Goal: Task Accomplishment & Management: Use online tool/utility

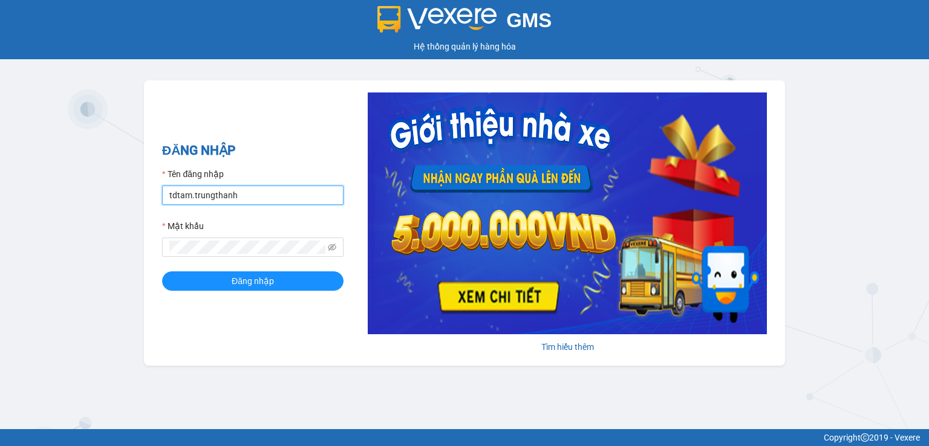
drag, startPoint x: 267, startPoint y: 195, endPoint x: 152, endPoint y: 195, distance: 115.5
click at [152, 195] on div "ĐĂNG NHẬP Tên đăng nhập tdtam.trungthanh Mật khẩu Đăng nhập Tìm hiểu thêm" at bounding box center [464, 223] width 641 height 286
type input "nvphuongthao.trungthanh"
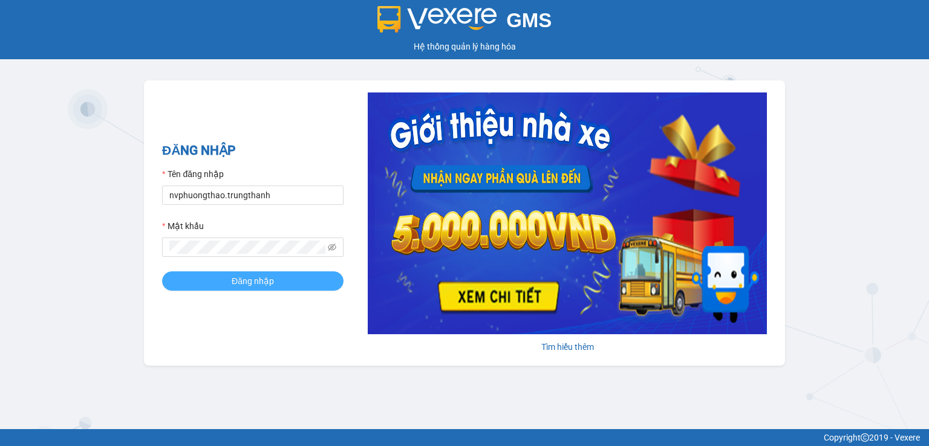
click at [290, 282] on button "Đăng nhập" at bounding box center [252, 281] width 181 height 19
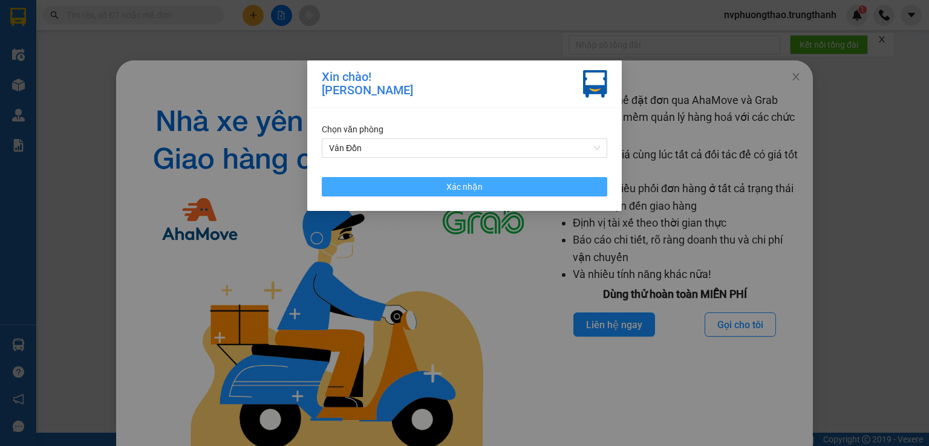
click at [485, 191] on button "Xác nhận" at bounding box center [465, 186] width 286 height 19
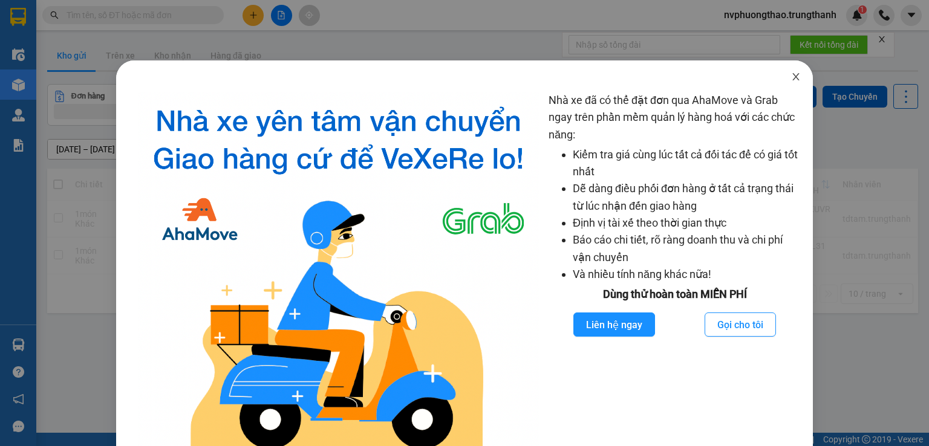
click at [793, 78] on span "Close" at bounding box center [796, 77] width 34 height 34
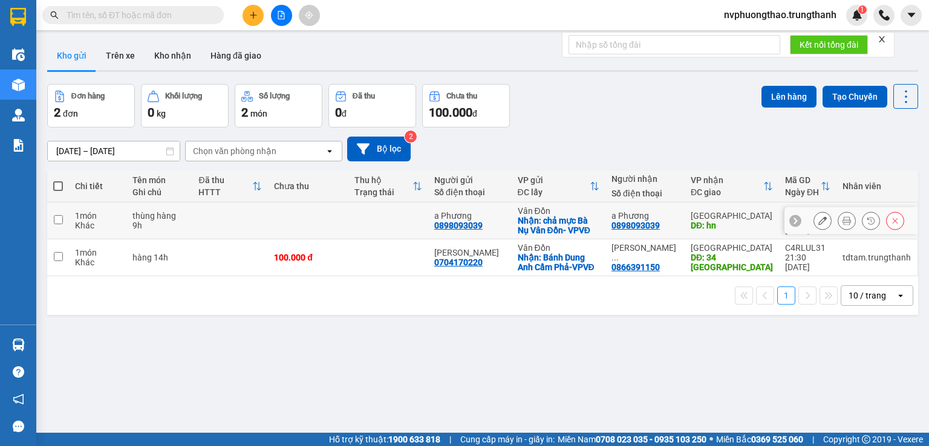
click at [818, 217] on icon at bounding box center [822, 221] width 8 height 8
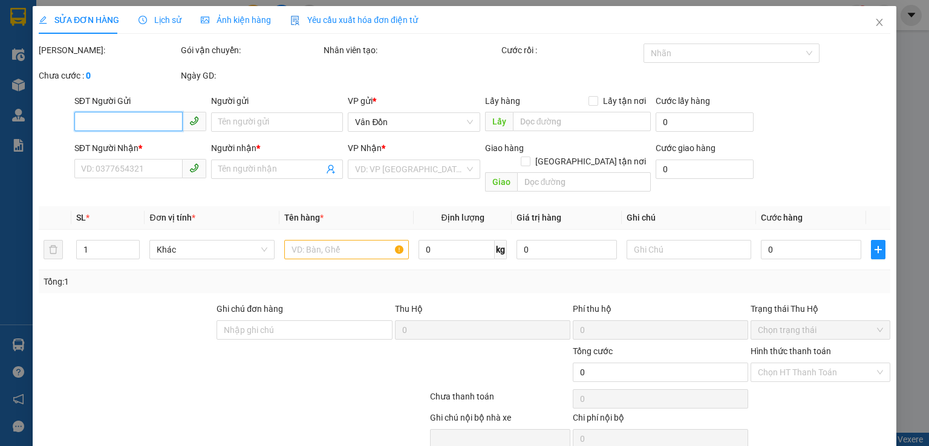
type input "0898093039"
type input "a Phương"
checkbox input "true"
type input "chả mực Bà Nụ Vân Đồn- VPVĐ"
type input "0898093039"
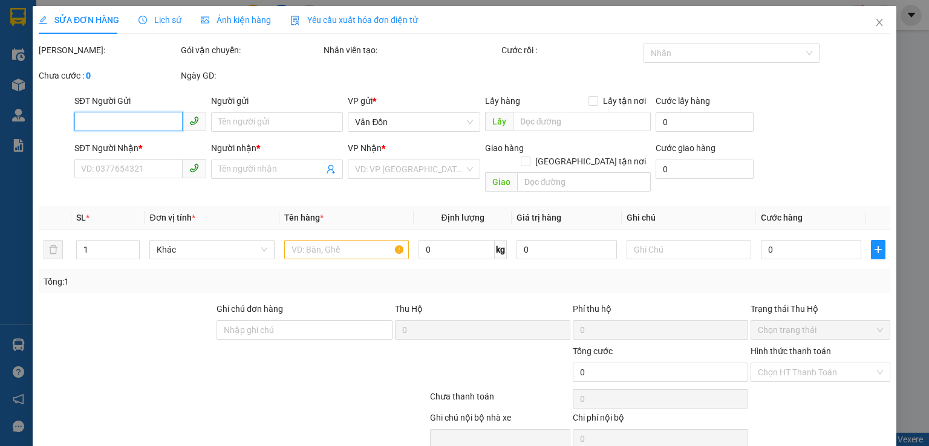
type input "a Phương"
type input "hn"
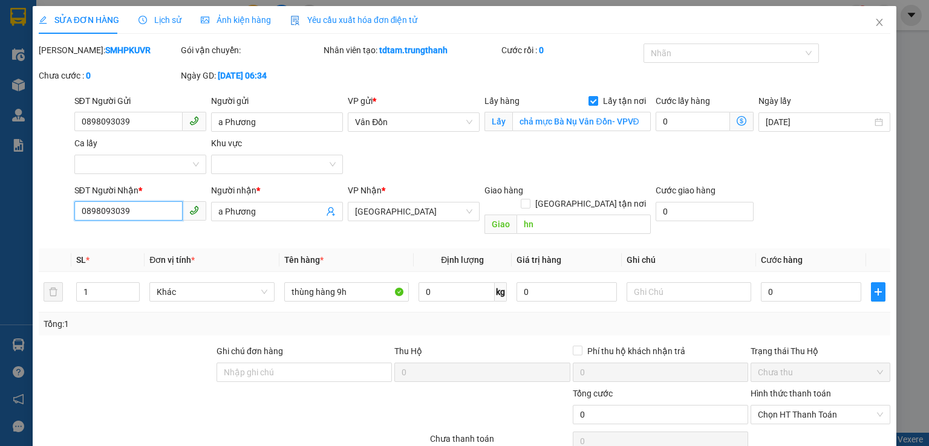
drag, startPoint x: 126, startPoint y: 212, endPoint x: 54, endPoint y: 212, distance: 71.4
click at [54, 212] on div "SĐT Người Nhận * 0898093039 0898093039 Người nhận * a Phương VP Nhận * Hà Nội G…" at bounding box center [465, 212] width 854 height 56
click at [125, 206] on input "0898093039" at bounding box center [128, 210] width 108 height 19
drag, startPoint x: 138, startPoint y: 209, endPoint x: 25, endPoint y: 210, distance: 112.5
click at [27, 211] on div "SỬA ĐƠN HÀNG Lịch sử Ảnh kiện hàng Yêu cầu xuất hóa đơn điện tử Total Paid Fee …" at bounding box center [464, 223] width 929 height 446
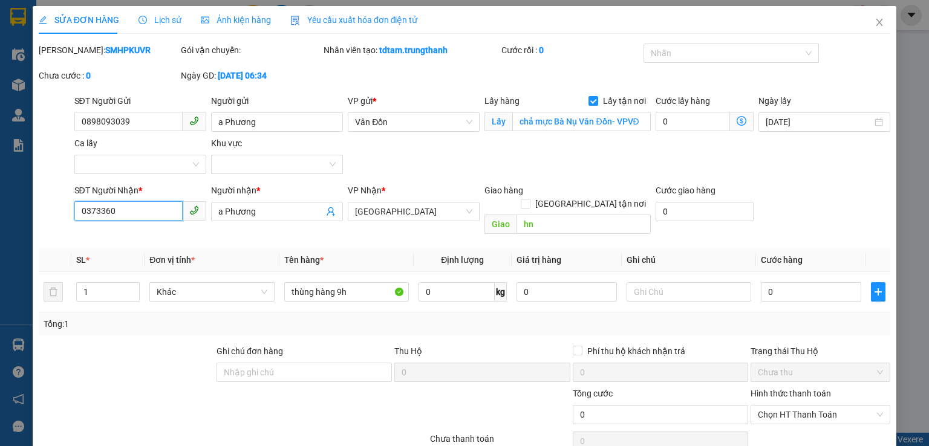
click at [120, 209] on input "0373360" at bounding box center [128, 210] width 108 height 19
click at [130, 212] on input "0373360" at bounding box center [128, 210] width 108 height 19
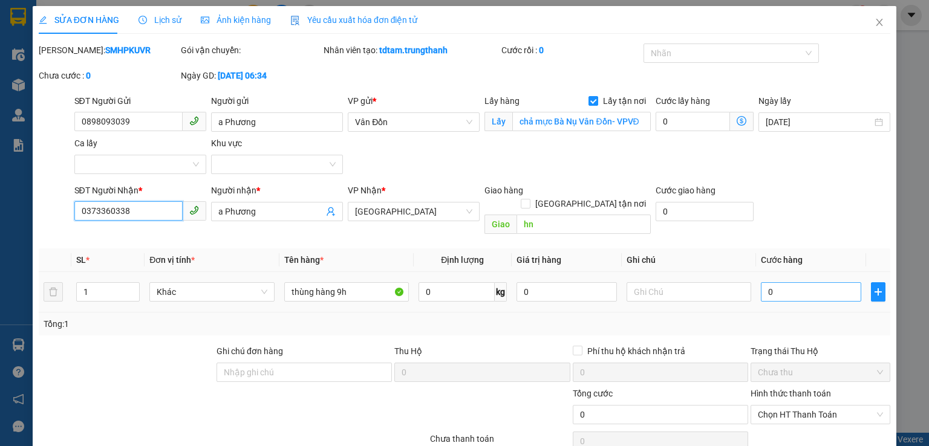
type input "0373360338"
click at [779, 282] on input "0" at bounding box center [811, 291] width 100 height 19
type input "1"
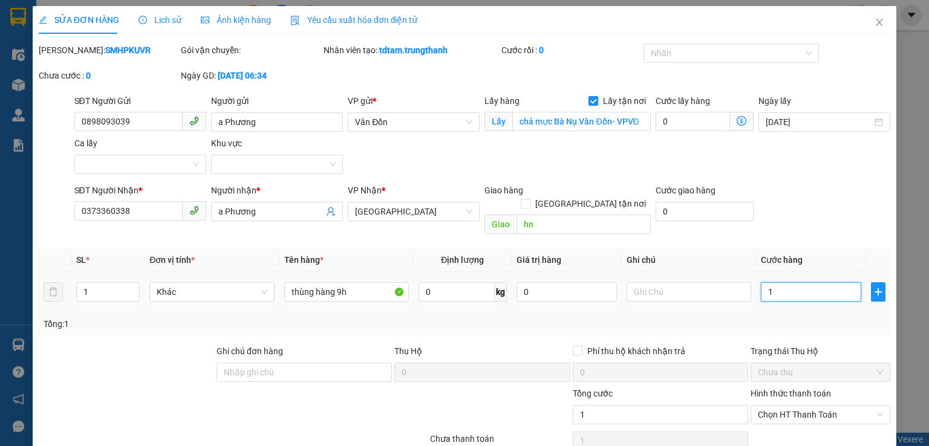
type input "10"
type input "100"
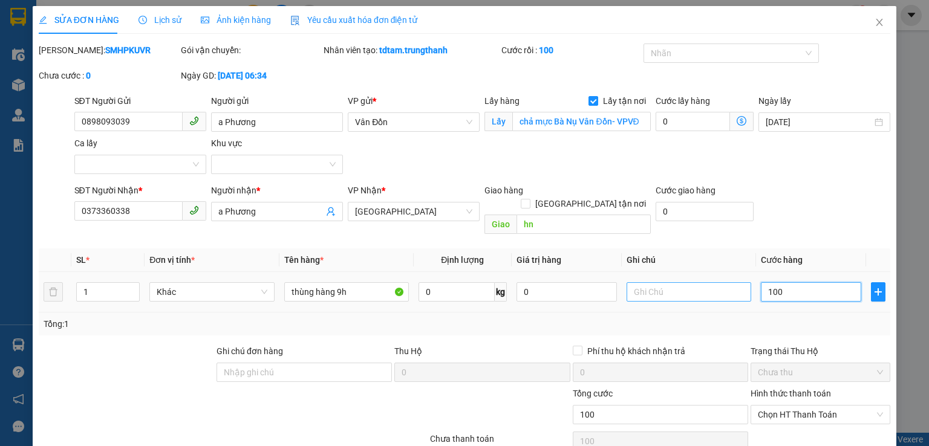
type input "100"
type input "100.000"
click at [629, 282] on input "text" at bounding box center [689, 291] width 125 height 19
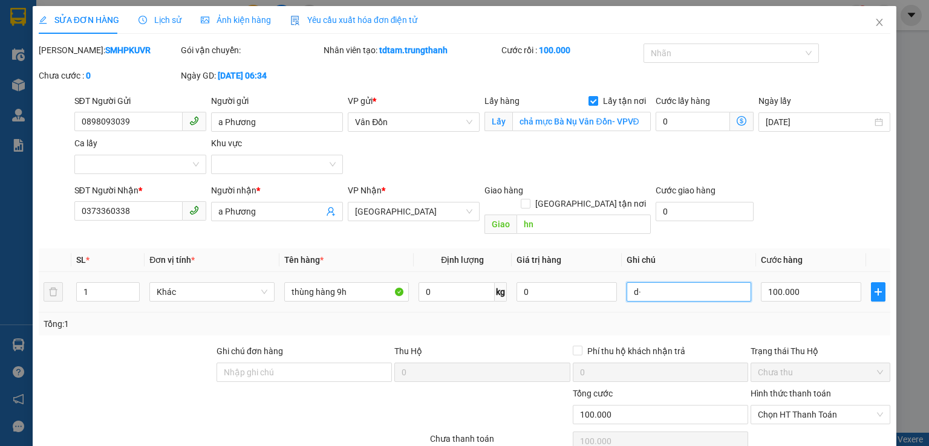
type input "d"
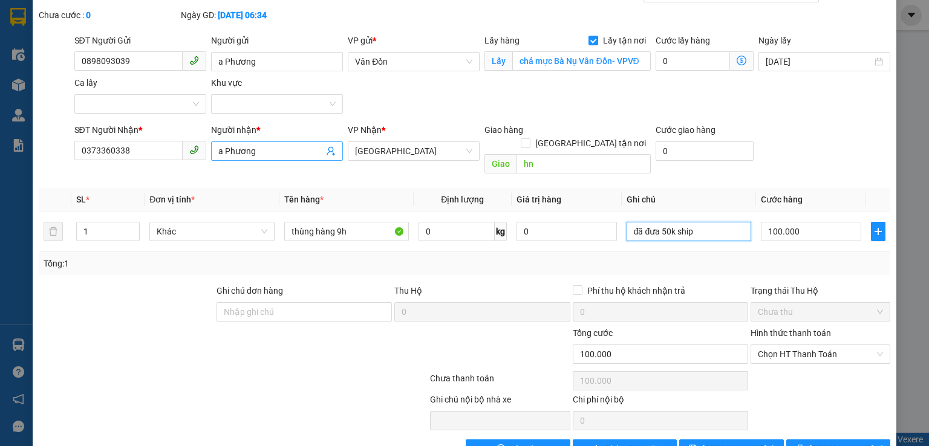
type input "đã đưa 50k ship"
drag, startPoint x: 269, startPoint y: 155, endPoint x: 138, endPoint y: 165, distance: 131.0
click at [138, 165] on div "SĐT Người Nhận * 0373360338 Người nhận * a Phương a Phương VP Nhận * Hà Nội Gia…" at bounding box center [482, 151] width 821 height 56
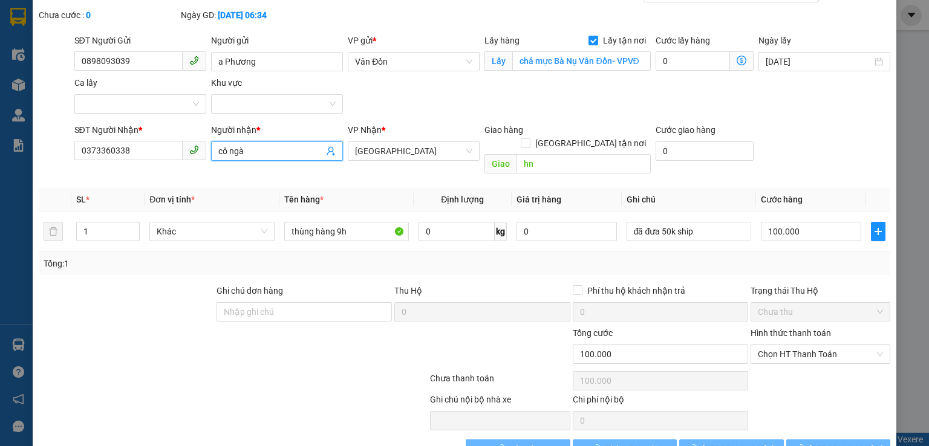
scroll to position [82, 0]
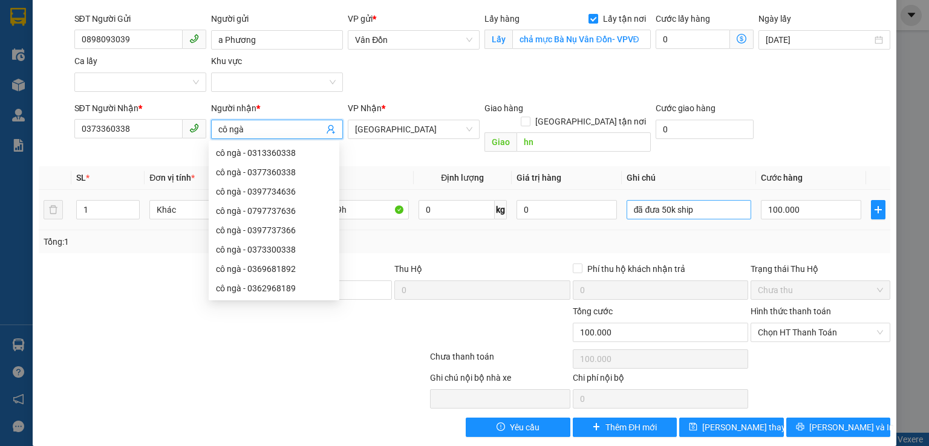
type input "cô ngà"
click at [705, 204] on input "đã đưa 50k ship" at bounding box center [689, 209] width 125 height 19
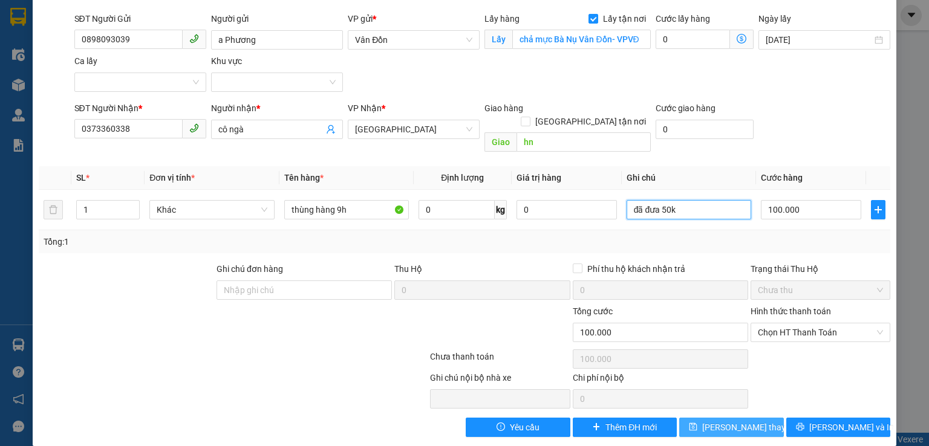
type input "đã đưa 50k"
click at [699, 419] on button "[PERSON_NAME] thay đổi" at bounding box center [731, 427] width 105 height 19
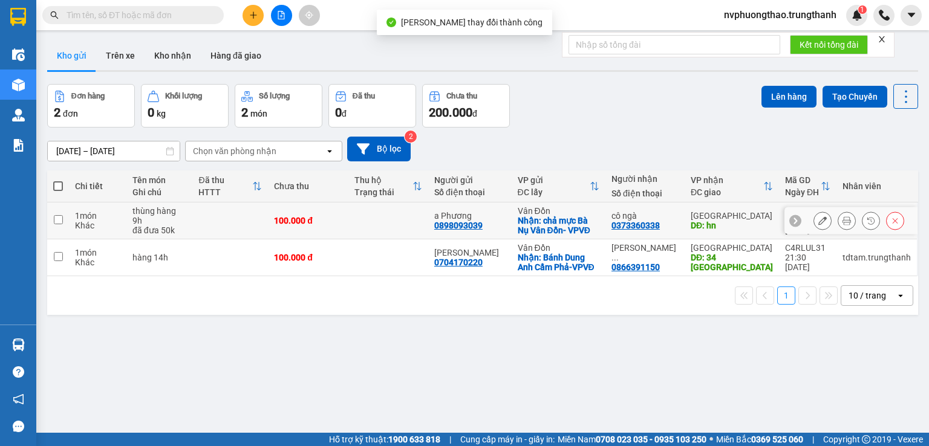
click at [64, 218] on td at bounding box center [58, 221] width 22 height 37
checkbox input "true"
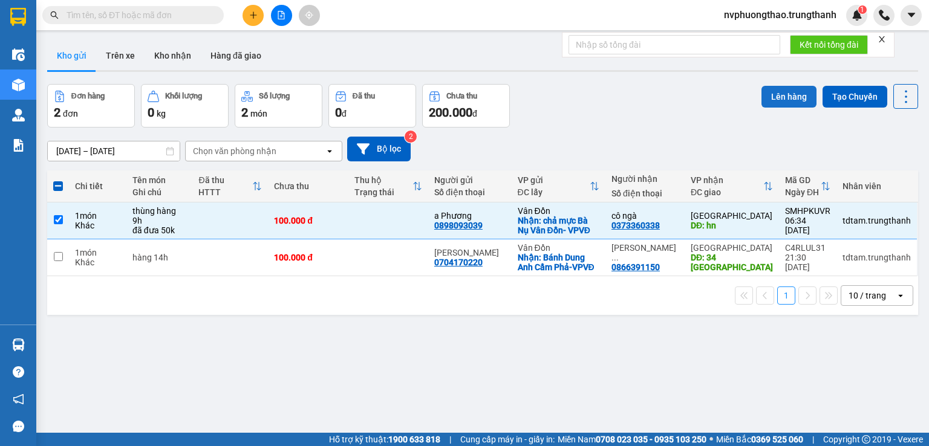
click at [779, 99] on button "Lên hàng" at bounding box center [789, 97] width 55 height 22
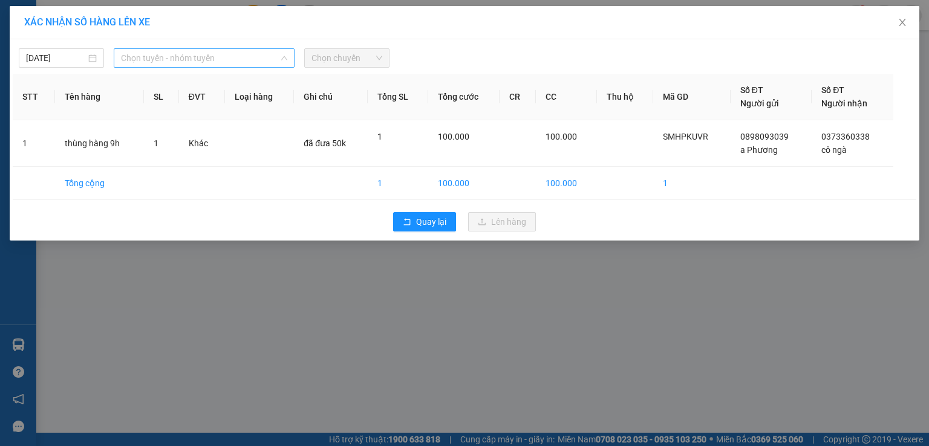
drag, startPoint x: 172, startPoint y: 60, endPoint x: 185, endPoint y: 97, distance: 39.8
click at [173, 60] on span "Chọn tuyến - nhóm tuyến" at bounding box center [204, 58] width 166 height 18
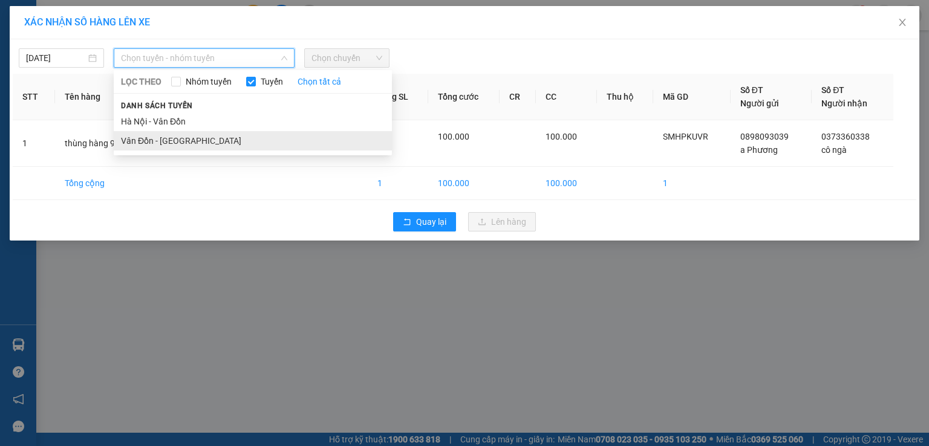
click at [171, 146] on li "Vân Đồn - [GEOGRAPHIC_DATA]" at bounding box center [253, 140] width 278 height 19
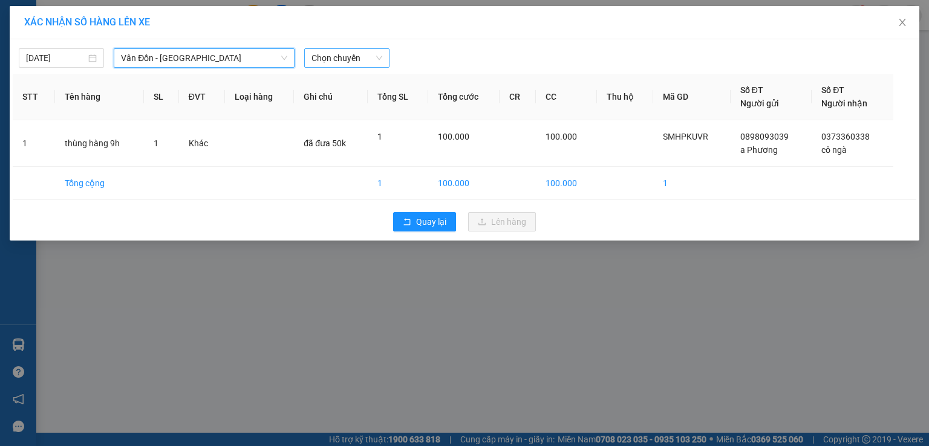
click at [368, 62] on span "Chọn chuyến" at bounding box center [347, 58] width 71 height 18
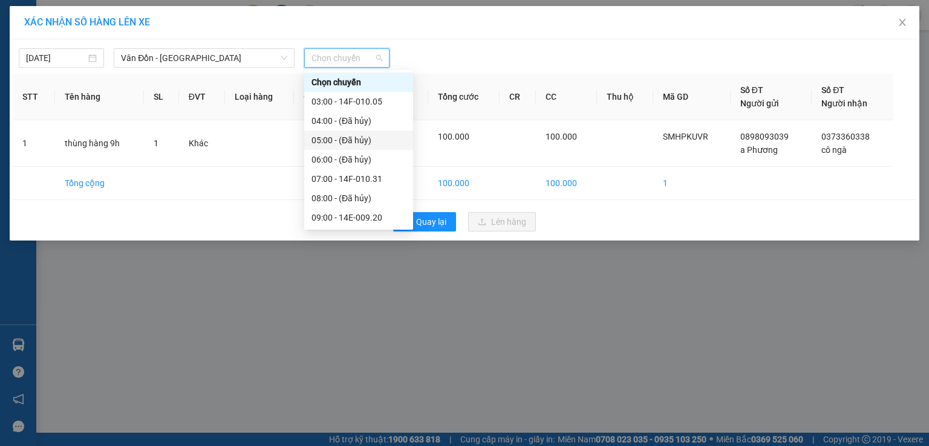
scroll to position [60, 0]
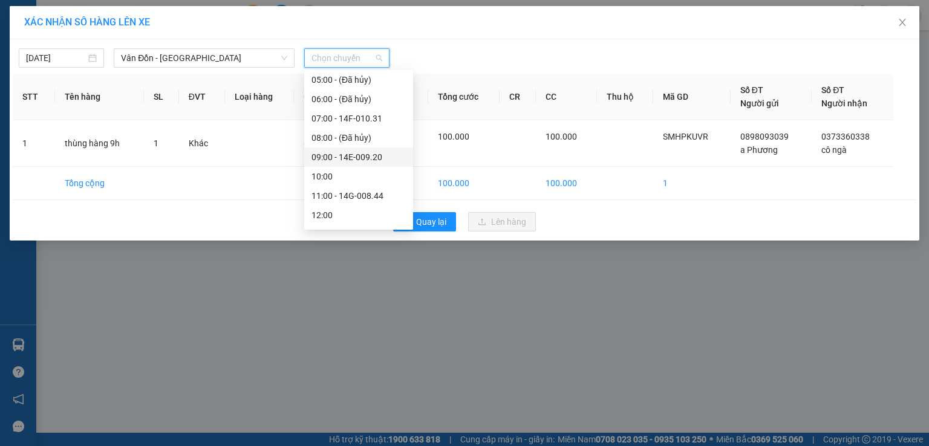
click at [356, 166] on div "09:00 - 14E-009.20" at bounding box center [358, 157] width 109 height 19
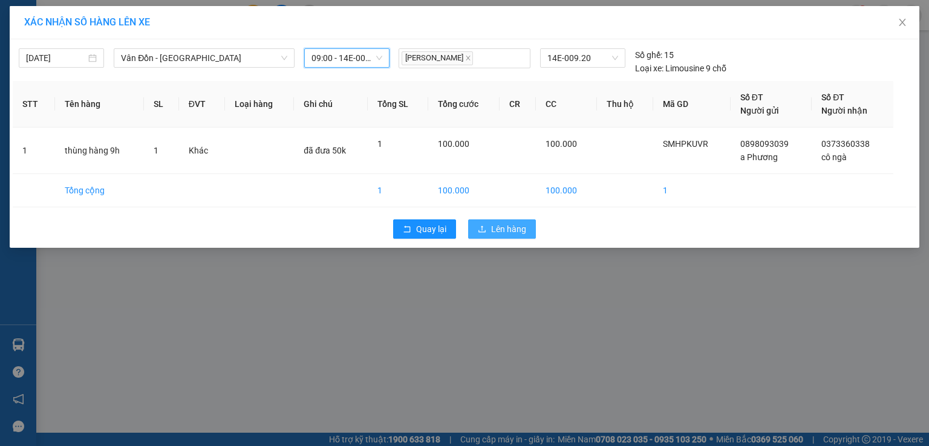
click at [511, 225] on span "Lên hàng" at bounding box center [508, 229] width 35 height 13
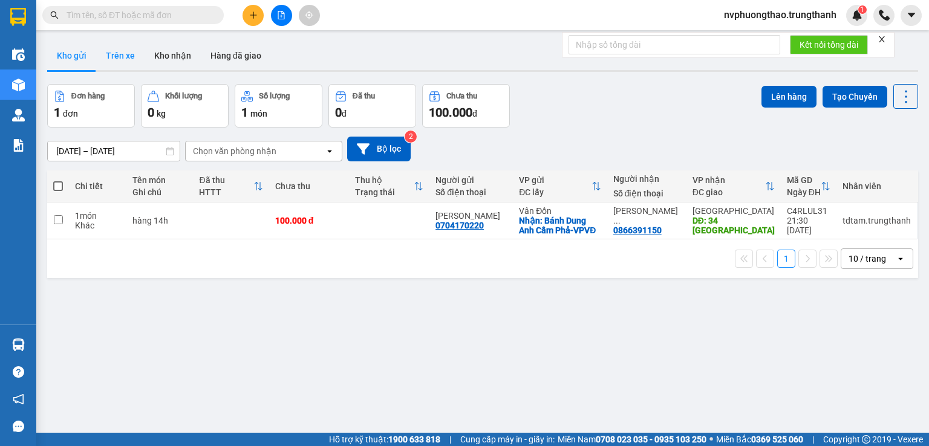
click at [111, 54] on button "Trên xe" at bounding box center [120, 55] width 48 height 29
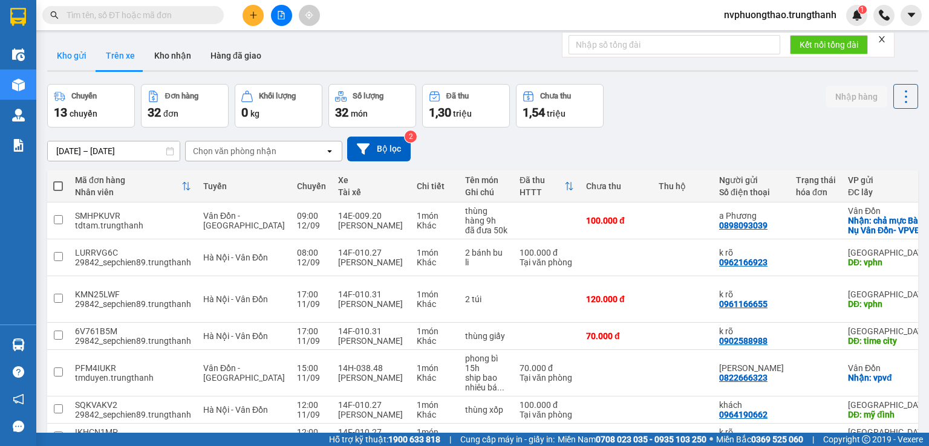
click at [77, 49] on button "Kho gửi" at bounding box center [71, 55] width 49 height 29
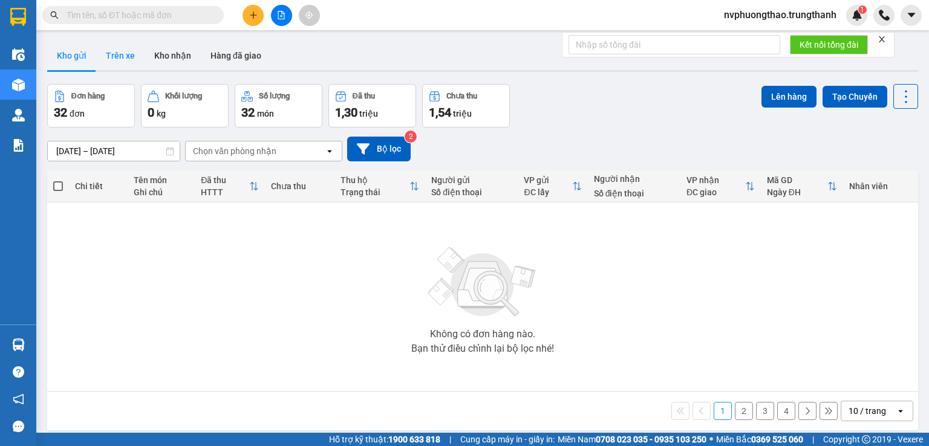
click at [115, 54] on button "Trên xe" at bounding box center [120, 55] width 48 height 29
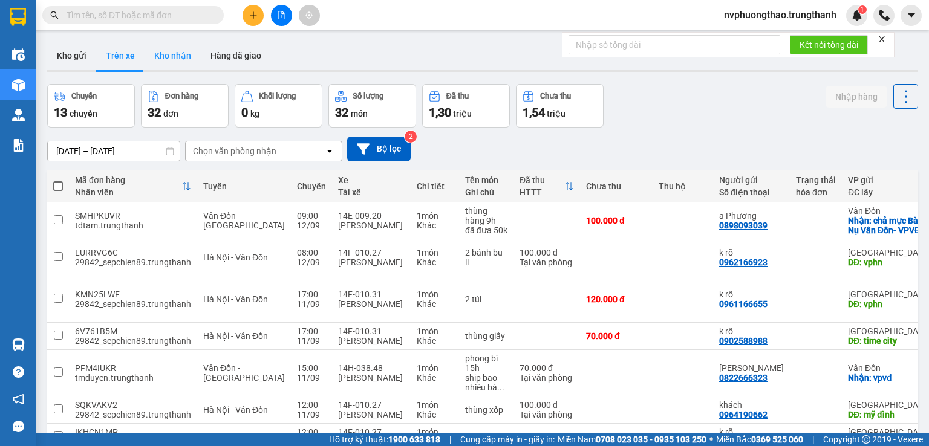
click at [165, 53] on button "Kho nhận" at bounding box center [173, 55] width 56 height 29
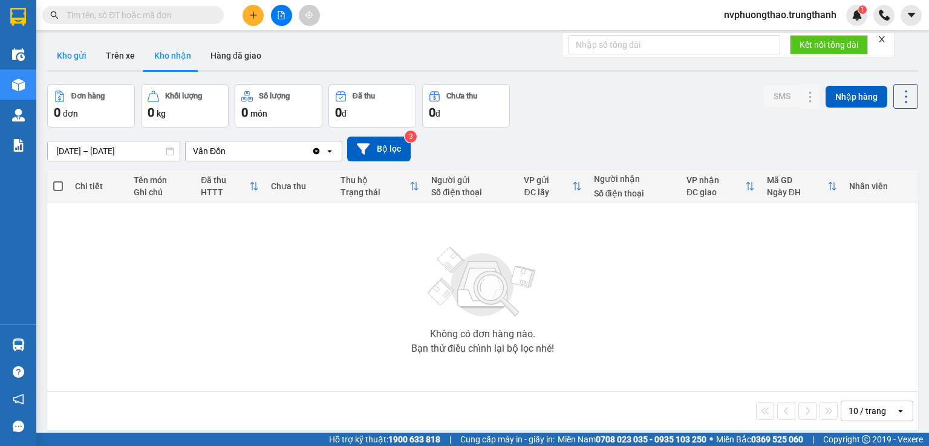
click at [87, 60] on button "Kho gửi" at bounding box center [71, 55] width 49 height 29
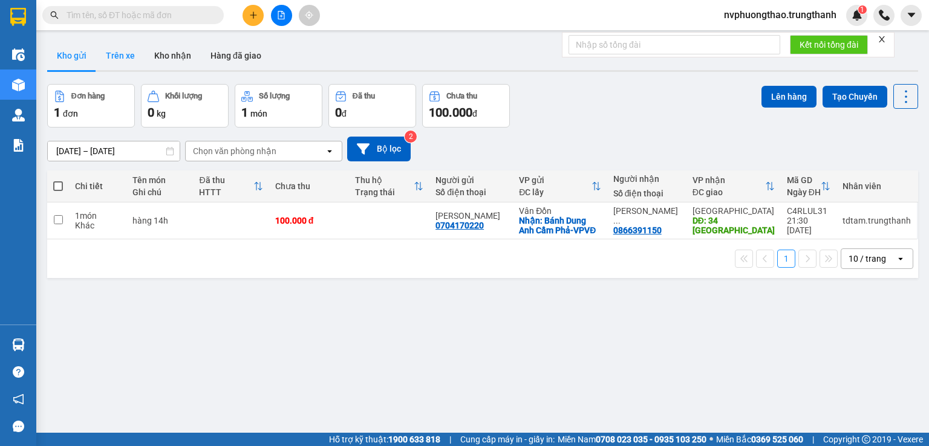
click at [117, 53] on button "Trên xe" at bounding box center [120, 55] width 48 height 29
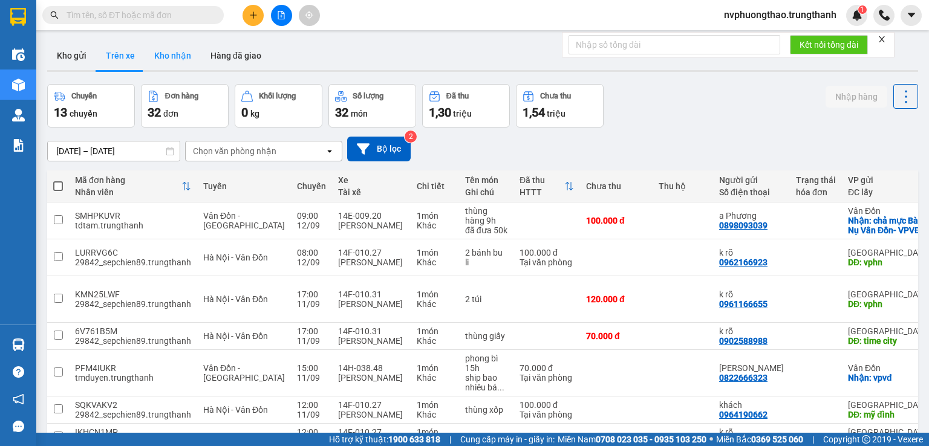
click at [177, 55] on button "Kho nhận" at bounding box center [173, 55] width 56 height 29
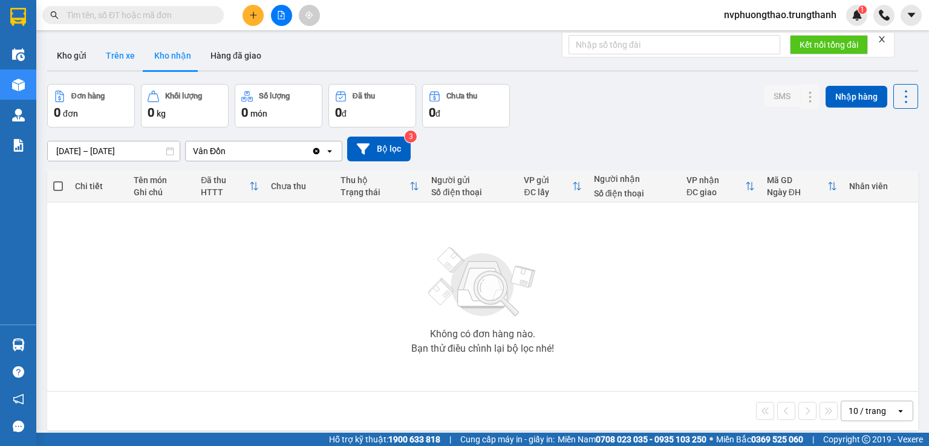
click at [111, 55] on button "Trên xe" at bounding box center [120, 55] width 48 height 29
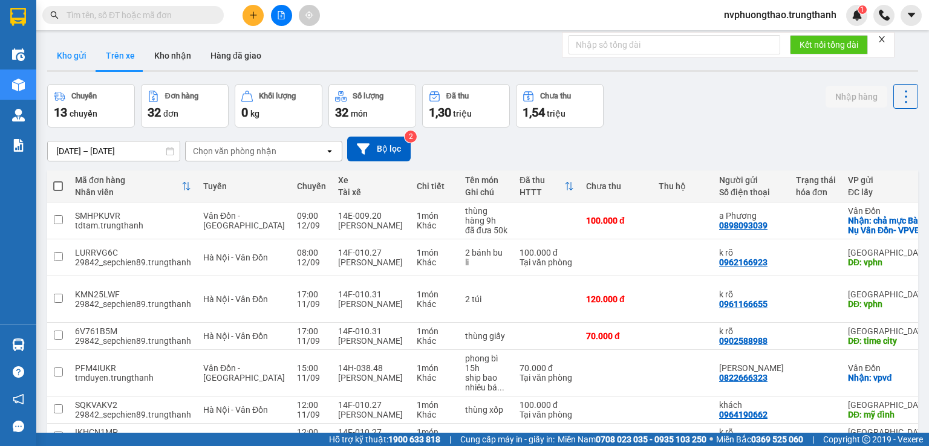
click at [70, 53] on button "Kho gửi" at bounding box center [71, 55] width 49 height 29
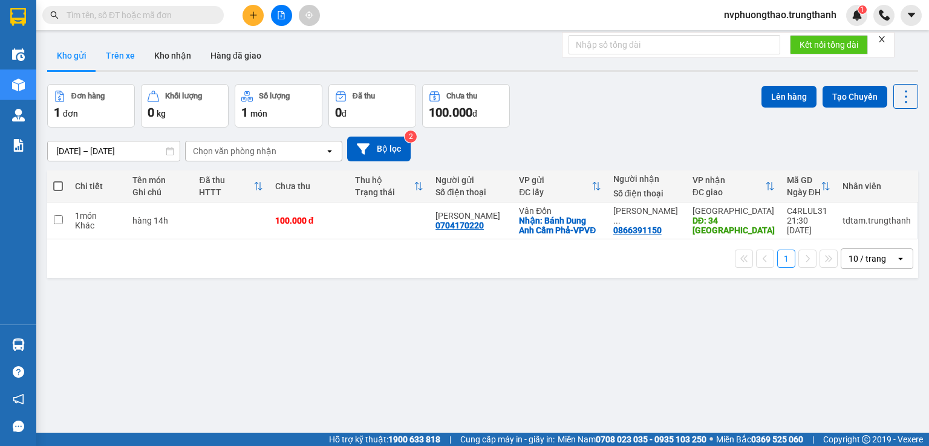
click at [124, 60] on button "Trên xe" at bounding box center [120, 55] width 48 height 29
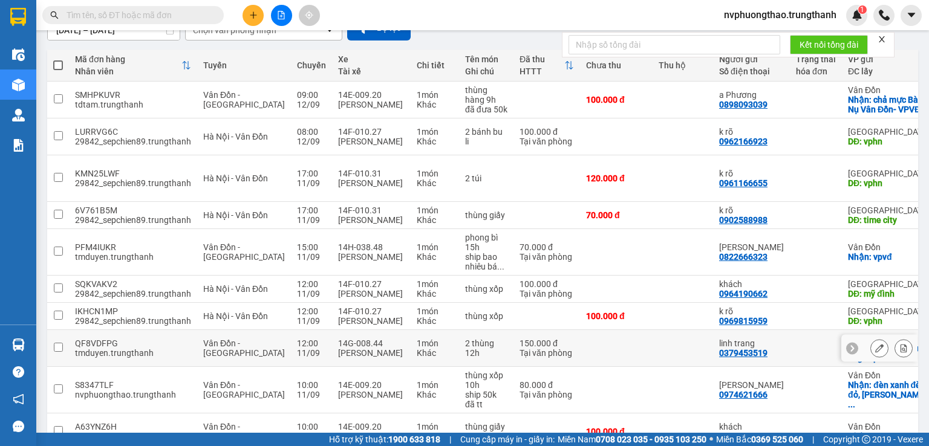
scroll to position [201, 0]
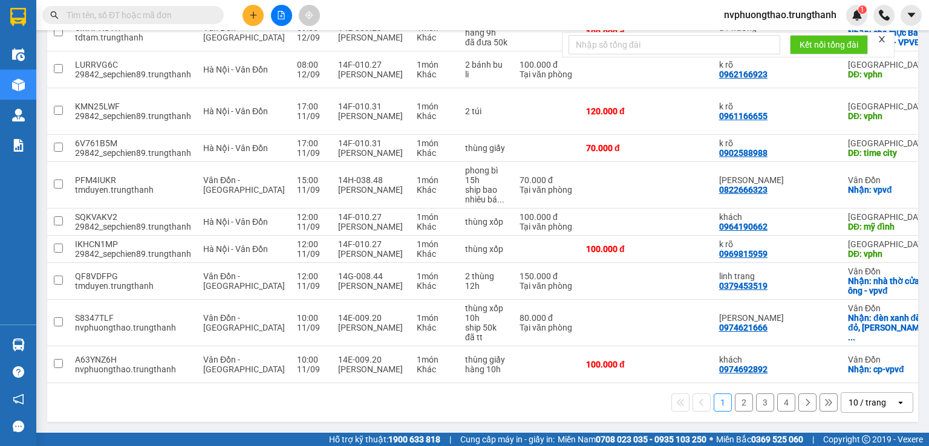
drag, startPoint x: 514, startPoint y: 384, endPoint x: 400, endPoint y: 379, distance: 113.2
click at [431, 383] on div "Mã đơn hàng Nhân viên Tuyến Chuyến Xe Tài xế Chi tiết Tên món Ghi chú Đã thu HT…" at bounding box center [482, 202] width 871 height 440
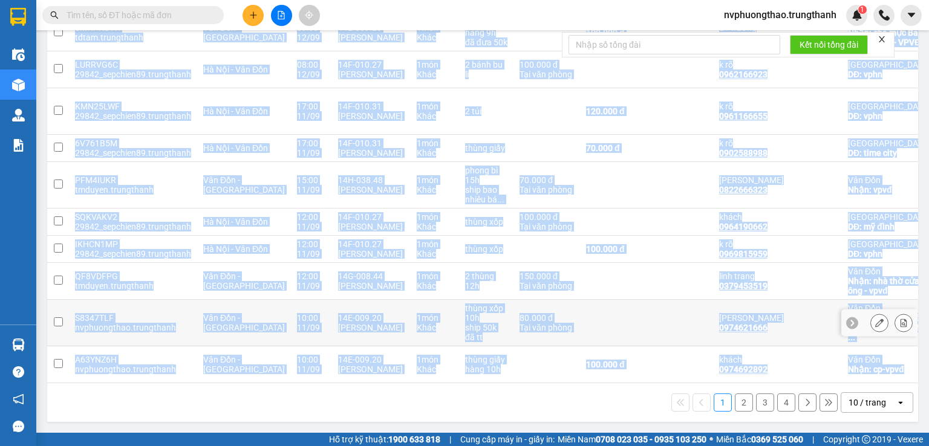
click at [580, 300] on td at bounding box center [616, 323] width 73 height 47
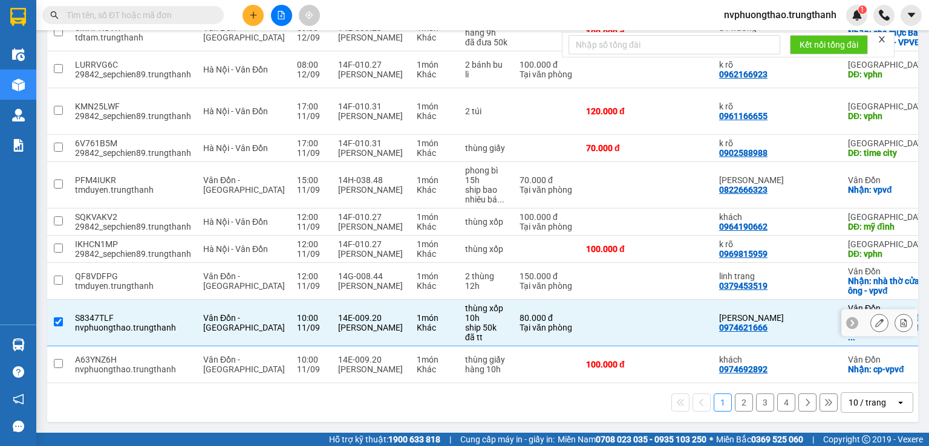
click at [54, 318] on input "checkbox" at bounding box center [58, 322] width 9 height 9
checkbox input "false"
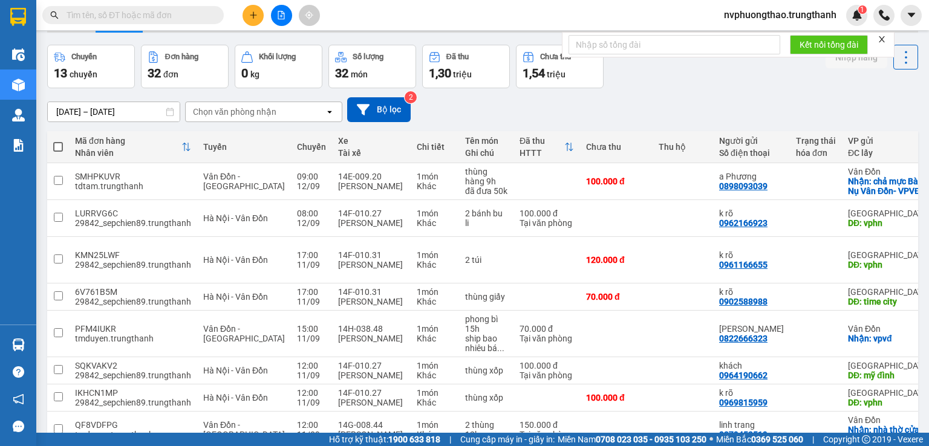
scroll to position [0, 0]
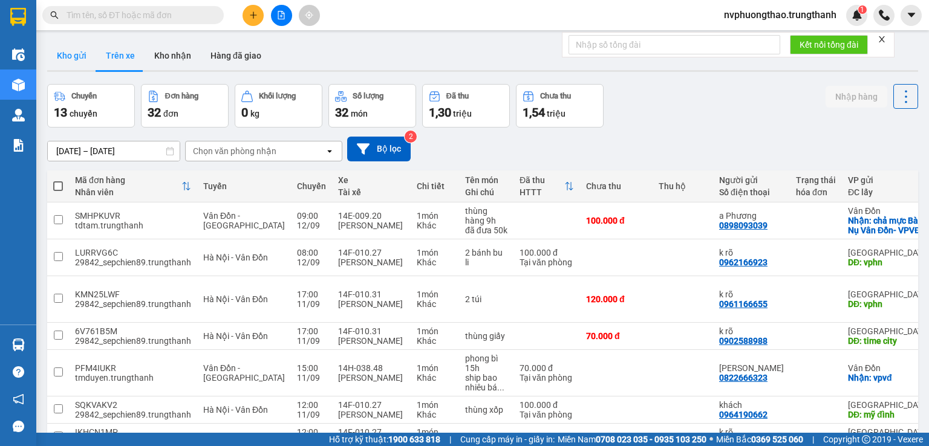
click at [73, 51] on button "Kho gửi" at bounding box center [71, 55] width 49 height 29
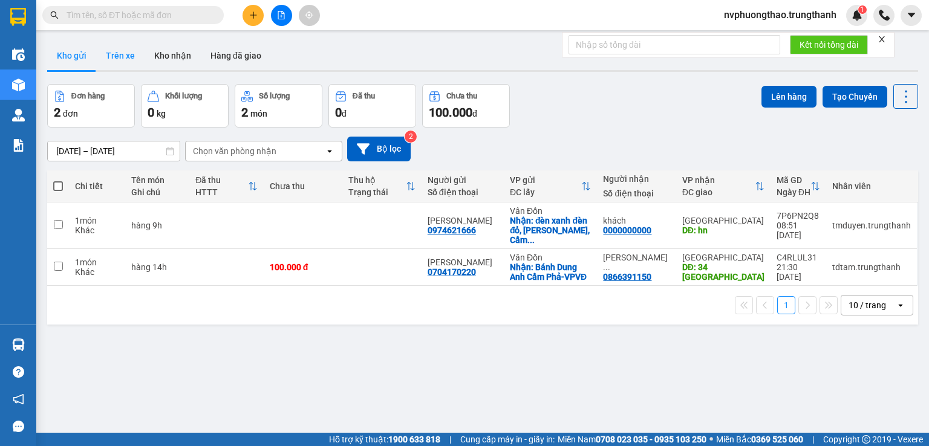
click at [129, 49] on button "Trên xe" at bounding box center [120, 55] width 48 height 29
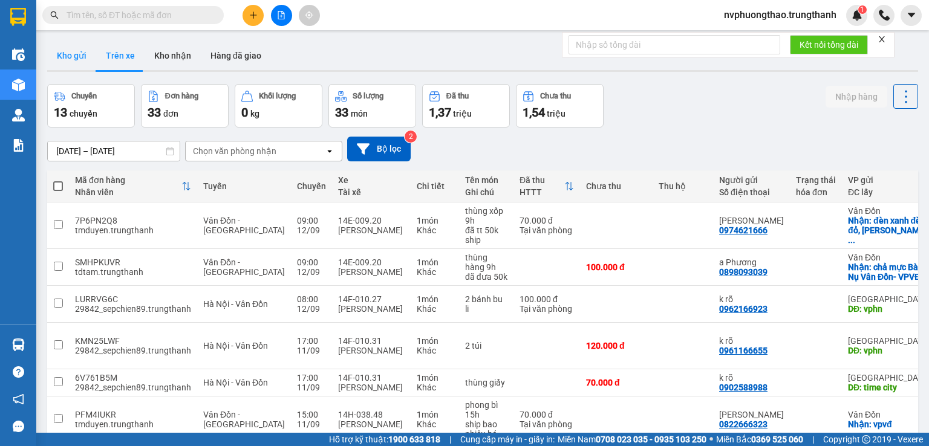
click at [61, 54] on button "Kho gửi" at bounding box center [71, 55] width 49 height 29
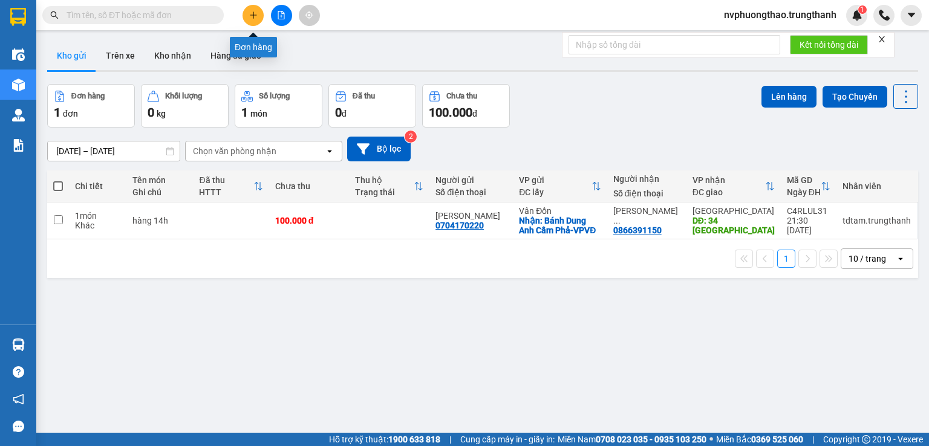
click at [256, 15] on icon "plus" at bounding box center [253, 15] width 8 height 8
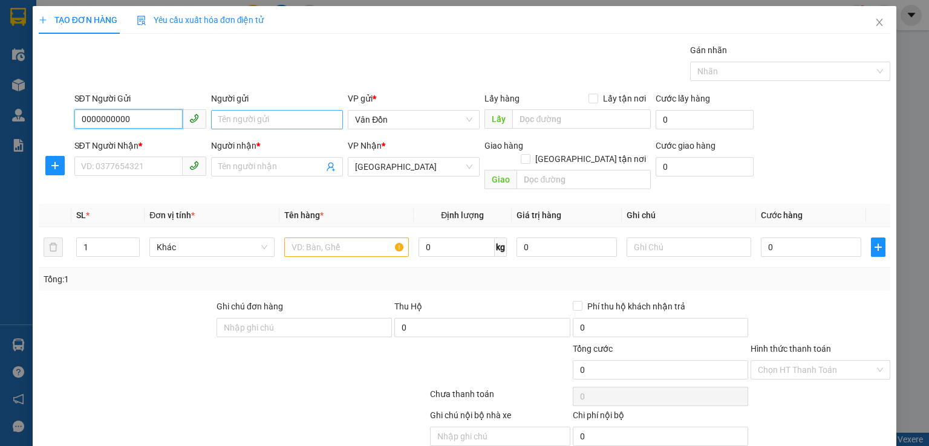
type input "0000000000"
click at [270, 117] on input "Người gửi" at bounding box center [277, 119] width 132 height 19
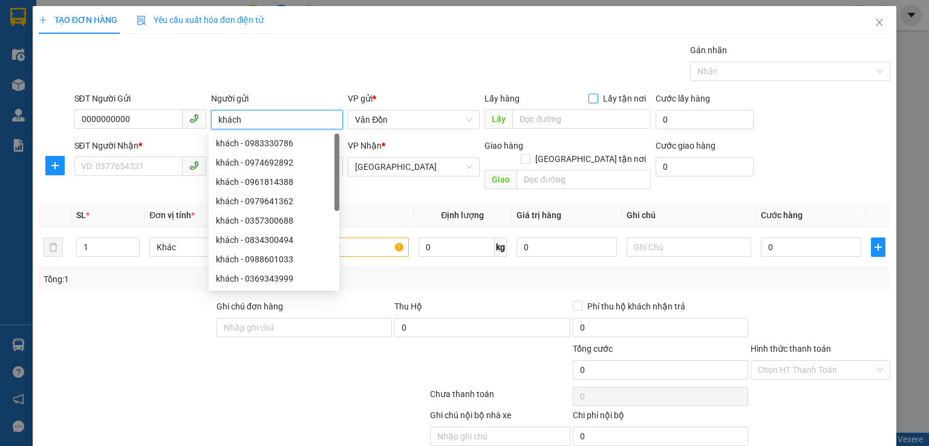
type input "khách"
click at [593, 100] on span at bounding box center [594, 99] width 10 height 10
click at [593, 100] on input "Lấy tận nơi" at bounding box center [593, 98] width 8 height 8
checkbox input "true"
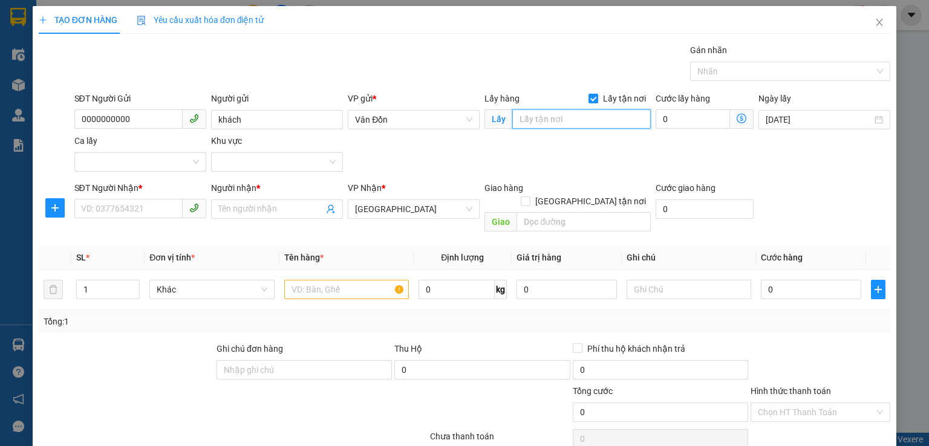
click at [547, 121] on input "text" at bounding box center [581, 118] width 139 height 19
type input "vpvđ"
click at [137, 210] on input "SĐT Người Nhận *" at bounding box center [128, 208] width 108 height 19
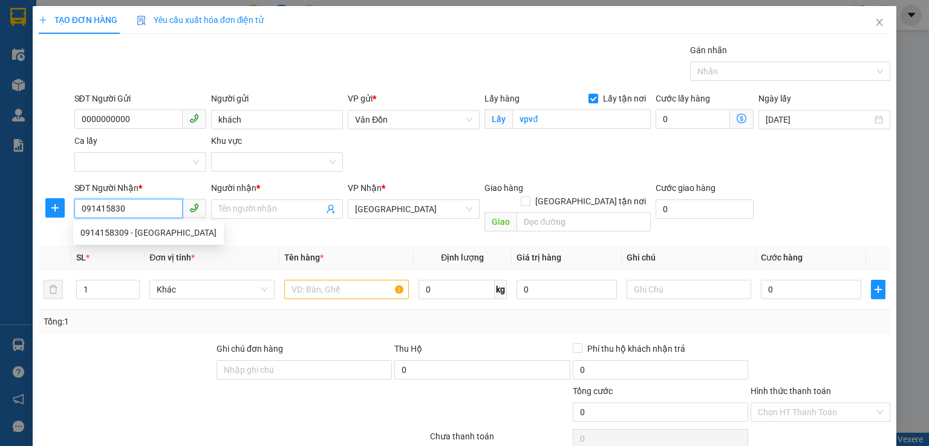
type input "0914158309"
click at [162, 236] on div "0914158309 - Vũ Nguyên" at bounding box center [148, 232] width 136 height 13
type input "[PERSON_NAME]"
type input "2 con rồng hồ tây"
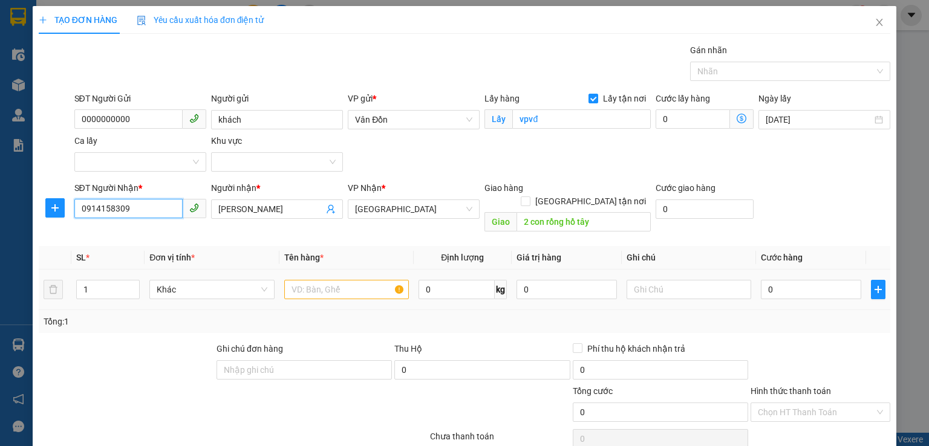
type input "0914158309"
click at [350, 284] on input "text" at bounding box center [346, 289] width 125 height 19
type input "2 thùng giấy"
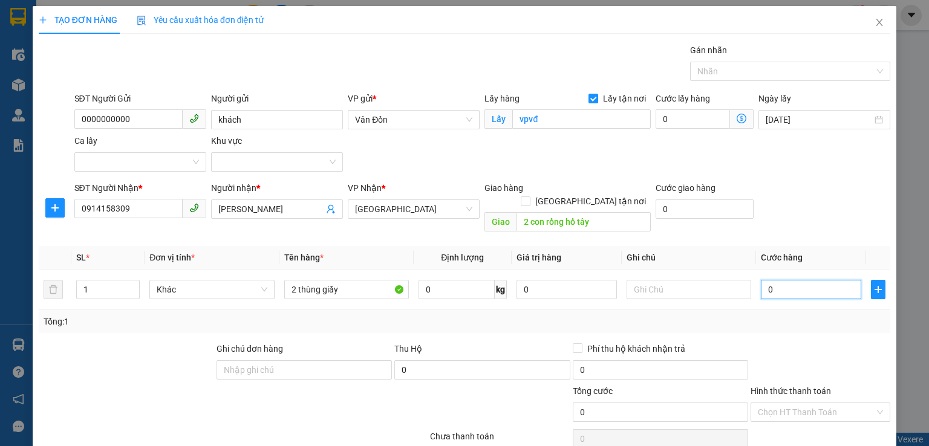
type input "2"
type input "20"
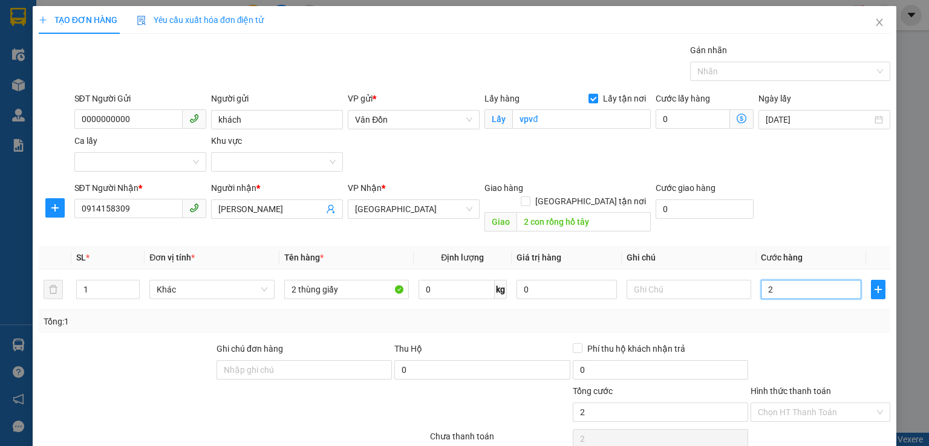
type input "20"
type input "200"
type input "200.000"
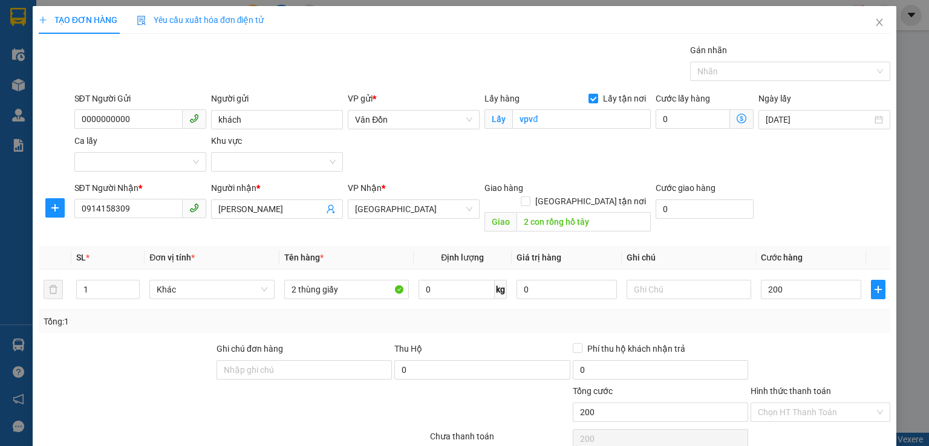
type input "200.000"
click at [704, 315] on div "Tổng: 1" at bounding box center [465, 321] width 842 height 13
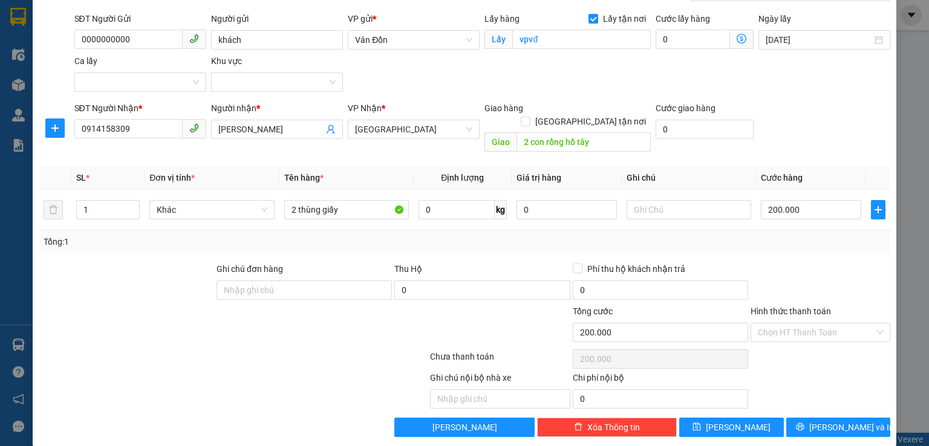
scroll to position [80, 0]
click at [357, 201] on input "2 thùng giấy" at bounding box center [346, 209] width 125 height 19
type input "2 thùng giấy 11h"
click at [738, 419] on button "Lưu" at bounding box center [731, 427] width 105 height 19
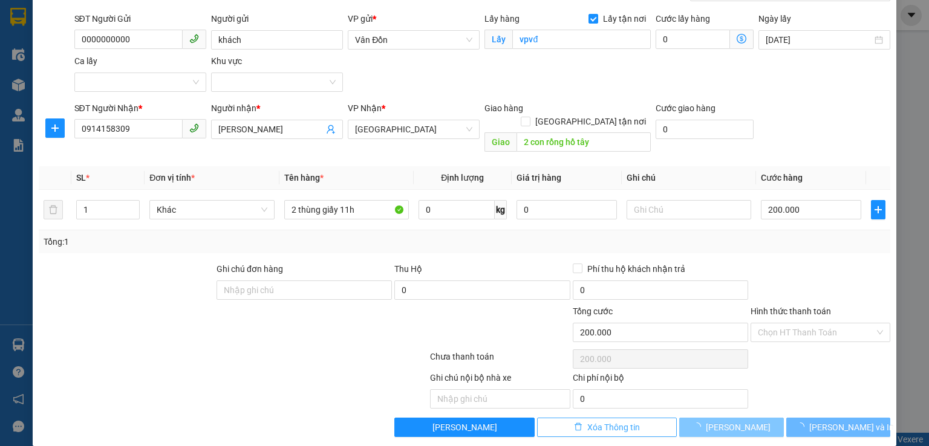
checkbox input "false"
type input "0"
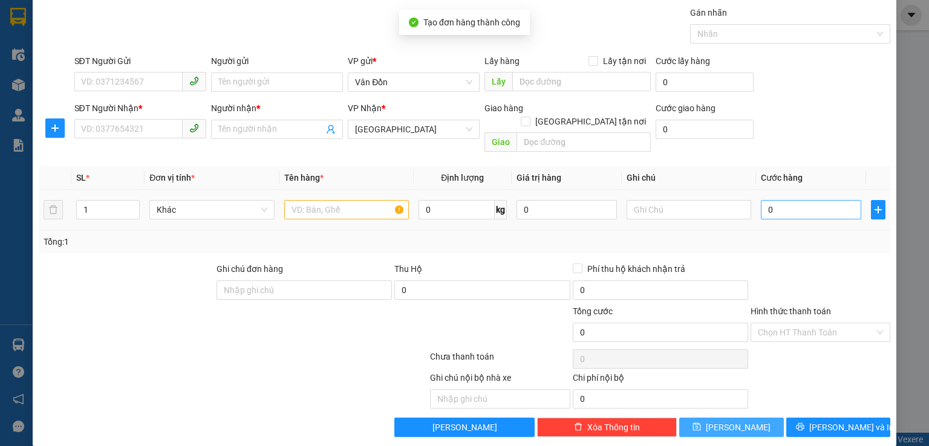
scroll to position [0, 0]
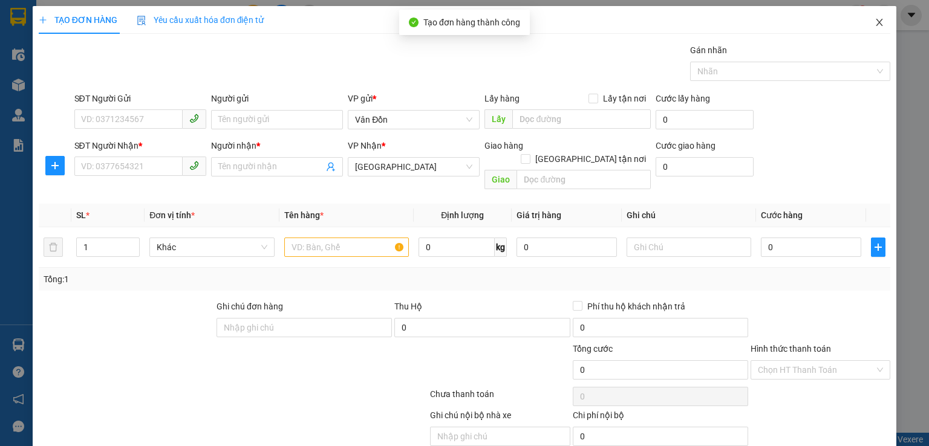
click at [877, 21] on icon "close" at bounding box center [880, 22] width 7 height 7
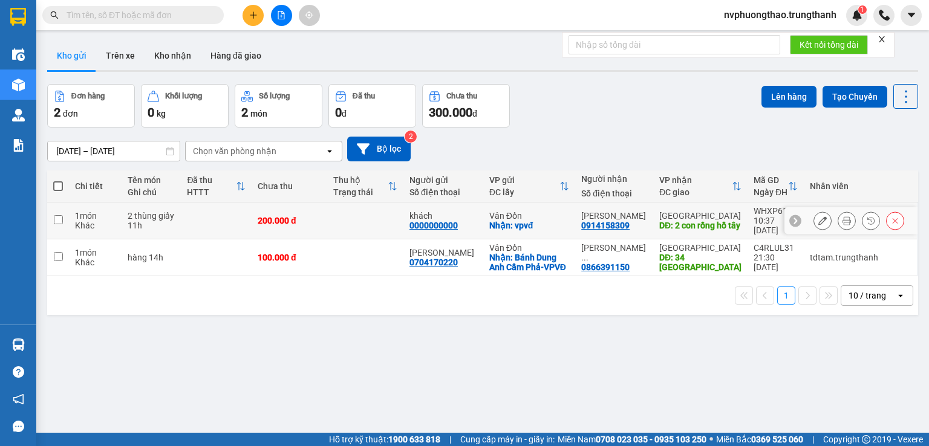
click at [60, 216] on input "checkbox" at bounding box center [58, 219] width 9 height 9
checkbox input "true"
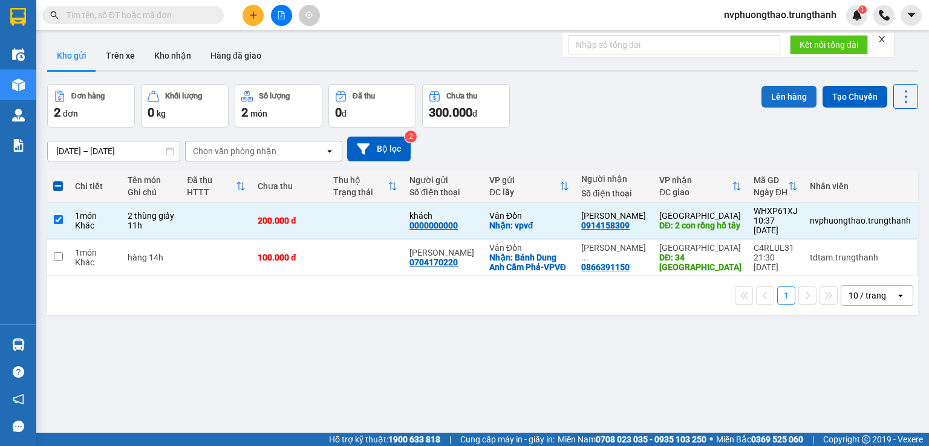
click at [786, 91] on button "Lên hàng" at bounding box center [789, 97] width 55 height 22
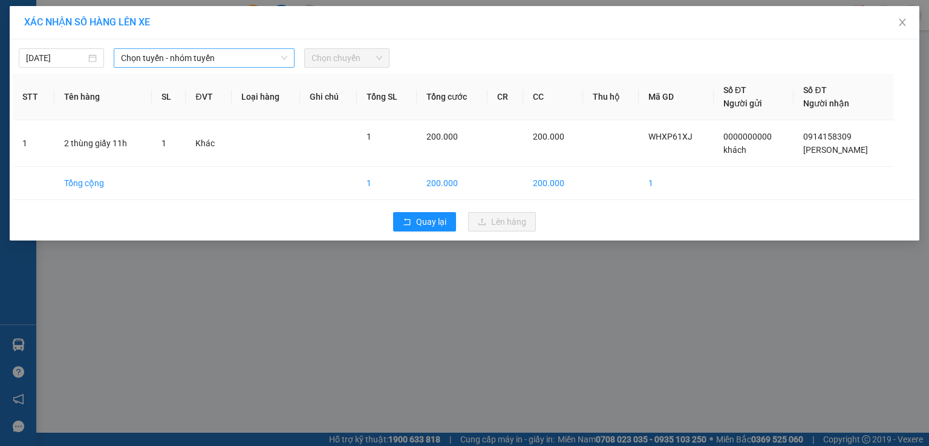
click at [204, 55] on span "Chọn tuyến - nhóm tuyến" at bounding box center [204, 58] width 166 height 18
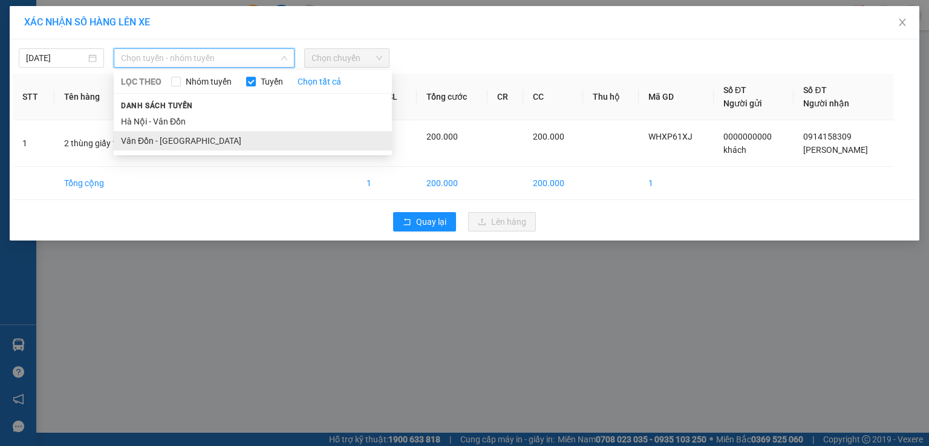
click at [190, 146] on li "Vân Đồn - [GEOGRAPHIC_DATA]" at bounding box center [253, 140] width 278 height 19
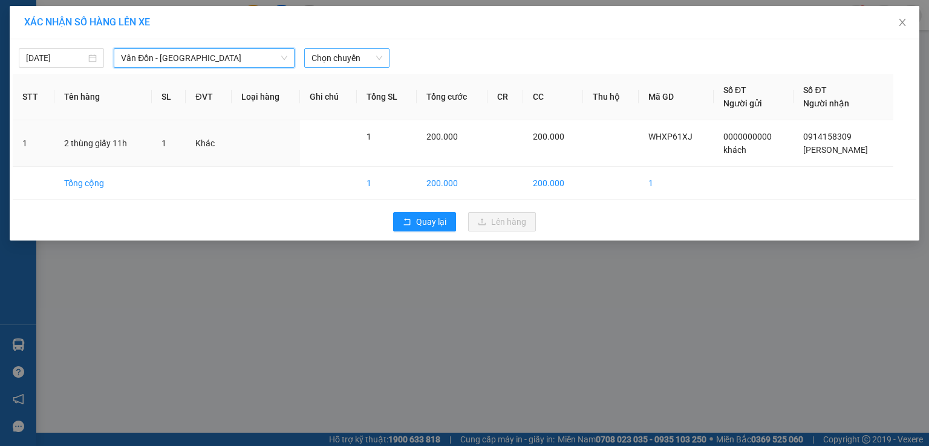
click at [361, 64] on span "Chọn chuyến" at bounding box center [347, 58] width 71 height 18
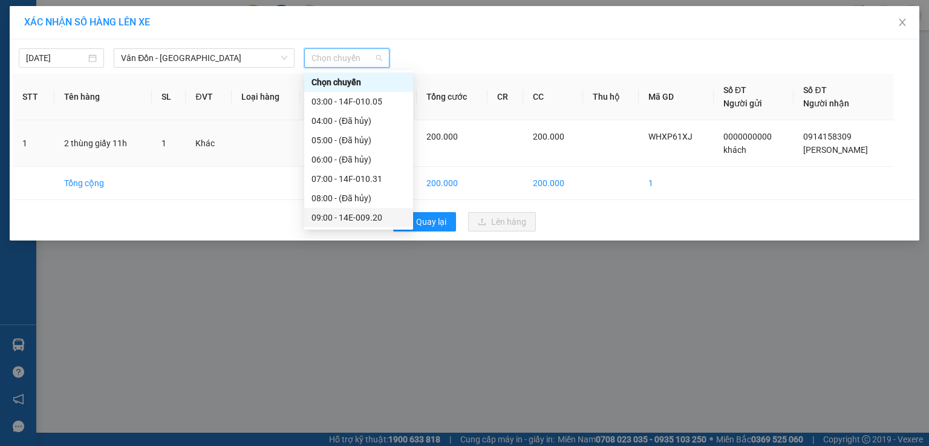
scroll to position [60, 0]
click at [384, 194] on div "11:00 - 14G-008.44" at bounding box center [359, 195] width 94 height 13
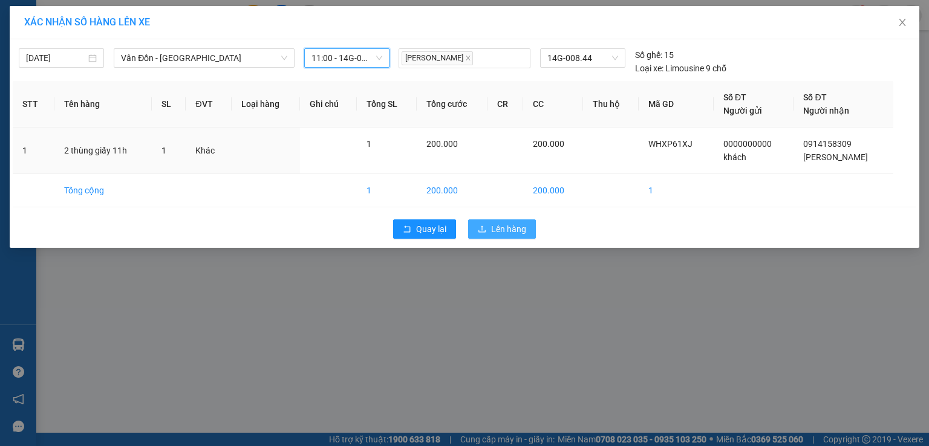
click at [494, 232] on span "Lên hàng" at bounding box center [508, 229] width 35 height 13
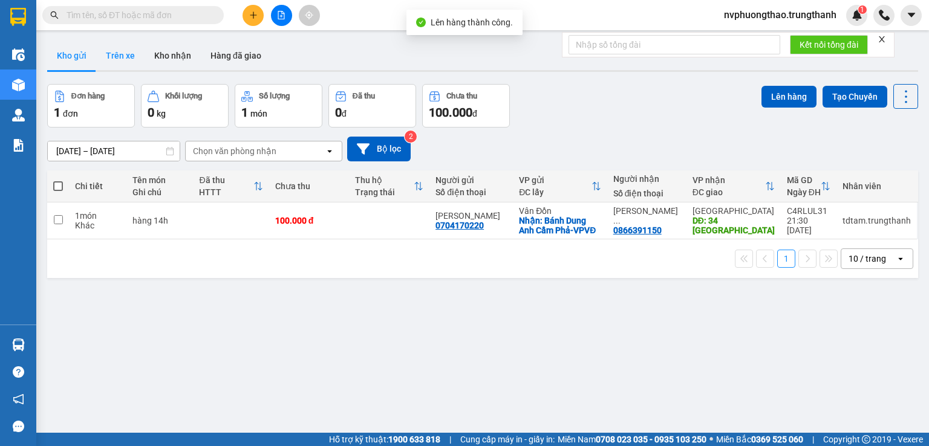
click at [117, 59] on button "Trên xe" at bounding box center [120, 55] width 48 height 29
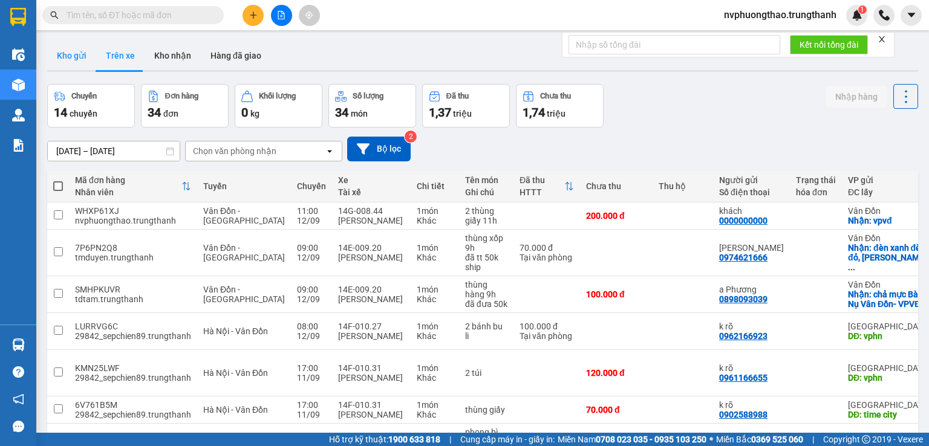
click at [91, 61] on button "Kho gửi" at bounding box center [71, 55] width 49 height 29
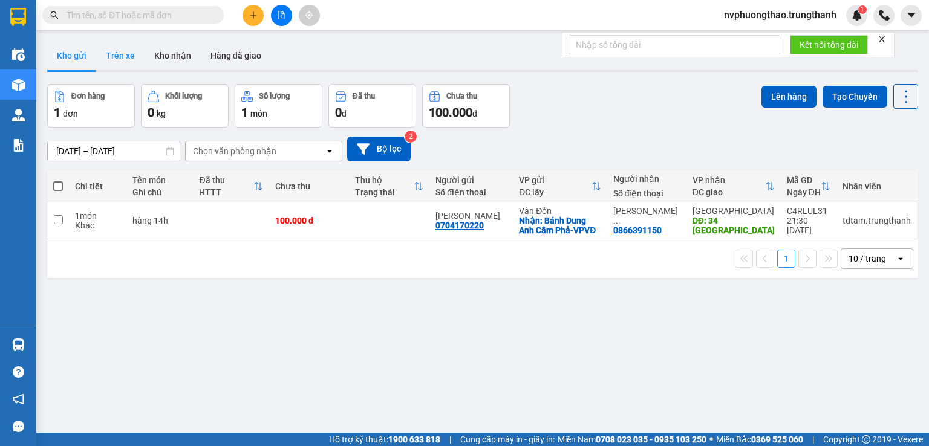
click at [122, 60] on button "Trên xe" at bounding box center [120, 55] width 48 height 29
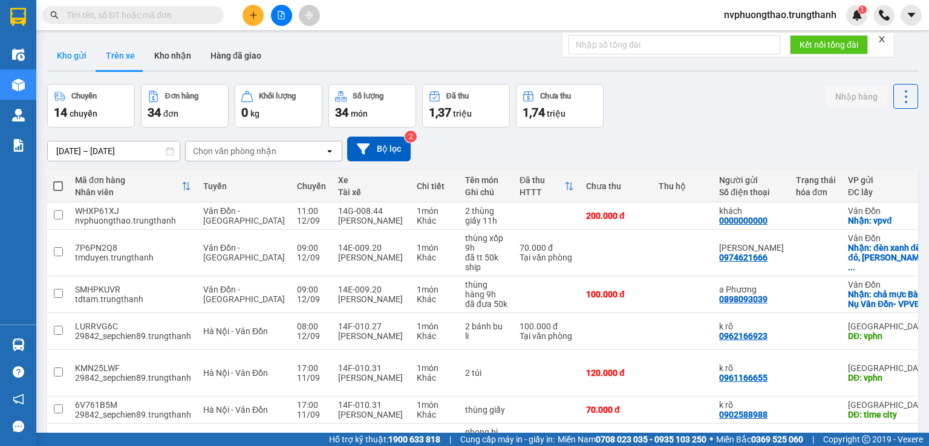
click at [77, 53] on button "Kho gửi" at bounding box center [71, 55] width 49 height 29
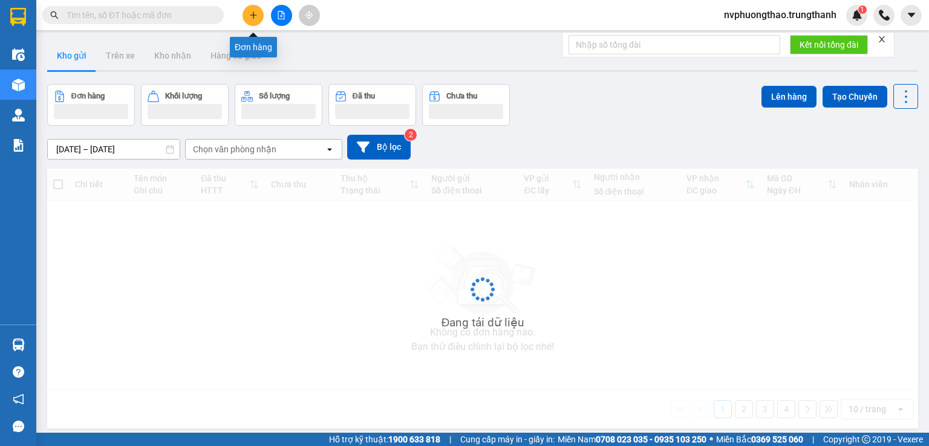
click at [252, 16] on icon "plus" at bounding box center [253, 15] width 8 height 8
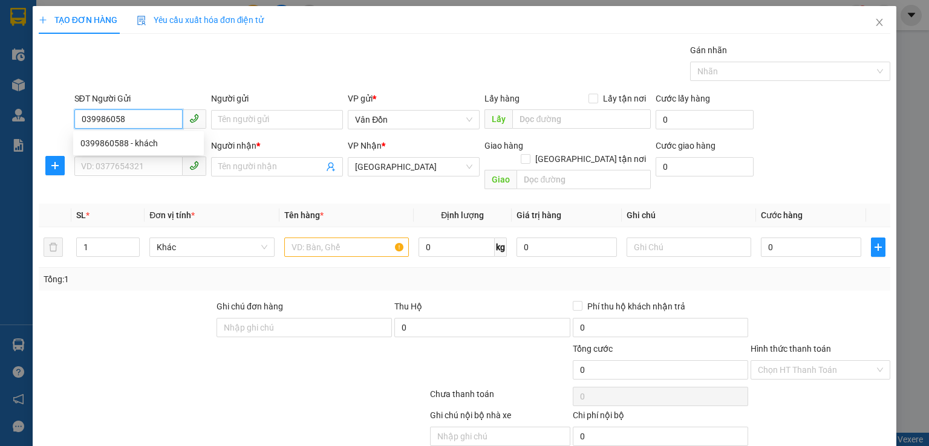
type input "0399860588"
click at [138, 145] on div "0399860588 - khách" at bounding box center [138, 143] width 116 height 13
type input "khách"
checkbox input "true"
type input "đg 58 trạm cát vđ"
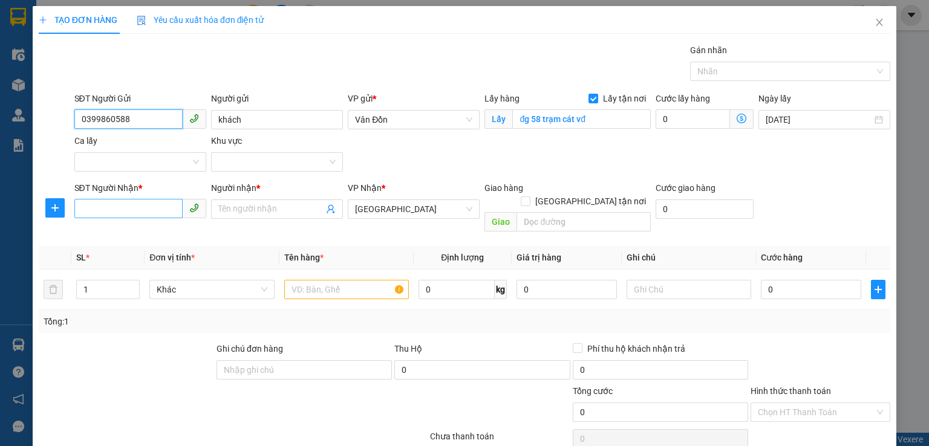
type input "0399860588"
click at [123, 210] on input "SĐT Người Nhận *" at bounding box center [128, 208] width 108 height 19
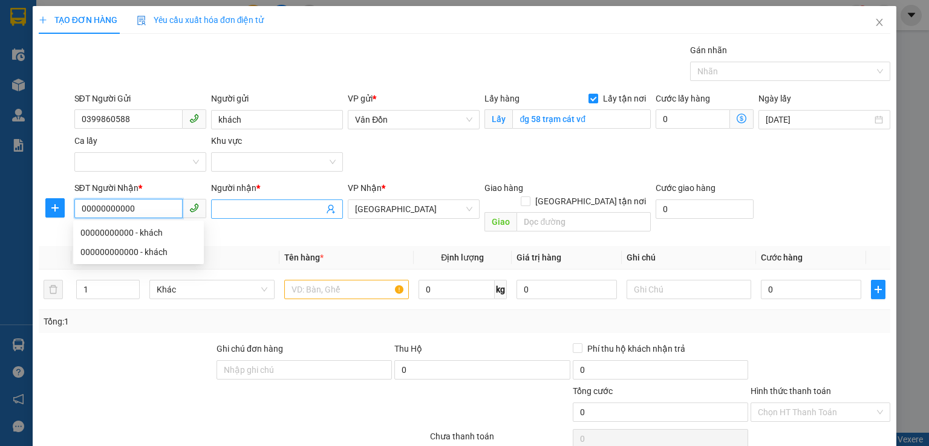
type input "00000000000"
click at [269, 207] on input "Người nhận *" at bounding box center [270, 209] width 105 height 13
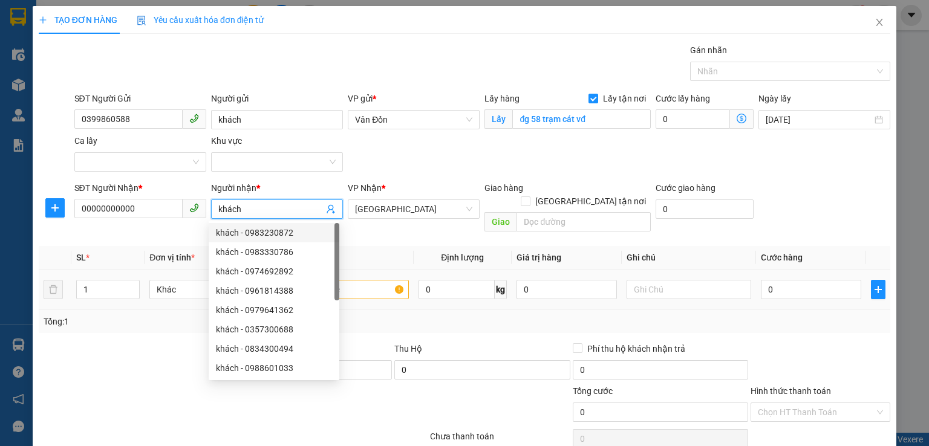
type input "khách"
click at [353, 280] on input "text" at bounding box center [346, 289] width 125 height 19
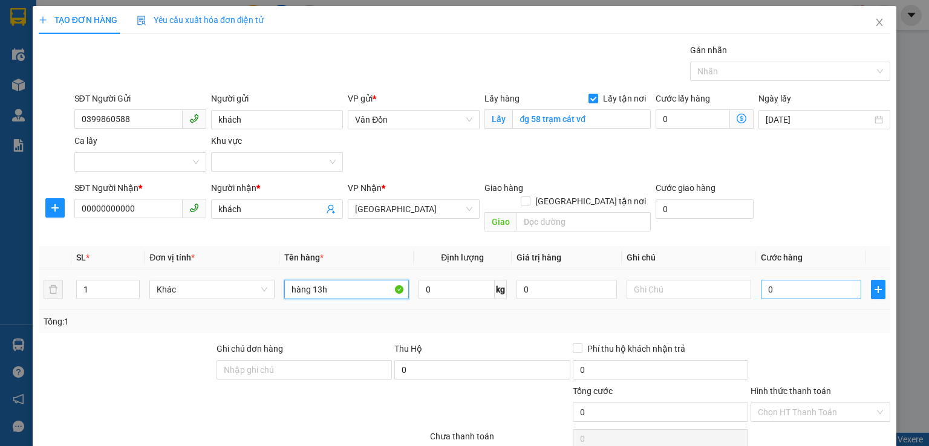
type input "hàng 13h"
click at [804, 280] on input "0" at bounding box center [811, 289] width 100 height 19
type input "1"
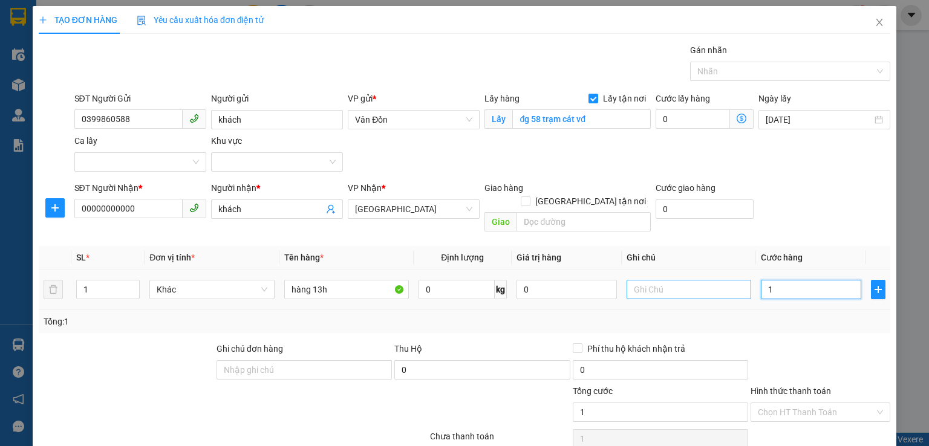
type input "10"
type input "100"
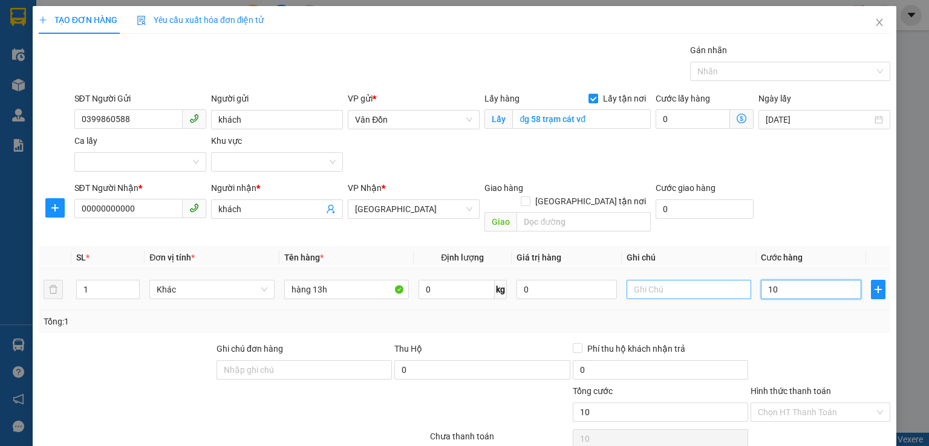
type input "100"
type input "100.000"
click at [738, 315] on div "Tổng: 1" at bounding box center [465, 321] width 842 height 13
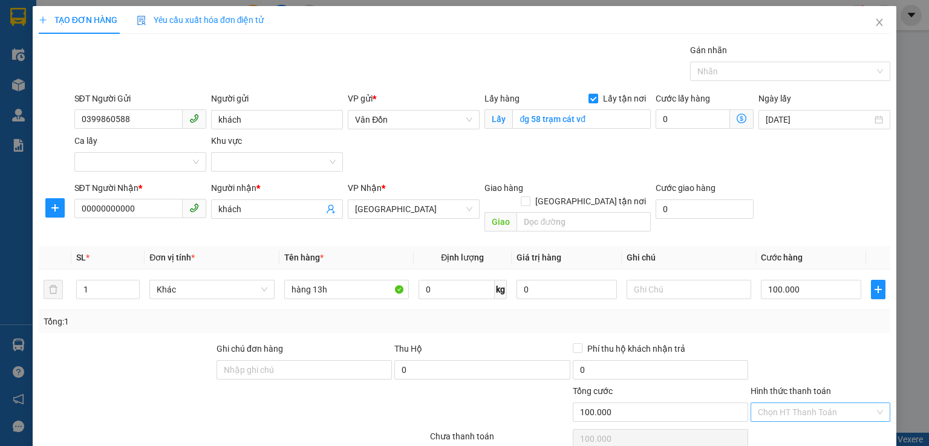
scroll to position [80, 0]
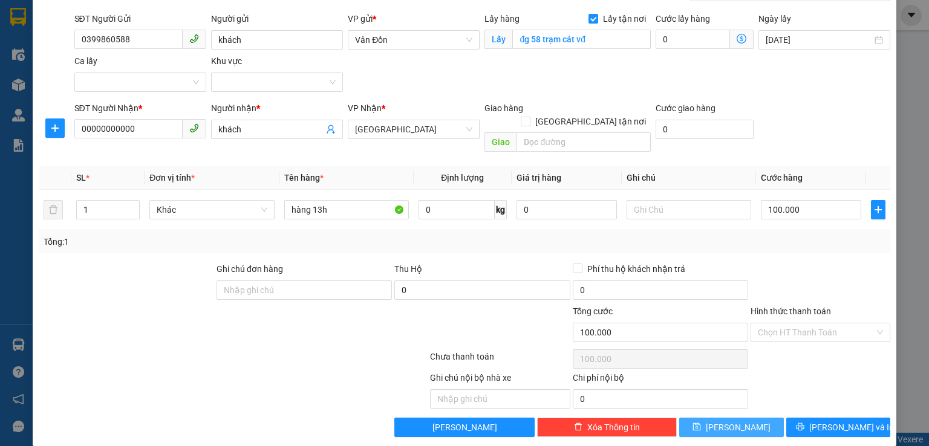
click at [722, 418] on button "Lưu" at bounding box center [731, 427] width 105 height 19
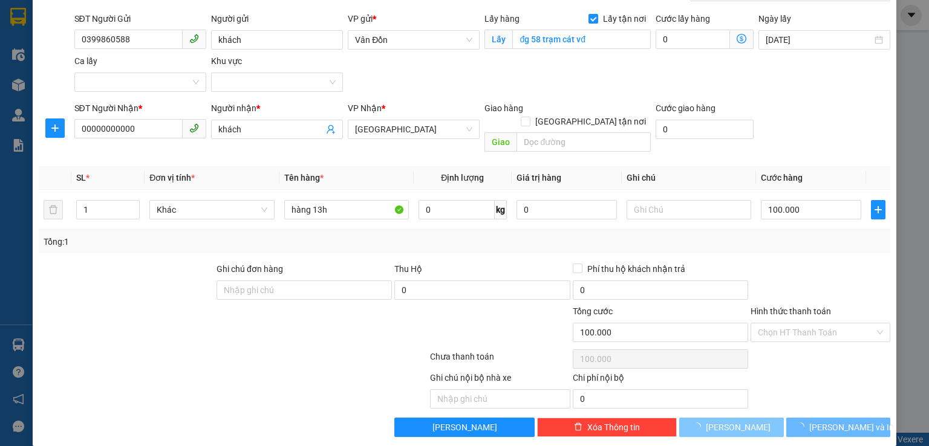
checkbox input "false"
type input "0"
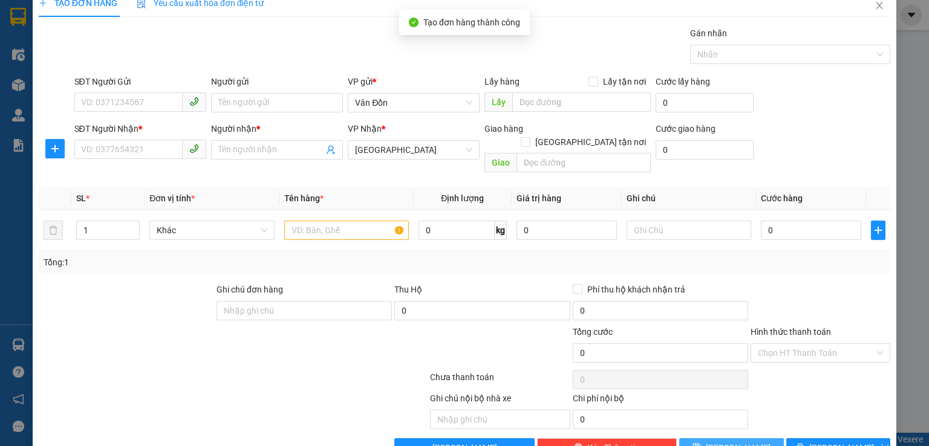
scroll to position [0, 0]
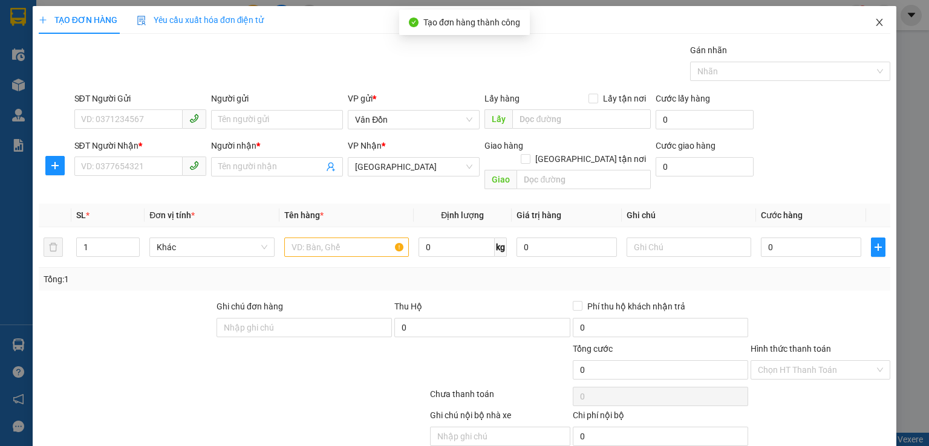
click at [875, 22] on icon "close" at bounding box center [880, 23] width 10 height 10
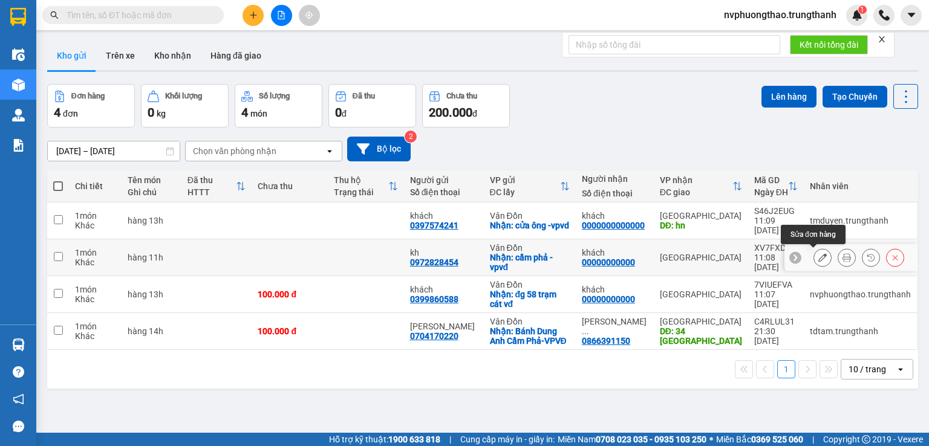
click at [814, 255] on button at bounding box center [822, 257] width 17 height 21
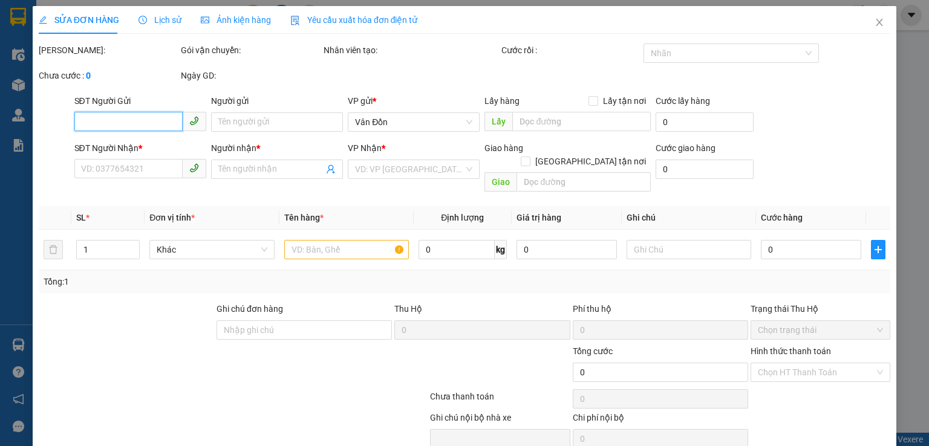
type input "0972828454"
type input "kh"
checkbox input "true"
type input "cẩm phả -vpvđ"
type input "00000000000"
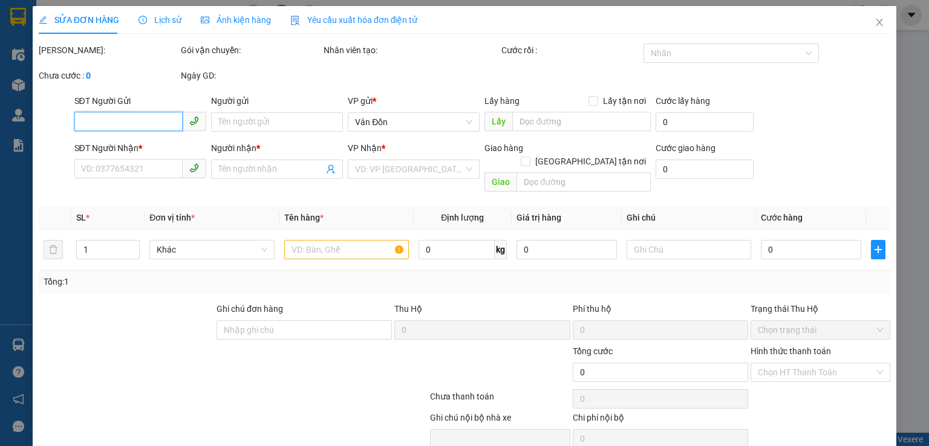
type input "khách"
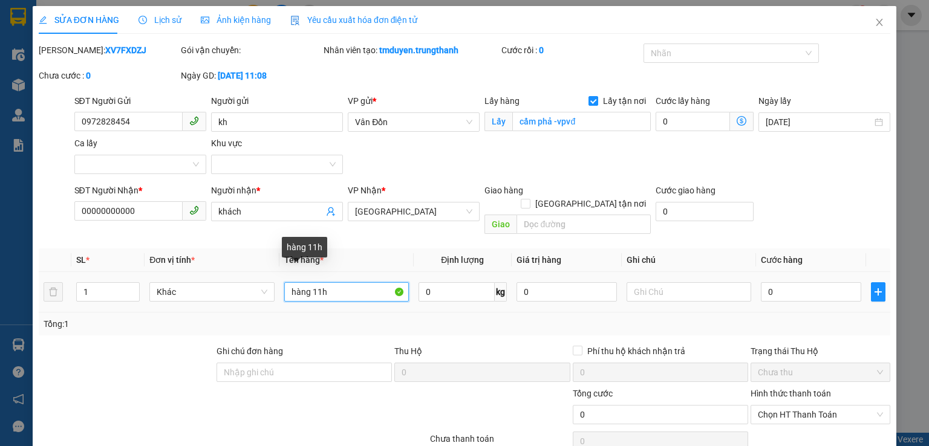
click at [318, 282] on input "hàng 11h" at bounding box center [346, 291] width 125 height 19
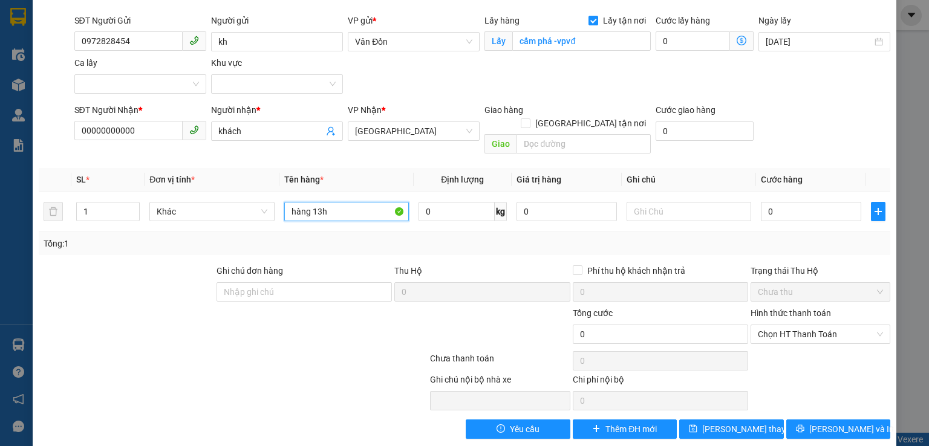
scroll to position [82, 0]
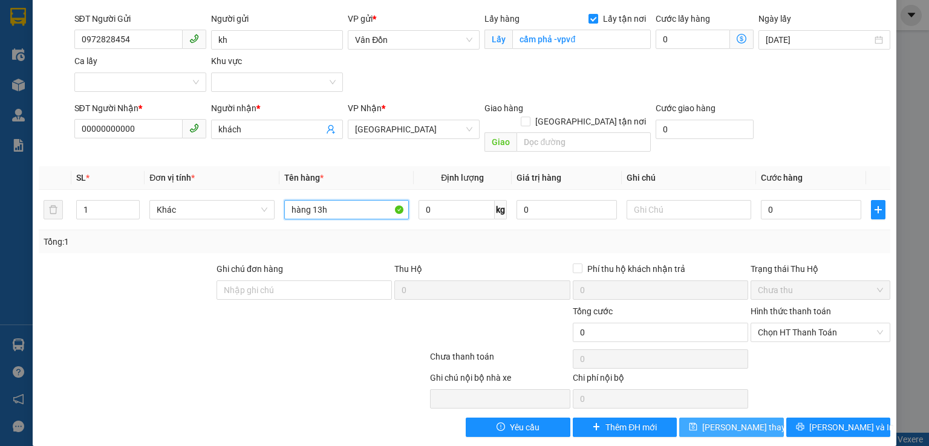
type input "hàng 13h"
click at [736, 421] on span "Lưu thay đổi" at bounding box center [750, 427] width 97 height 13
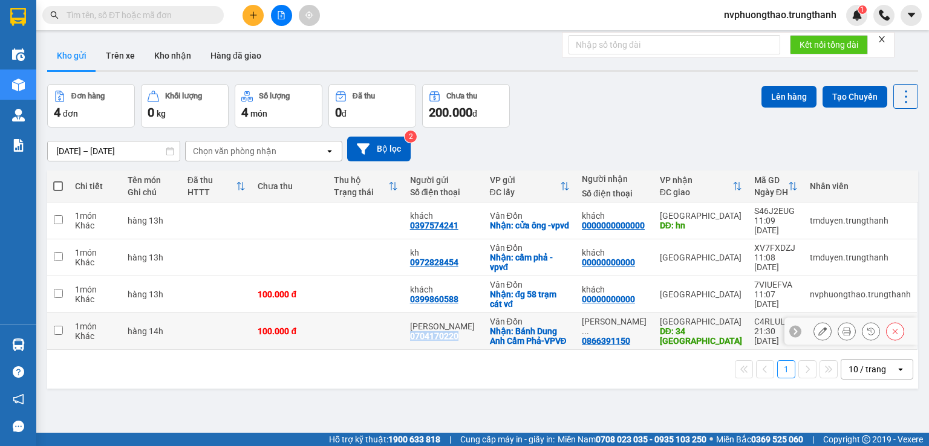
drag, startPoint x: 465, startPoint y: 342, endPoint x: 414, endPoint y: 345, distance: 51.5
click at [414, 345] on td "[PERSON_NAME] 0704170220" at bounding box center [444, 331] width 80 height 37
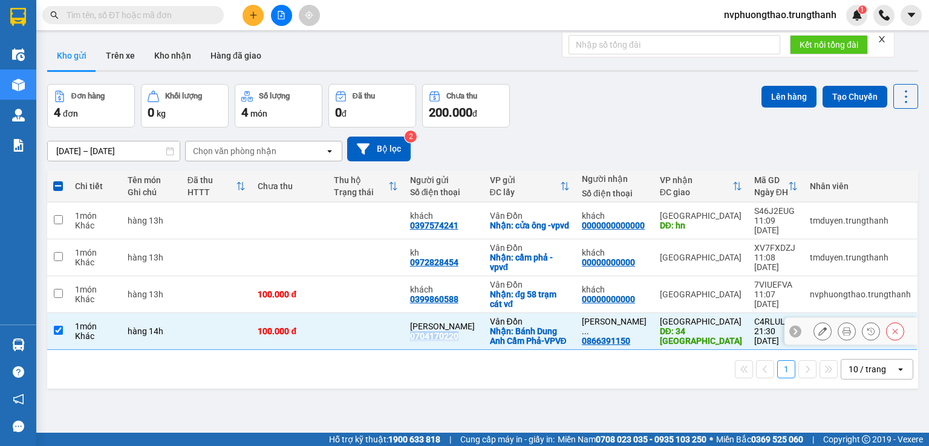
copy div "0704170220"
click at [106, 419] on div "ver 1.8.143 Kho gửi Trên xe Kho nhận Hàng đã giao Đơn hàng 4 đơn Khối lượng 0 k…" at bounding box center [482, 259] width 881 height 446
click at [62, 331] on input "checkbox" at bounding box center [58, 330] width 9 height 9
checkbox input "false"
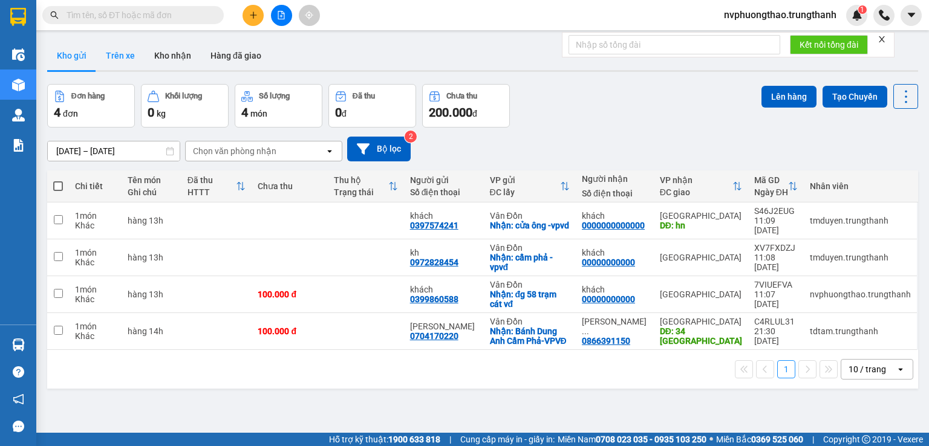
click at [121, 59] on button "Trên xe" at bounding box center [120, 55] width 48 height 29
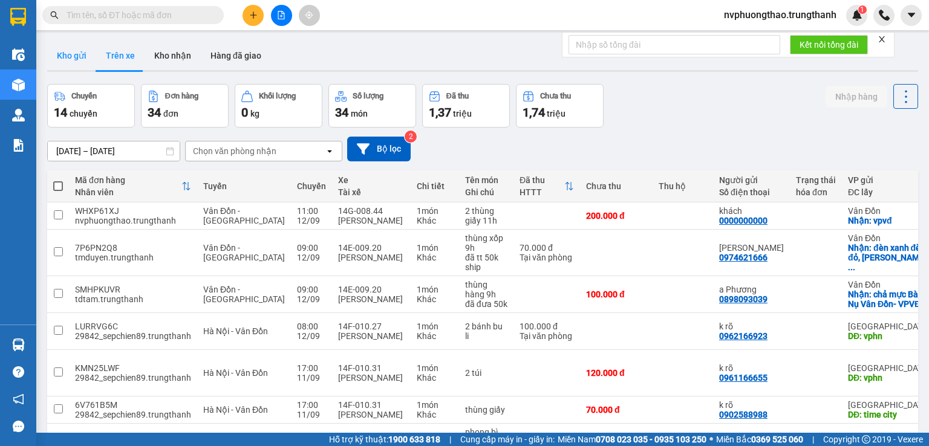
click at [71, 59] on button "Kho gửi" at bounding box center [71, 55] width 49 height 29
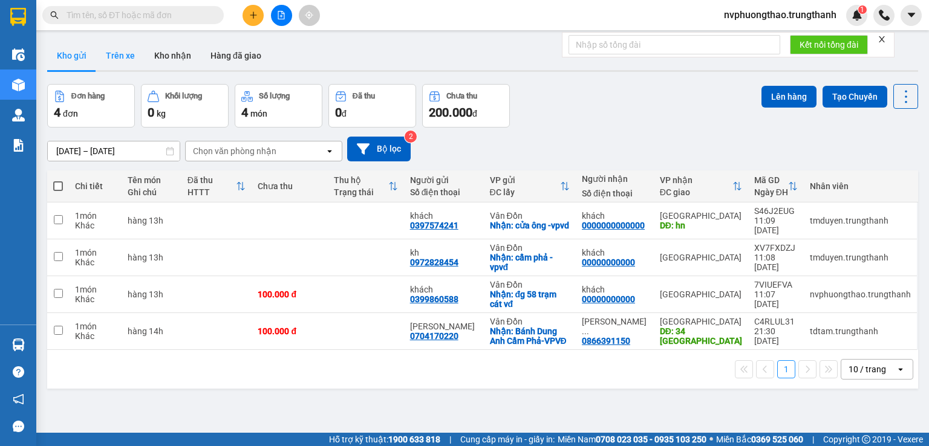
click at [120, 54] on button "Trên xe" at bounding box center [120, 55] width 48 height 29
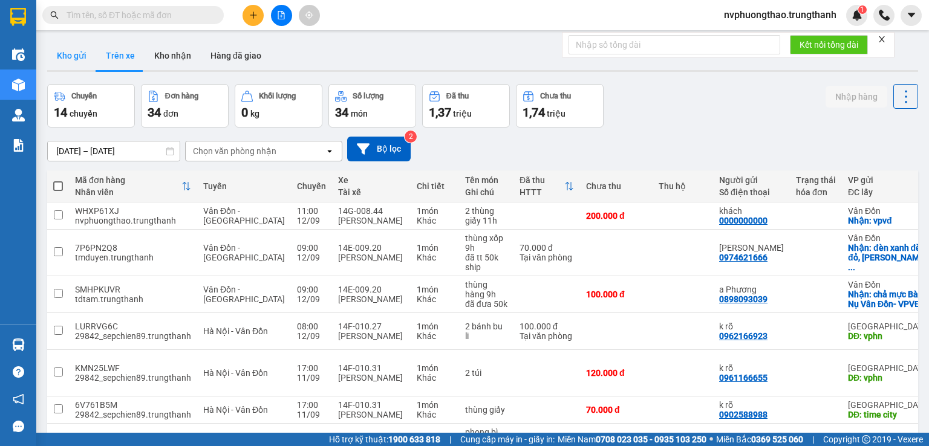
click at [80, 51] on button "Kho gửi" at bounding box center [71, 55] width 49 height 29
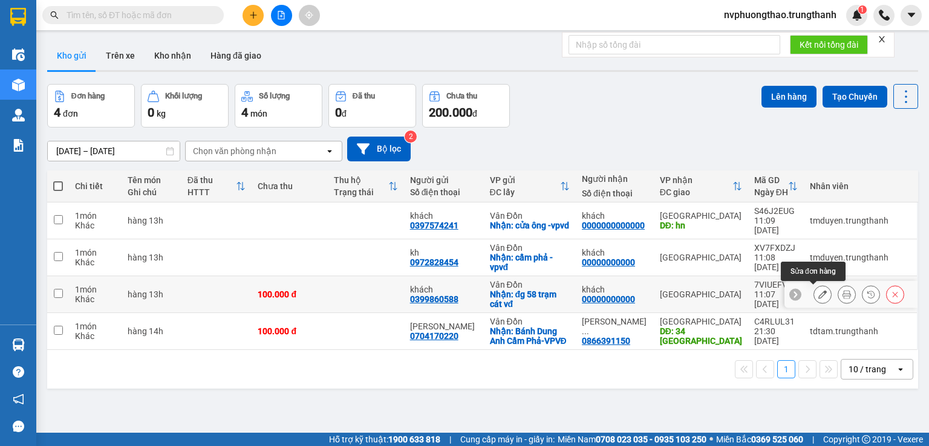
click at [818, 293] on icon at bounding box center [822, 294] width 8 height 8
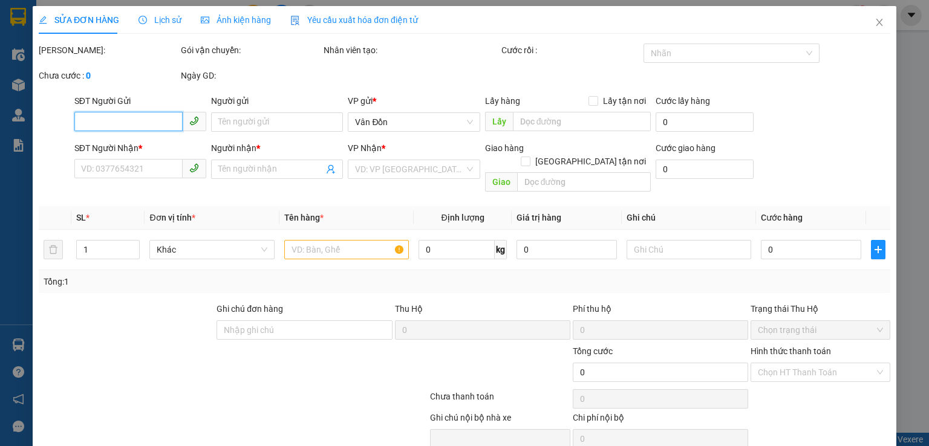
type input "0399860588"
type input "khách"
checkbox input "true"
type input "đg 58 trạm cát vđ"
type input "00000000000"
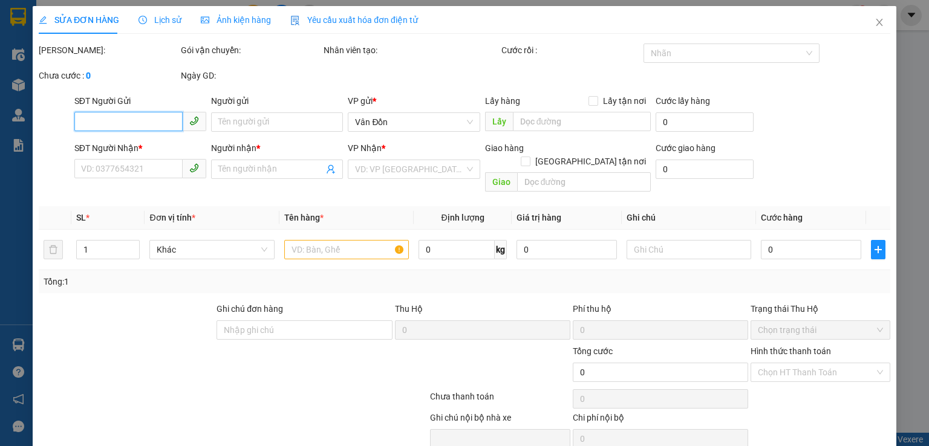
type input "khách"
type input "100.000"
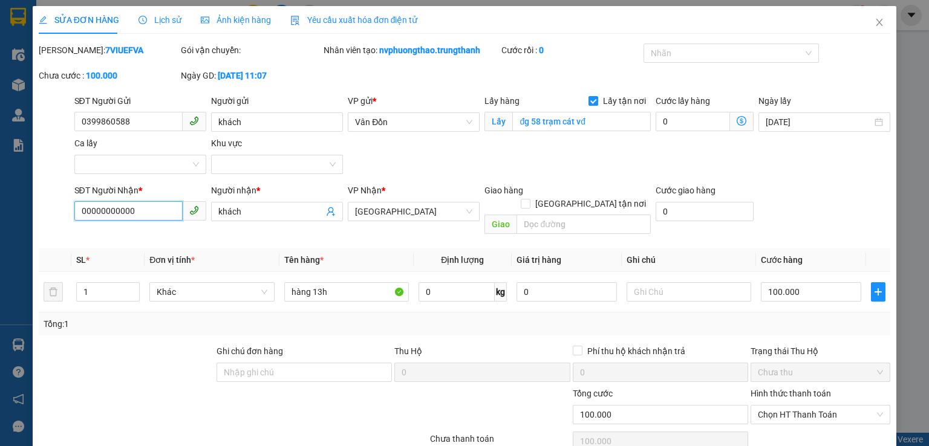
drag, startPoint x: 148, startPoint y: 213, endPoint x: 0, endPoint y: 216, distance: 147.6
click at [0, 216] on div "SỬA ĐƠN HÀNG Lịch sử Ảnh kiện hàng Yêu cầu xuất hóa đơn điện tử Total Paid Fee …" at bounding box center [464, 223] width 929 height 446
click at [104, 211] on input "0834456725" at bounding box center [128, 210] width 108 height 19
click at [135, 204] on input "0834756725" at bounding box center [128, 210] width 108 height 19
type input "0834756725"
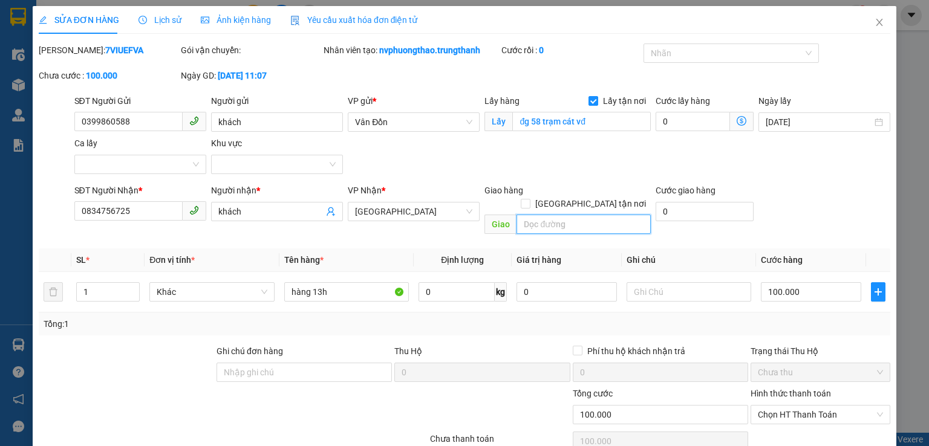
click at [523, 217] on input "text" at bounding box center [584, 224] width 134 height 19
drag, startPoint x: 81, startPoint y: 377, endPoint x: 132, endPoint y: 356, distance: 55.4
click at [87, 387] on div at bounding box center [162, 408] width 249 height 42
click at [574, 215] on input "text" at bounding box center [584, 224] width 134 height 19
type input "136 hồ tùng mậu"
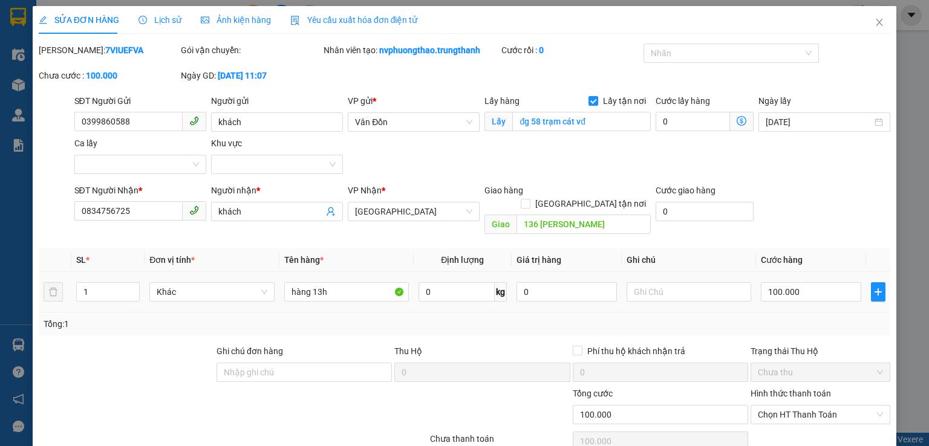
click at [103, 291] on td "1" at bounding box center [107, 292] width 73 height 41
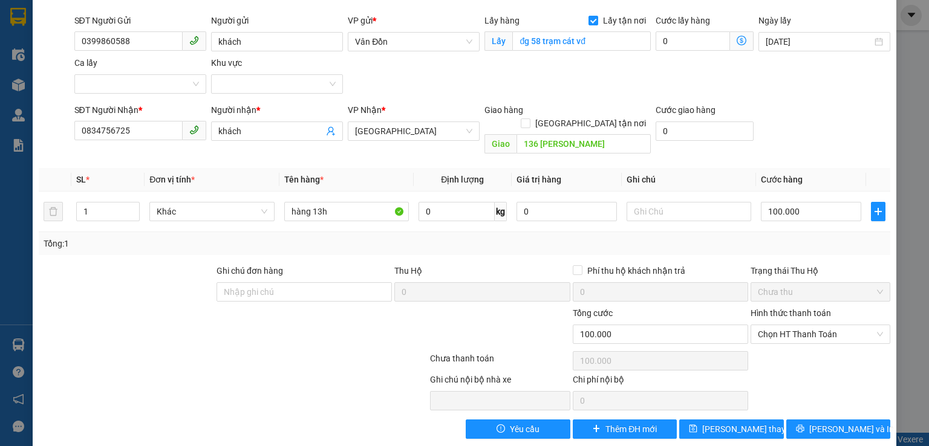
scroll to position [82, 0]
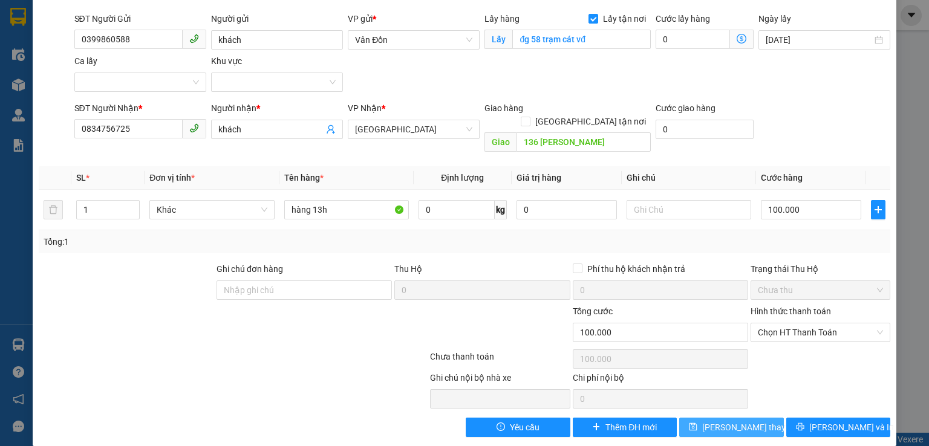
click at [729, 421] on span "Lưu thay đổi" at bounding box center [750, 427] width 97 height 13
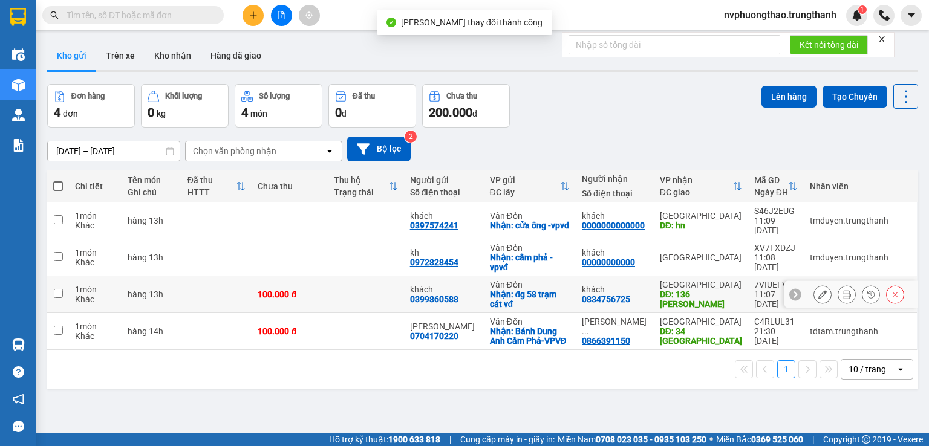
click at [59, 298] on input "checkbox" at bounding box center [58, 293] width 9 height 9
checkbox input "true"
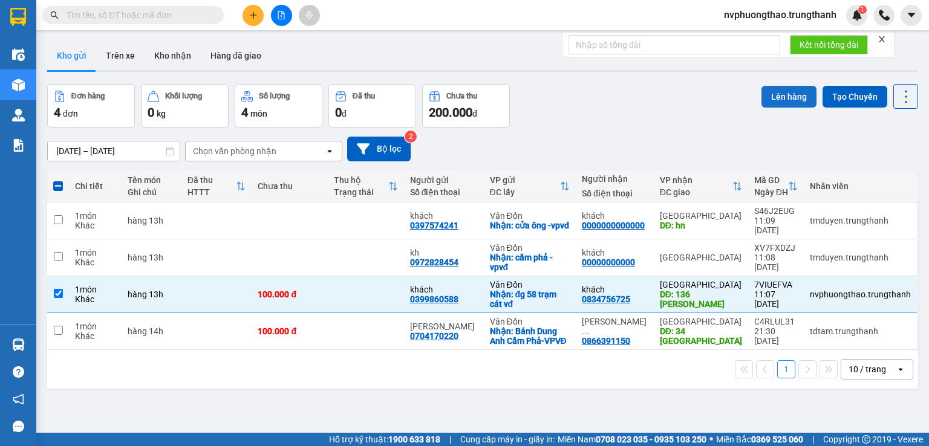
click at [766, 104] on button "Lên hàng" at bounding box center [789, 97] width 55 height 22
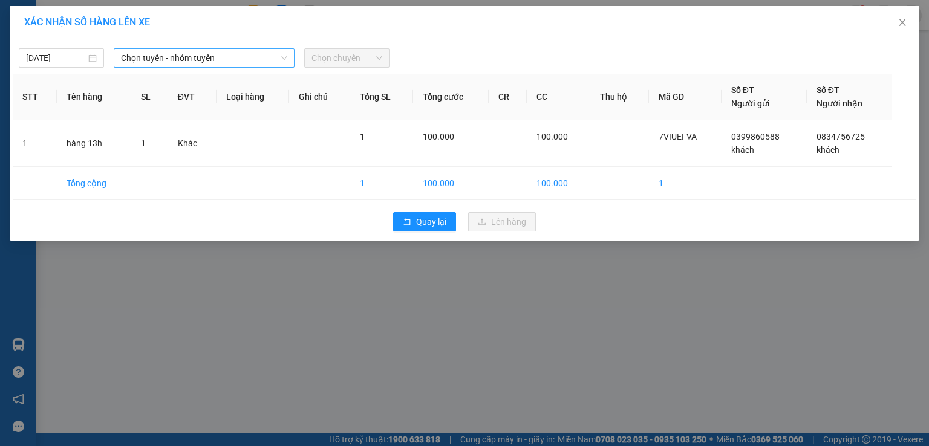
click at [180, 62] on span "Chọn tuyến - nhóm tuyến" at bounding box center [204, 58] width 166 height 18
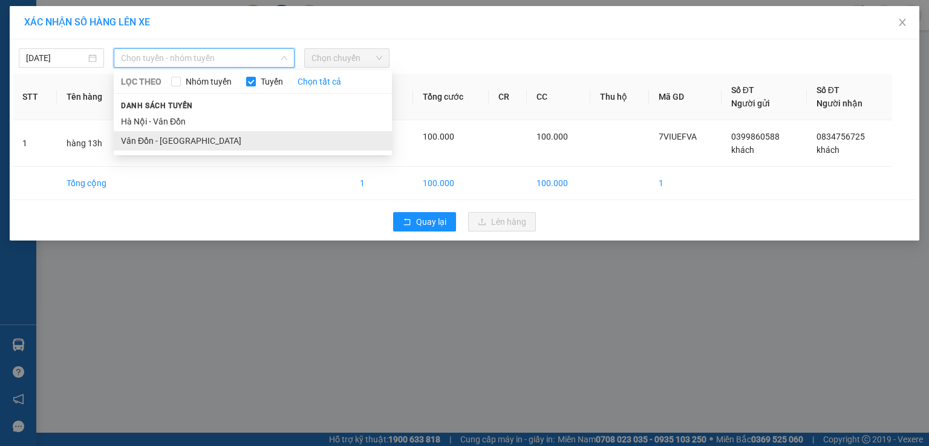
click at [165, 141] on li "Vân Đồn - [GEOGRAPHIC_DATA]" at bounding box center [253, 140] width 278 height 19
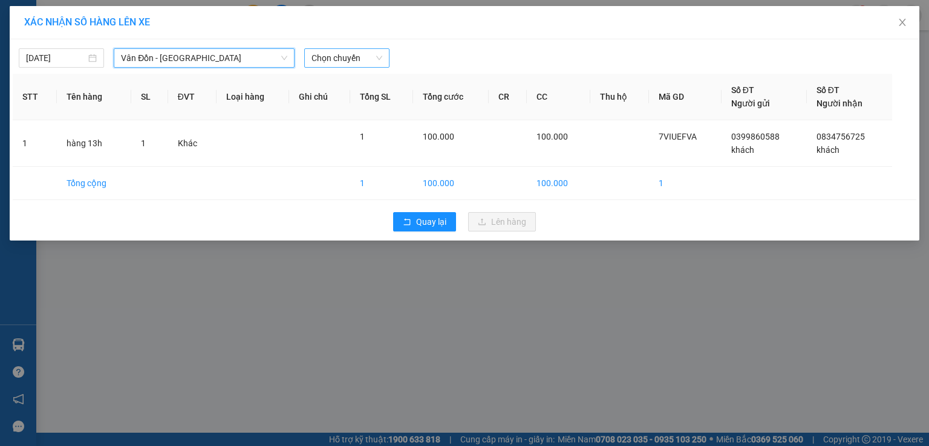
click at [367, 54] on span "Chọn chuyến" at bounding box center [347, 58] width 71 height 18
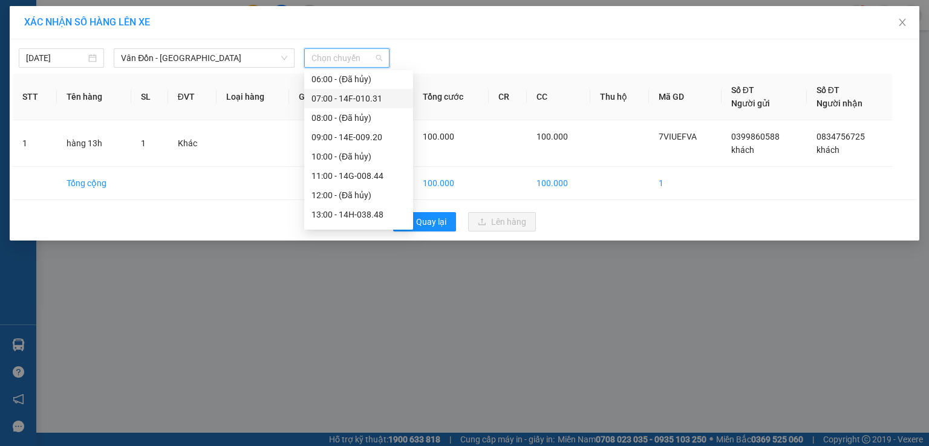
scroll to position [161, 0]
click at [366, 139] on div "13:00 - 14H-038.48" at bounding box center [359, 134] width 94 height 13
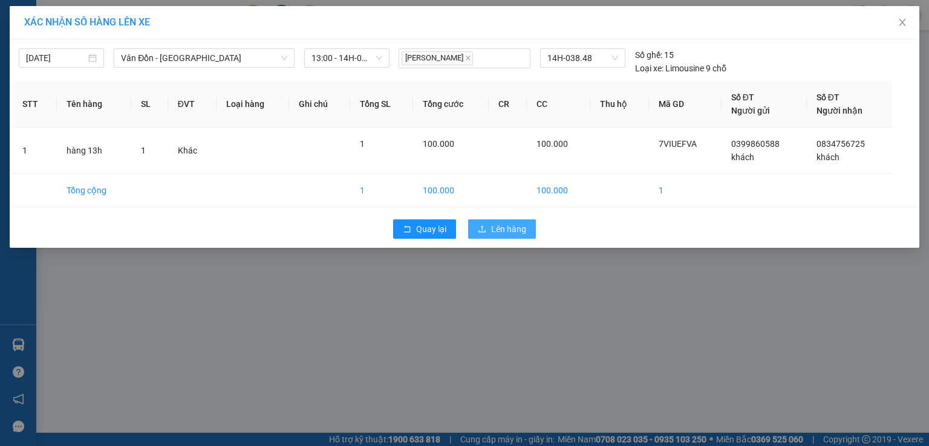
click at [503, 226] on span "Lên hàng" at bounding box center [508, 229] width 35 height 13
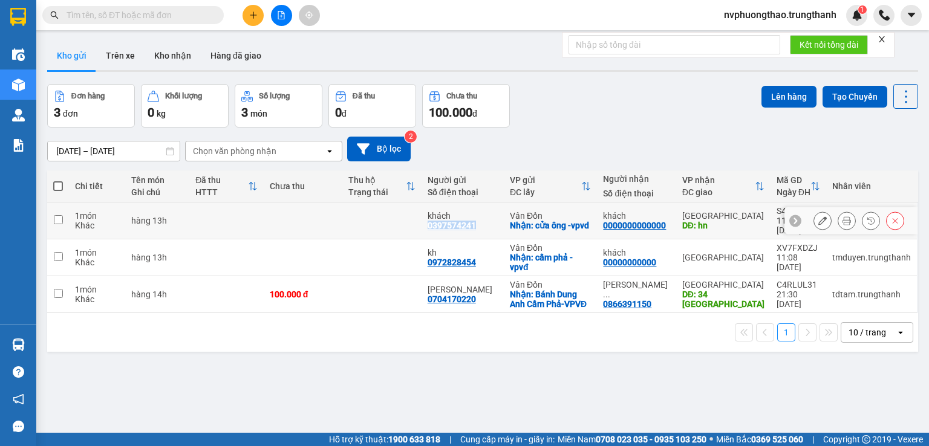
drag, startPoint x: 486, startPoint y: 230, endPoint x: 429, endPoint y: 228, distance: 57.5
click at [429, 228] on td "khách 0397574241" at bounding box center [463, 221] width 82 height 37
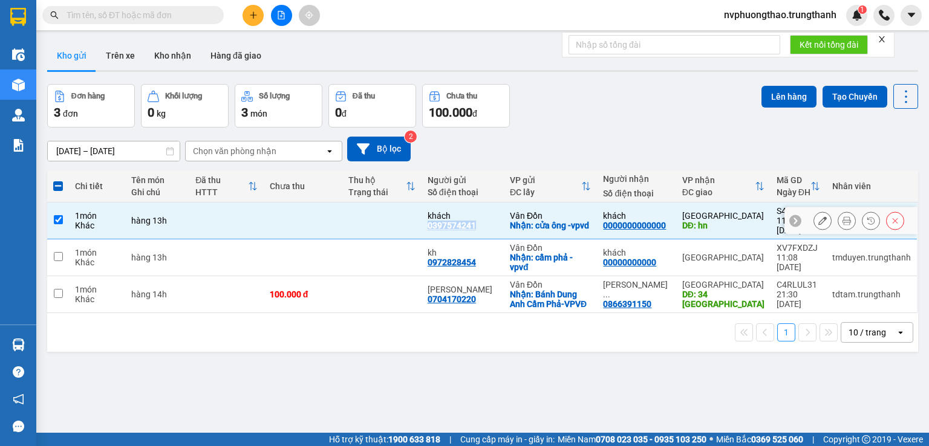
copy div "0397574241"
click at [55, 215] on input "checkbox" at bounding box center [58, 219] width 9 height 9
checkbox input "false"
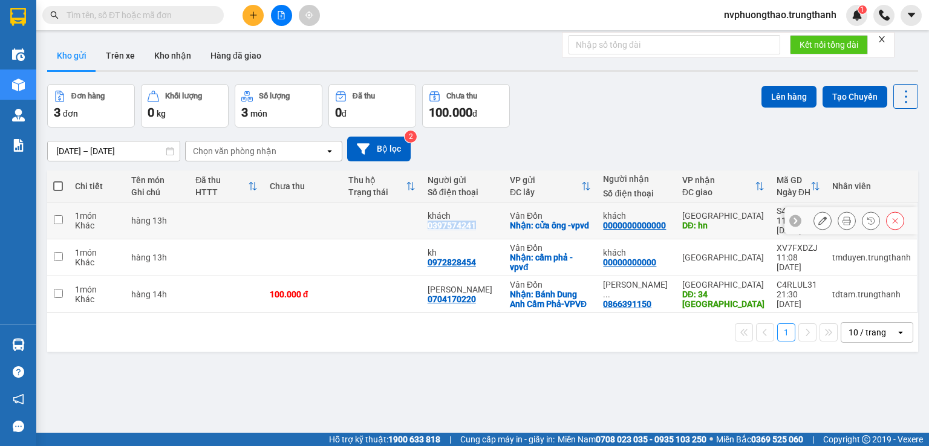
copy div "0397574241"
click at [85, 384] on div "ver 1.8.143 Kho gửi Trên xe Kho nhận Hàng đã giao Đơn hàng 3 đơn Khối lượng 0 k…" at bounding box center [482, 259] width 881 height 446
click at [259, 18] on button at bounding box center [253, 15] width 21 height 21
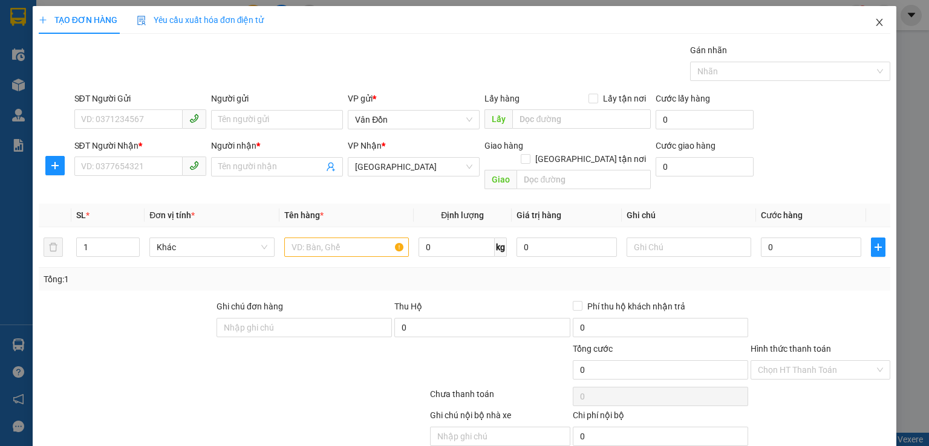
click at [875, 22] on icon "close" at bounding box center [880, 23] width 10 height 10
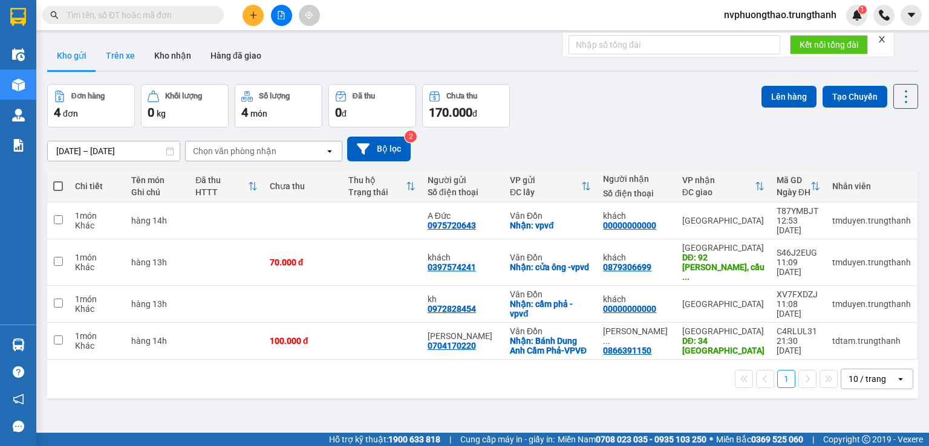
click at [114, 54] on button "Trên xe" at bounding box center [120, 55] width 48 height 29
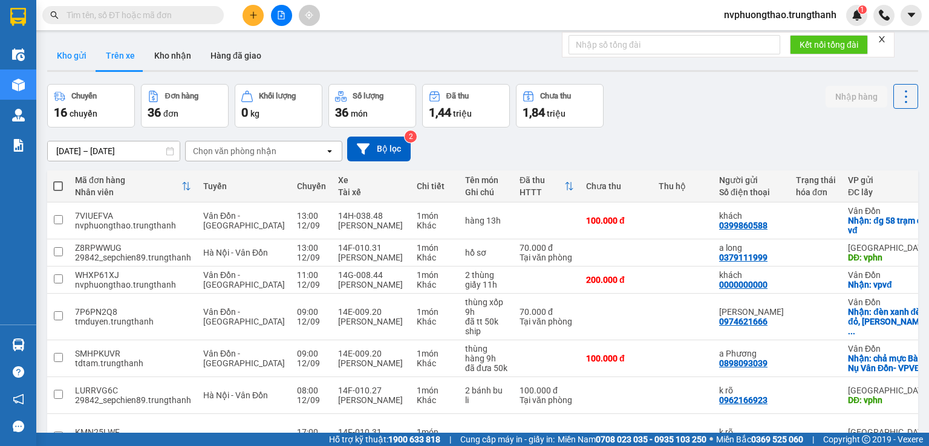
click at [69, 54] on button "Kho gửi" at bounding box center [71, 55] width 49 height 29
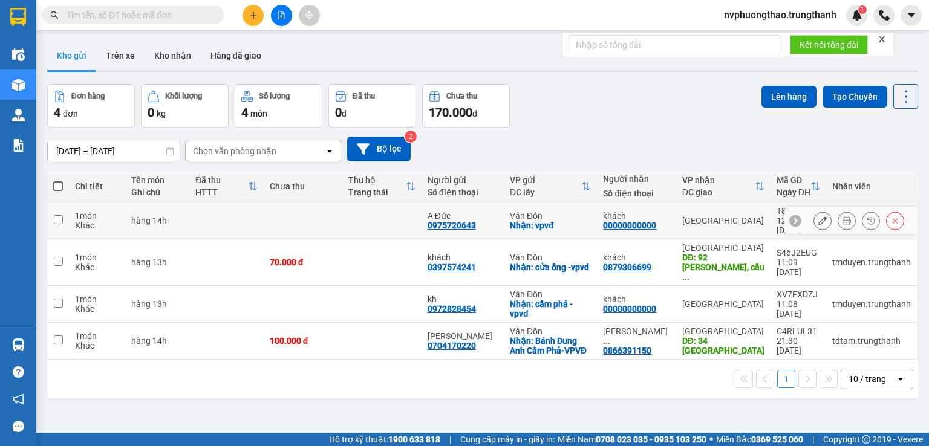
click at [814, 218] on button at bounding box center [822, 221] width 17 height 21
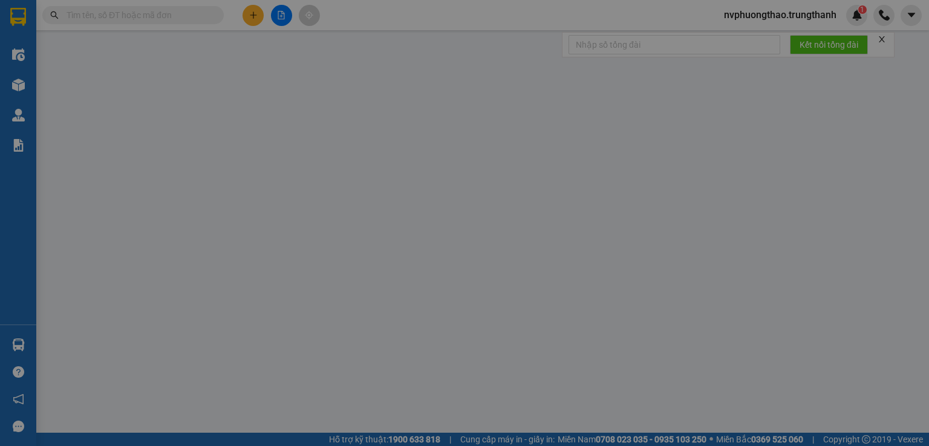
type input "0975720643"
type input "A Đức"
checkbox input "true"
type input "vpvđ"
type input "00000000000"
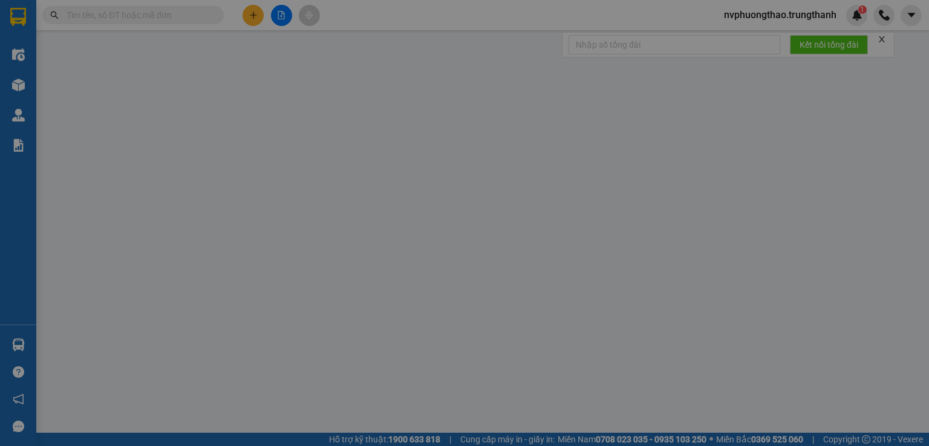
type input "khách"
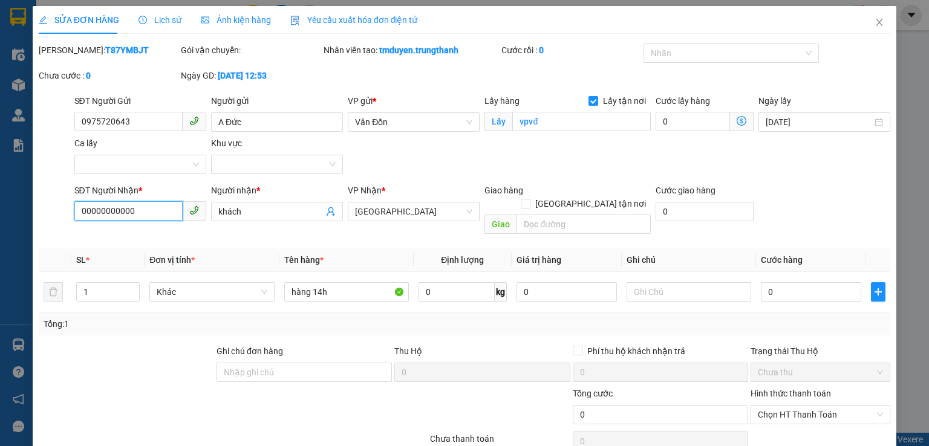
drag, startPoint x: 143, startPoint y: 215, endPoint x: 0, endPoint y: 223, distance: 143.0
click at [0, 223] on div "SỬA ĐƠN HÀNG Lịch sử Ảnh kiện hàng Yêu cầu xuất hóa đơn điện tử Total Paid Fee …" at bounding box center [464, 223] width 929 height 446
type input "0359807873"
click at [558, 215] on input "text" at bounding box center [584, 224] width 134 height 19
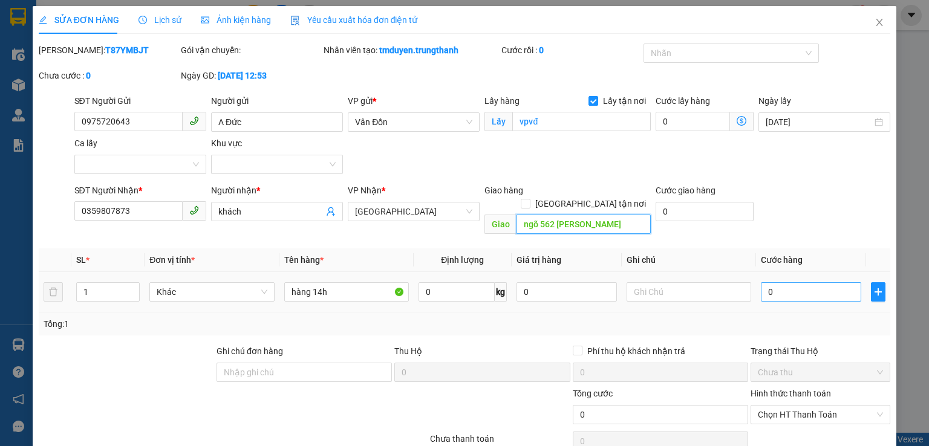
type input "ngõ 562 trần cung"
click at [811, 282] on input "0" at bounding box center [811, 291] width 100 height 19
type input "1"
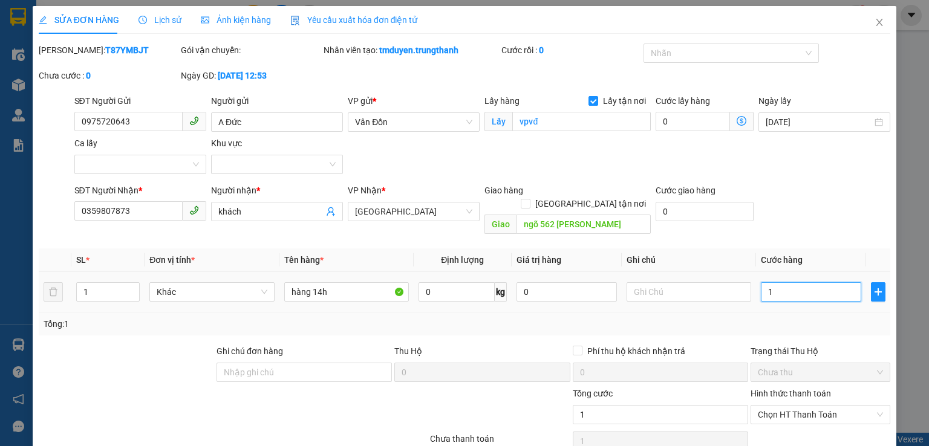
type input "15"
type input "150"
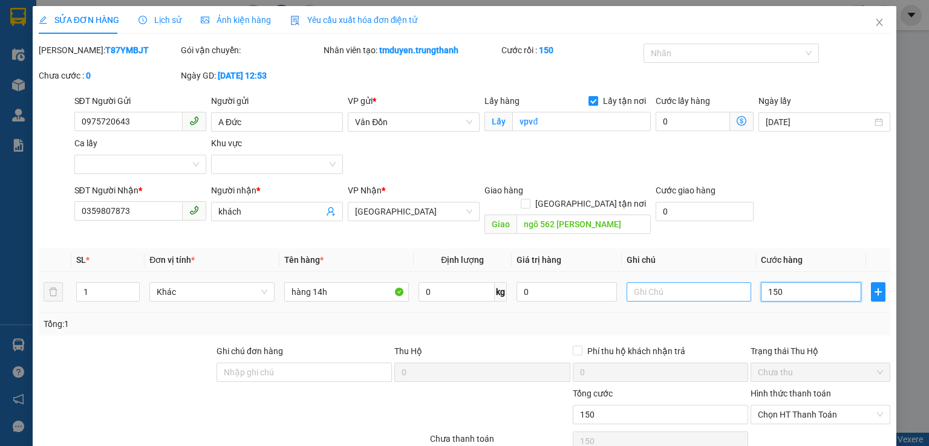
type input "150"
type input "150.000"
click at [678, 282] on input "text" at bounding box center [689, 291] width 125 height 19
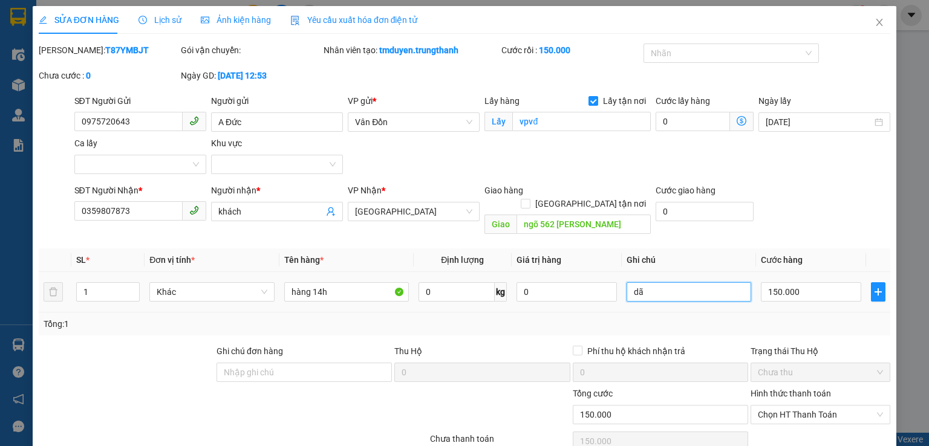
type input "d"
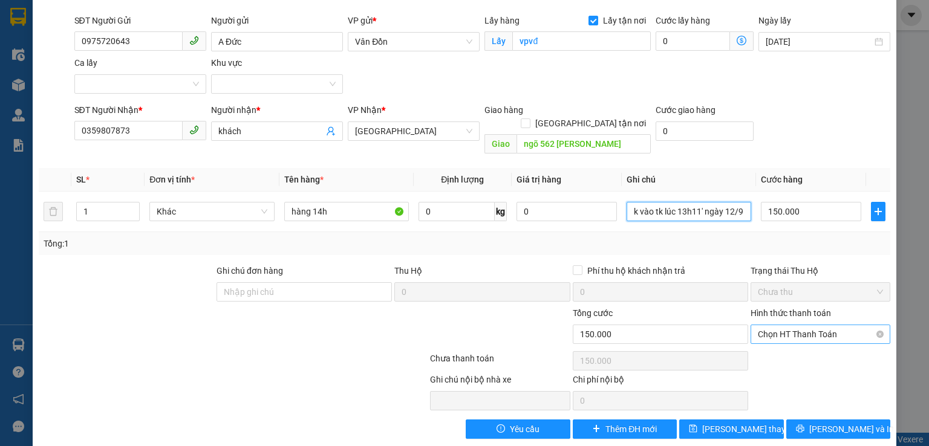
click at [809, 325] on span "Chọn HT Thanh Toán" at bounding box center [820, 334] width 125 height 18
type input "đã ck tt 150k vào tk lúc 13h11' ngày 12/9"
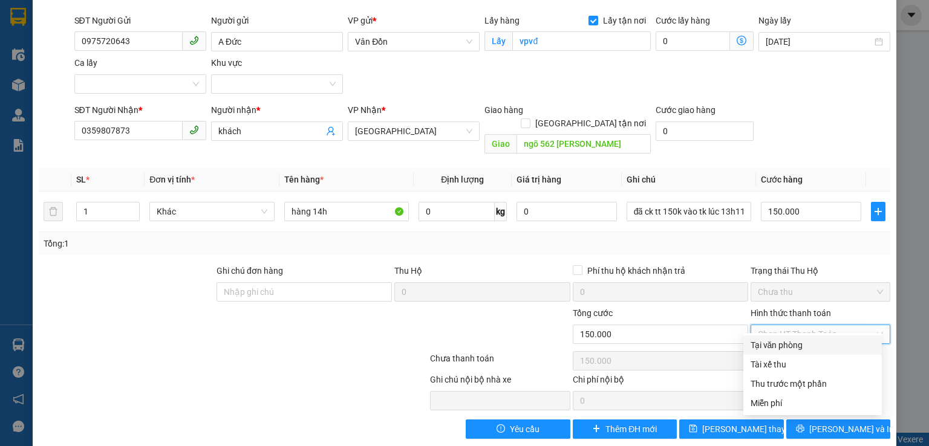
scroll to position [82, 0]
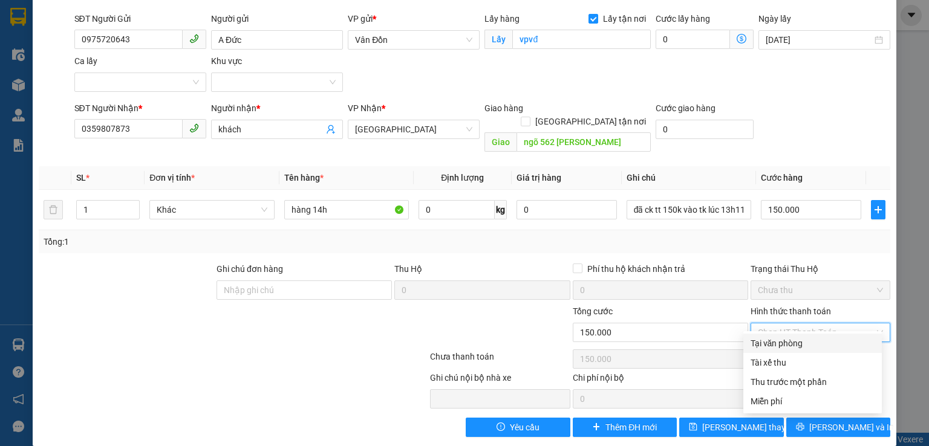
click at [791, 347] on div "Tại văn phòng" at bounding box center [813, 343] width 124 height 13
type input "0"
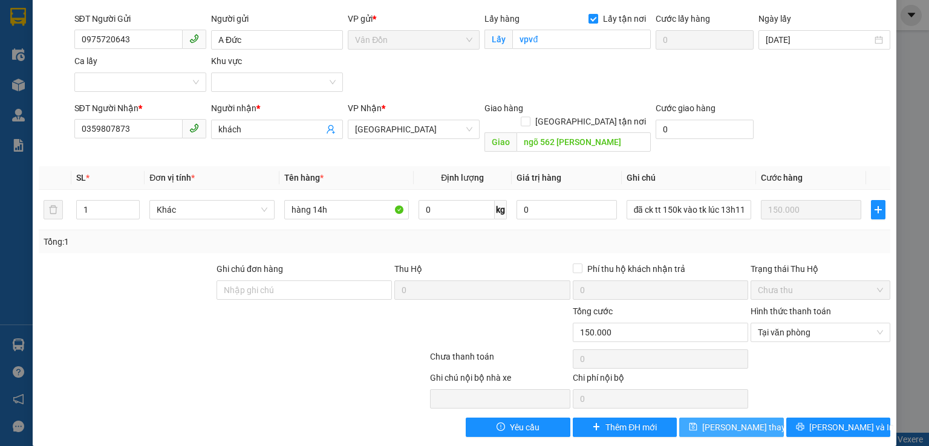
click at [736, 421] on span "Lưu thay đổi" at bounding box center [750, 427] width 97 height 13
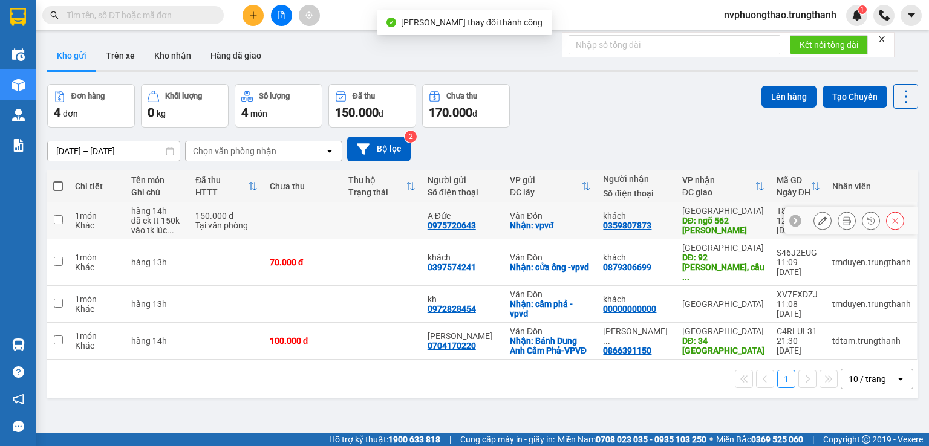
click at [54, 223] on input "checkbox" at bounding box center [58, 219] width 9 height 9
checkbox input "true"
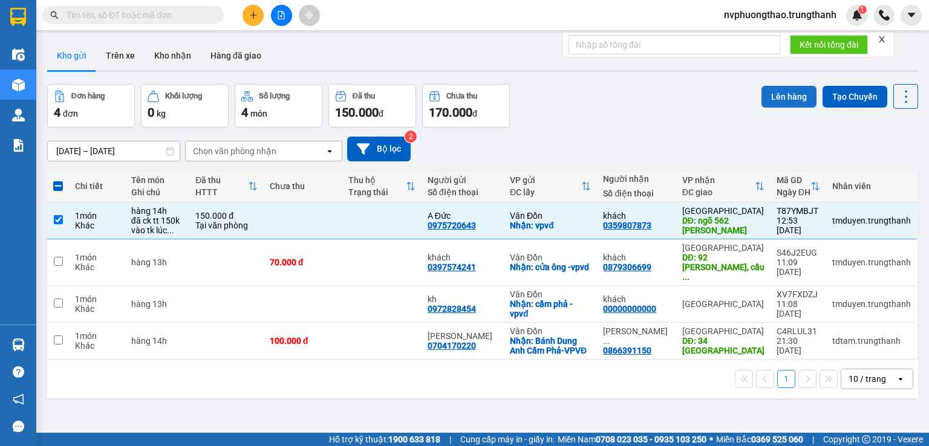
click at [769, 98] on button "Lên hàng" at bounding box center [789, 97] width 55 height 22
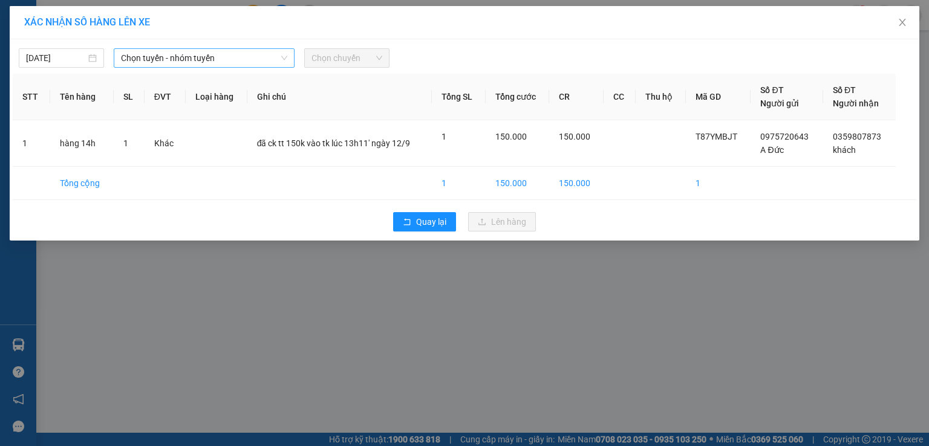
click at [237, 57] on span "Chọn tuyến - nhóm tuyến" at bounding box center [204, 58] width 166 height 18
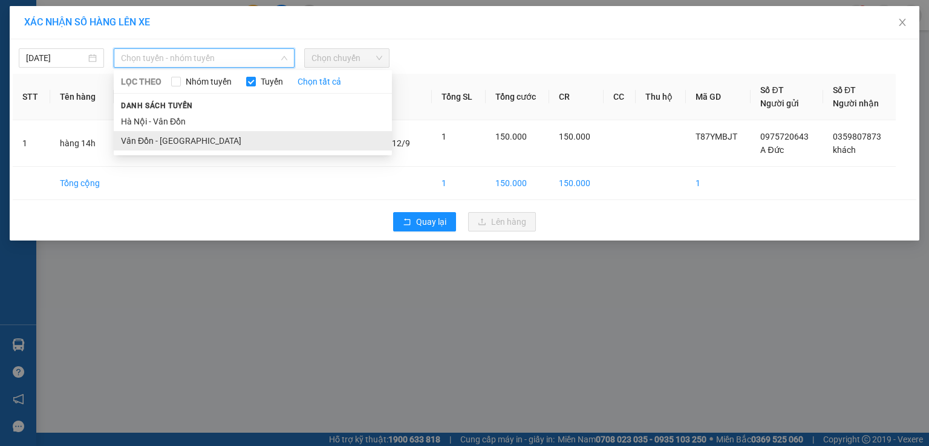
click at [189, 145] on li "Vân Đồn - [GEOGRAPHIC_DATA]" at bounding box center [253, 140] width 278 height 19
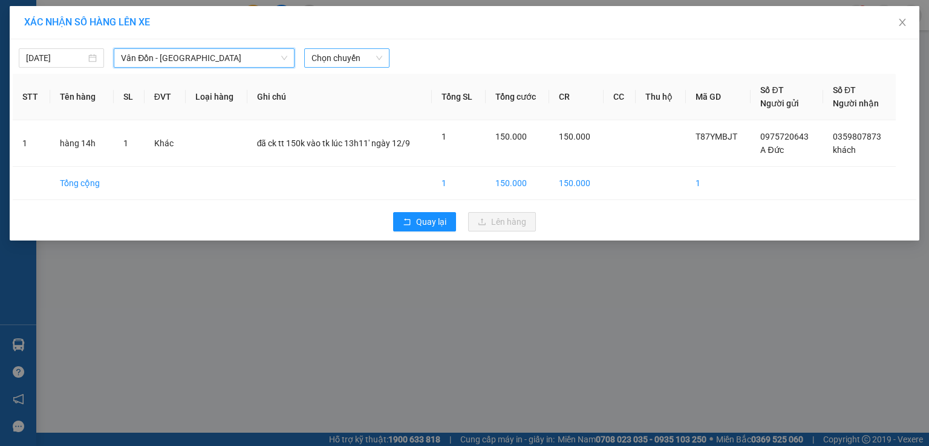
click at [341, 60] on span "Chọn chuyến" at bounding box center [347, 58] width 71 height 18
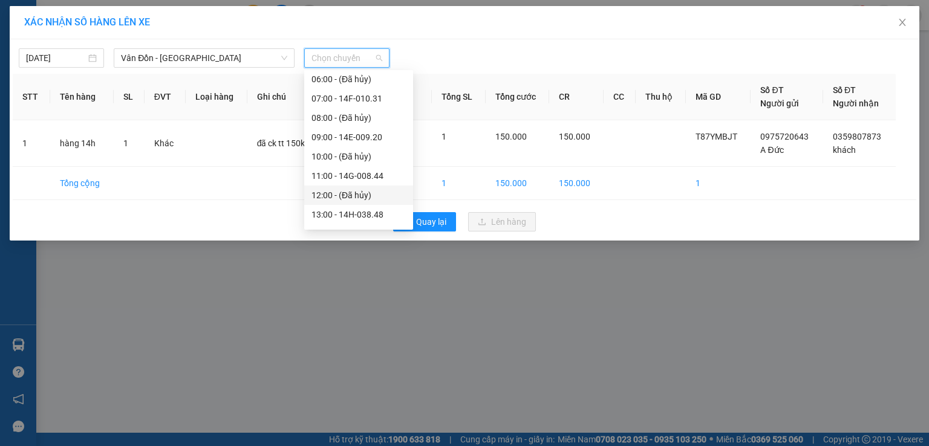
scroll to position [141, 0]
click at [377, 153] on div "13:00 - 14H-038.48" at bounding box center [359, 154] width 94 height 13
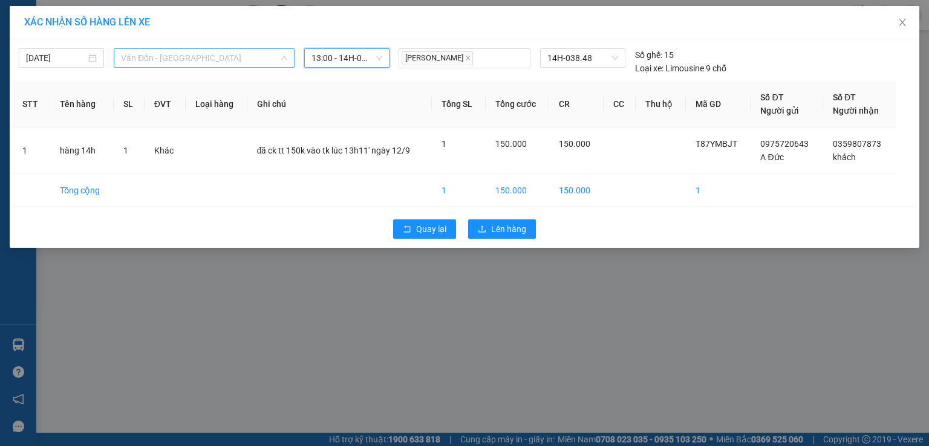
click at [269, 60] on span "Vân Đồn - [GEOGRAPHIC_DATA]" at bounding box center [204, 58] width 166 height 18
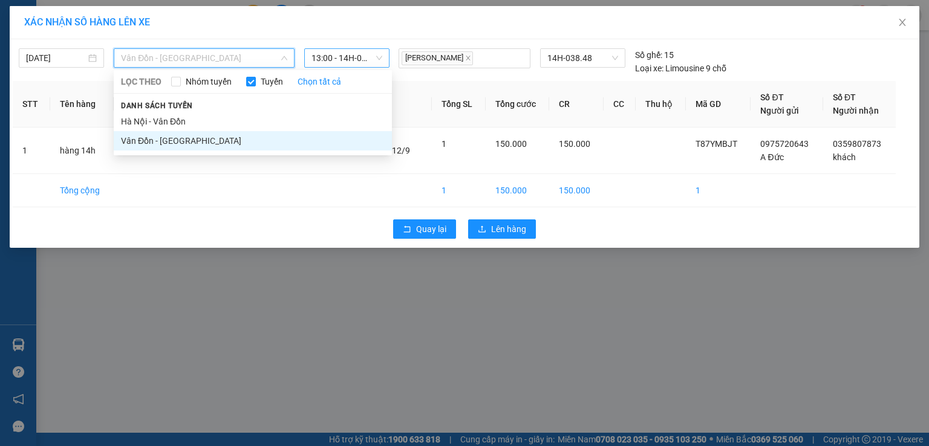
click at [361, 57] on span "13:00 - 14H-038.48" at bounding box center [347, 58] width 71 height 18
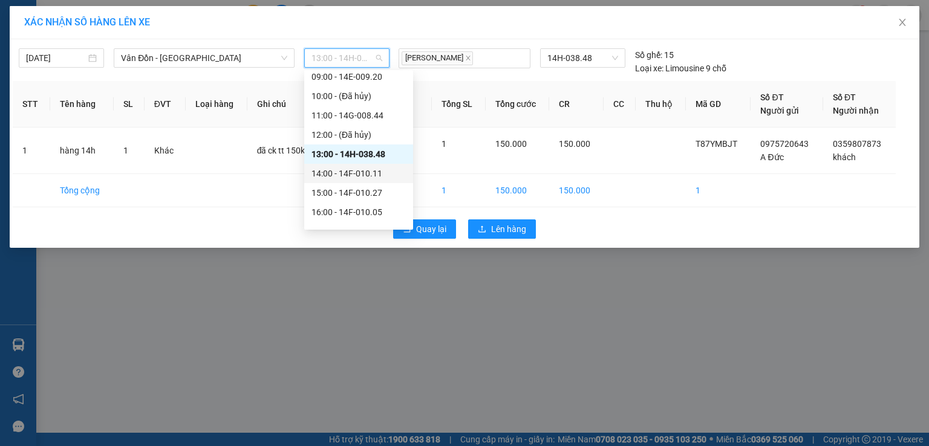
click at [362, 177] on div "14:00 - 14F-010.11" at bounding box center [359, 173] width 94 height 13
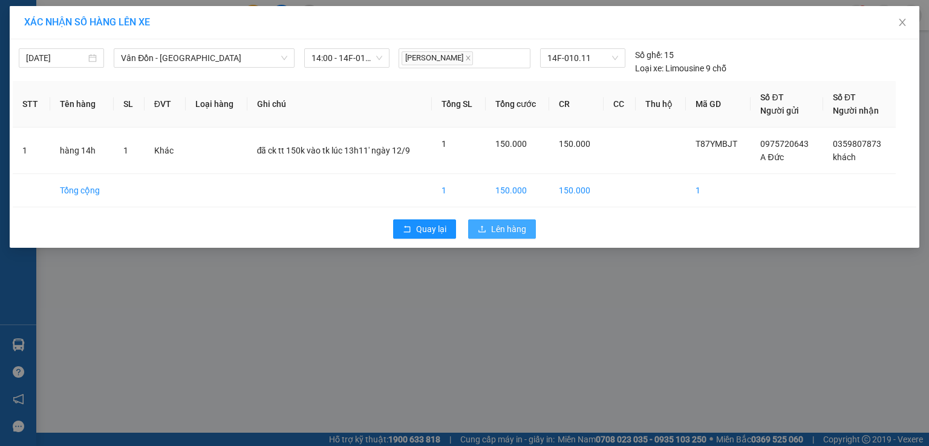
click at [511, 227] on span "Lên hàng" at bounding box center [508, 229] width 35 height 13
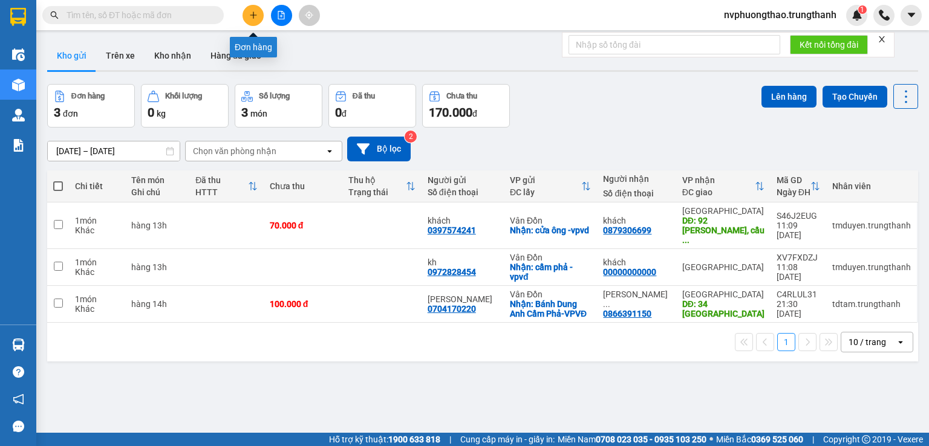
click at [255, 18] on icon "plus" at bounding box center [253, 15] width 8 height 8
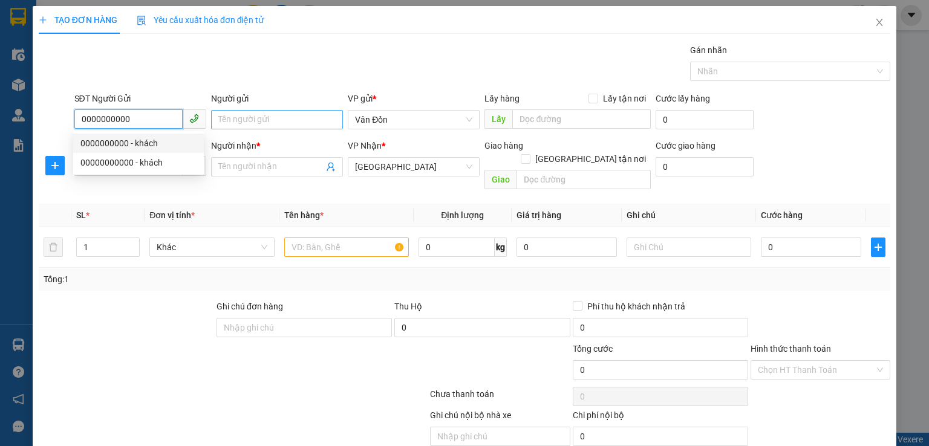
type input "0000000000"
click at [281, 120] on input "Người gửi" at bounding box center [277, 119] width 132 height 19
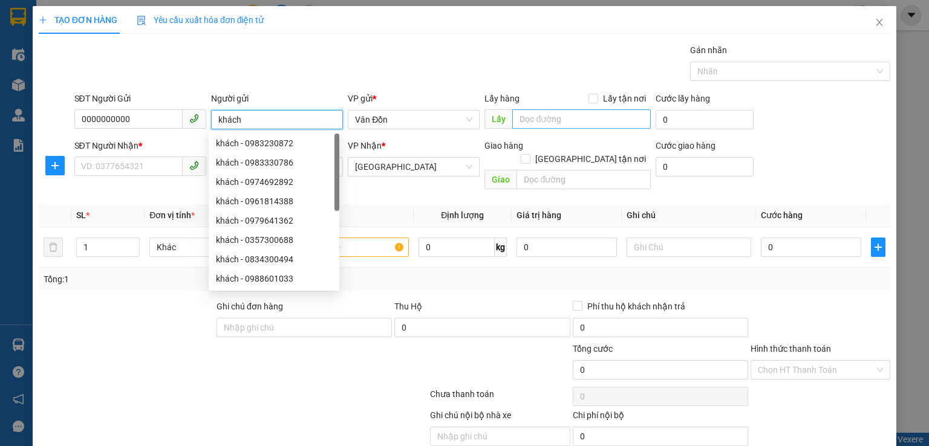
type input "khách"
click at [566, 114] on input "text" at bounding box center [581, 118] width 139 height 19
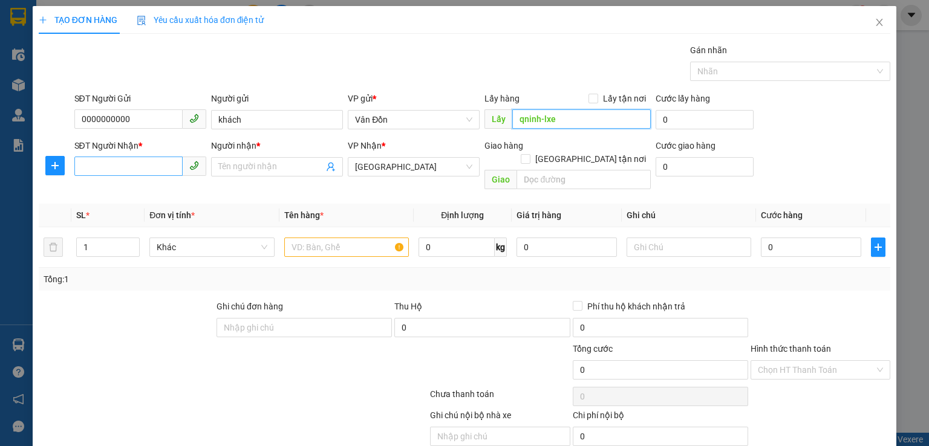
type input "qninh-lxe"
click at [91, 175] on input "SĐT Người Nhận *" at bounding box center [128, 166] width 108 height 19
type input "0336498200"
click at [129, 276] on div "Transit Pickup Surcharge Ids Transit Deliver Surcharge Ids Transit Deliver Surc…" at bounding box center [465, 259] width 852 height 431
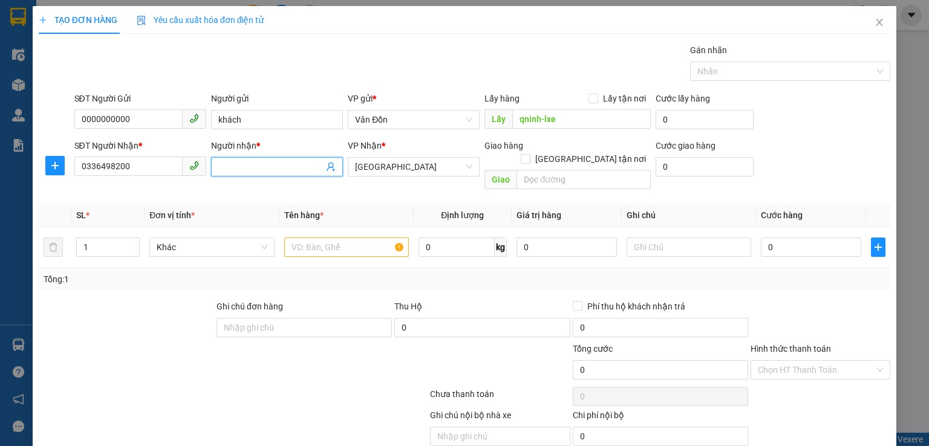
click at [257, 169] on input "Người nhận *" at bounding box center [270, 166] width 105 height 13
type input "d"
type input "đức"
click at [543, 175] on div "Giao" at bounding box center [568, 180] width 166 height 19
click at [541, 170] on input "text" at bounding box center [584, 179] width 134 height 19
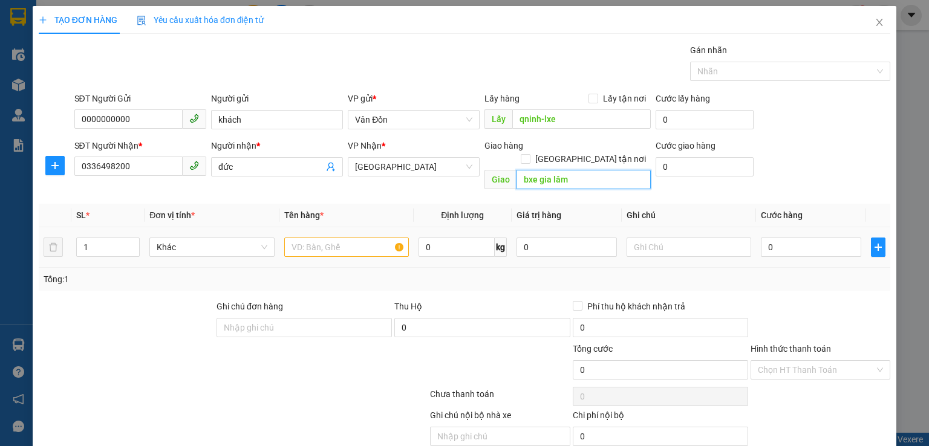
type input "bxe gia lâm"
click at [333, 238] on input "text" at bounding box center [346, 247] width 125 height 19
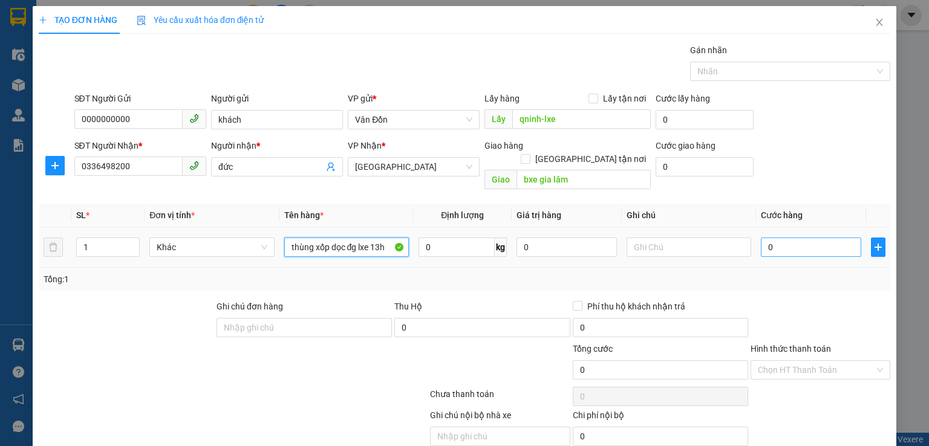
type input "thùng xốp dọc đg lxe 13h"
click at [820, 238] on input "0" at bounding box center [811, 247] width 100 height 19
type input "1"
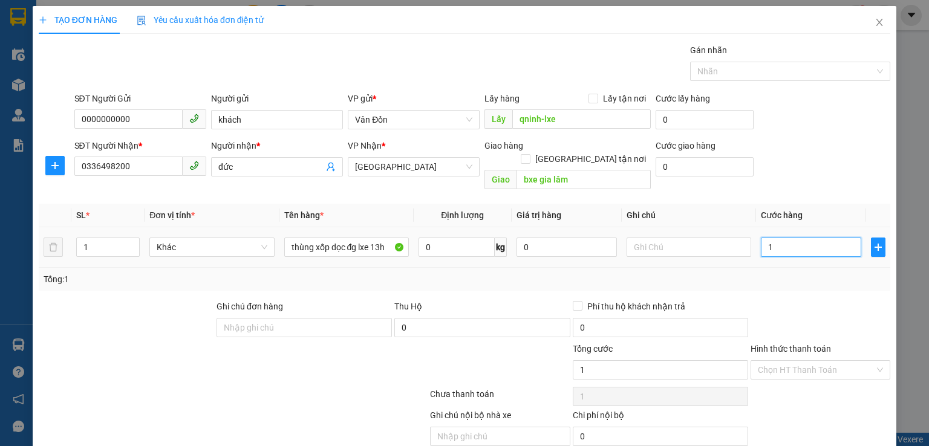
type input "10"
type input "100"
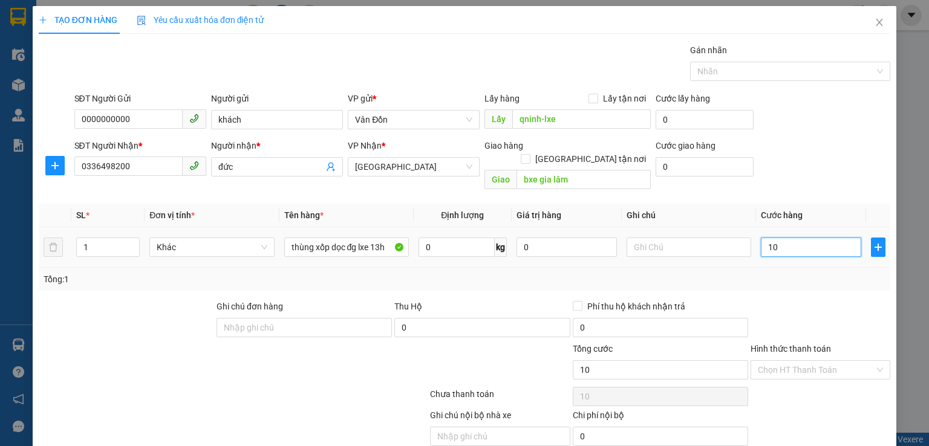
type input "100"
type input "100.000"
click at [104, 313] on div at bounding box center [127, 321] width 178 height 42
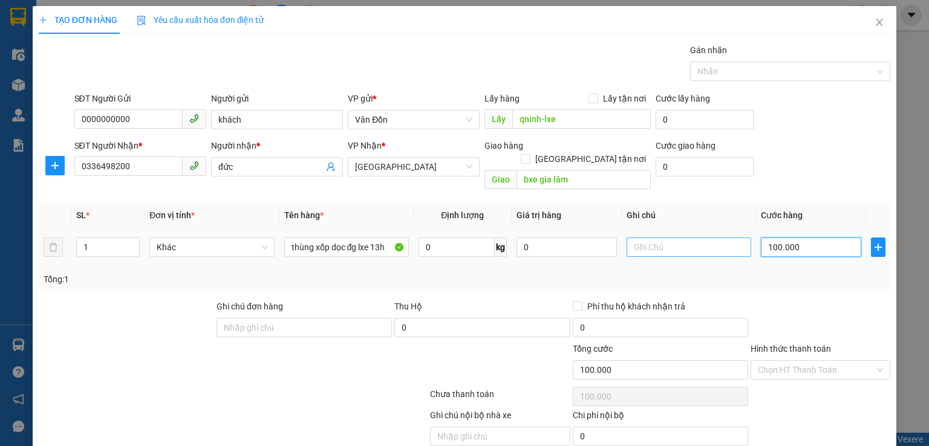
type input "8"
type input "80"
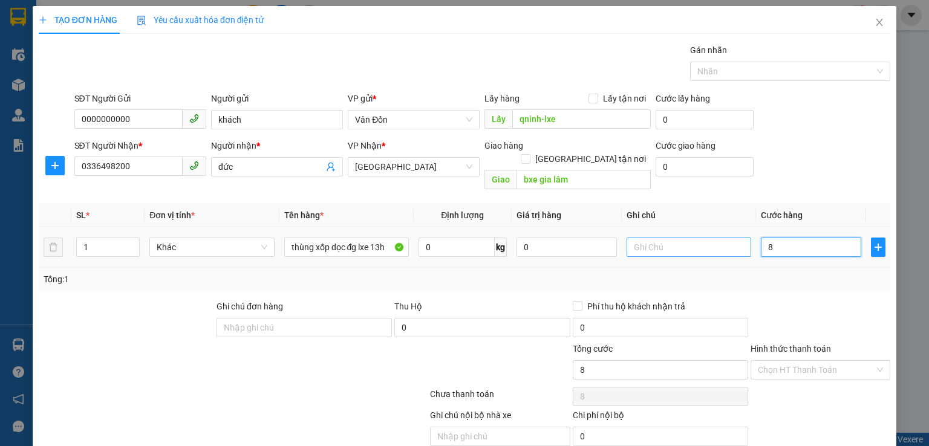
type input "80"
type input "80.000"
click at [782, 268] on div "Tổng: 1" at bounding box center [465, 279] width 852 height 23
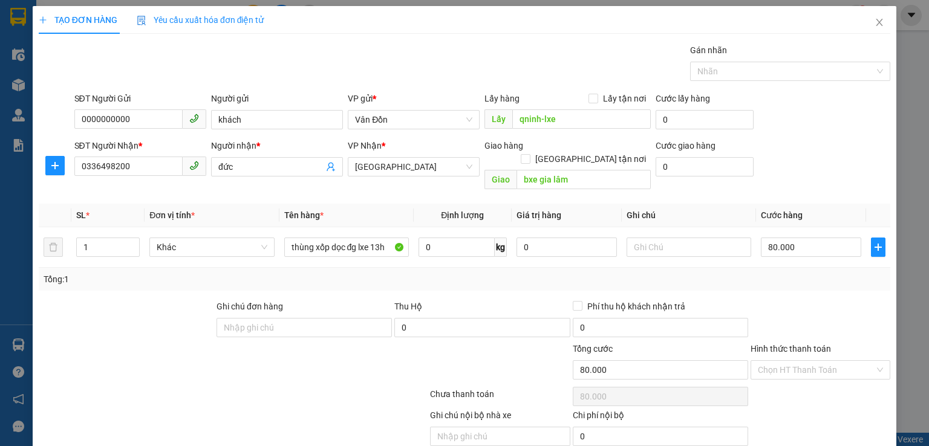
scroll to position [38, 0]
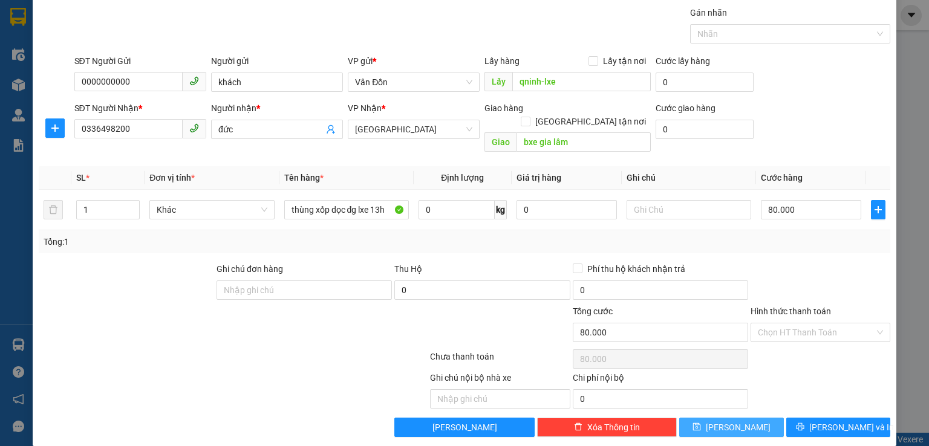
click at [724, 421] on span "Lưu" at bounding box center [738, 427] width 65 height 13
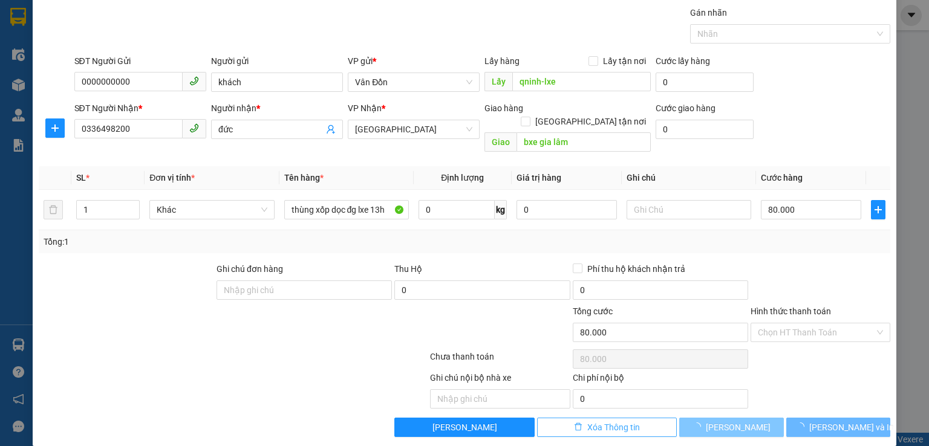
type input "0"
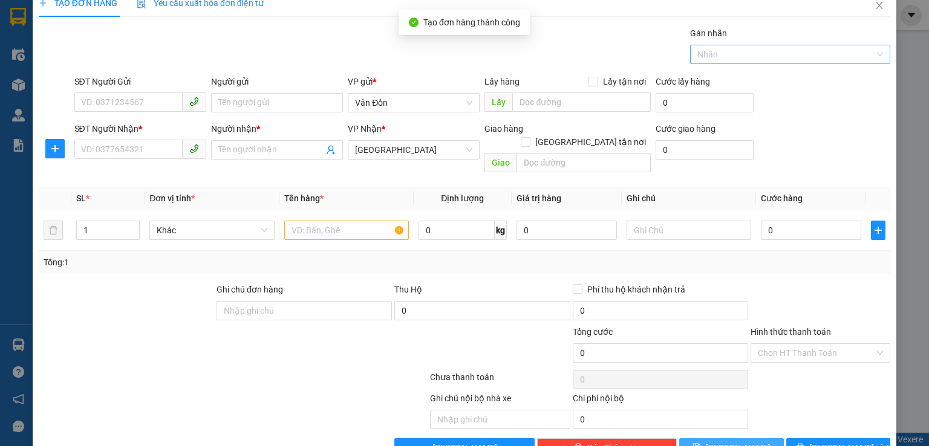
scroll to position [0, 0]
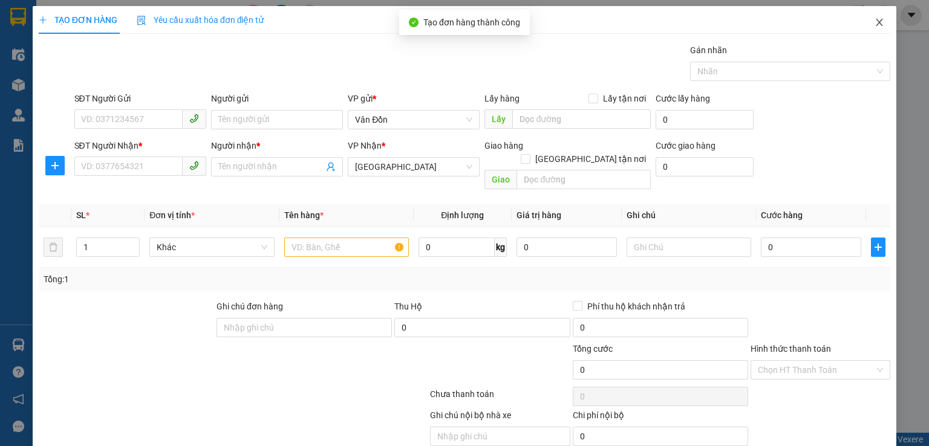
click at [870, 28] on span "Close" at bounding box center [880, 23] width 34 height 34
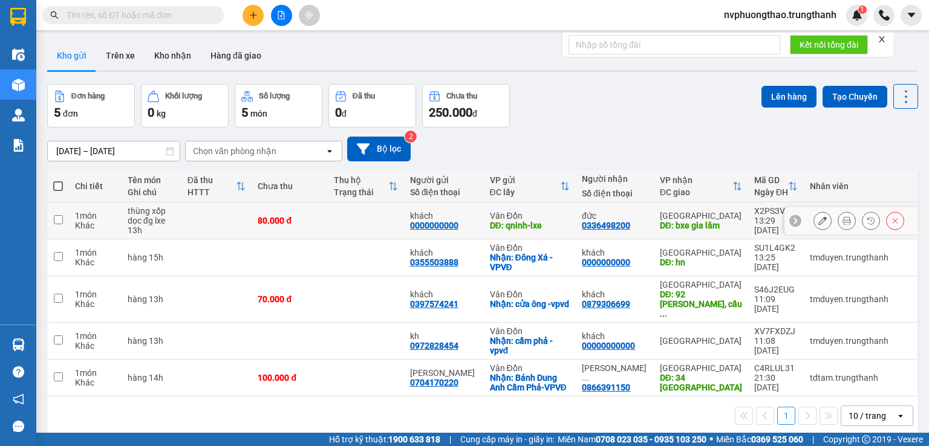
click at [56, 220] on input "checkbox" at bounding box center [58, 219] width 9 height 9
checkbox input "true"
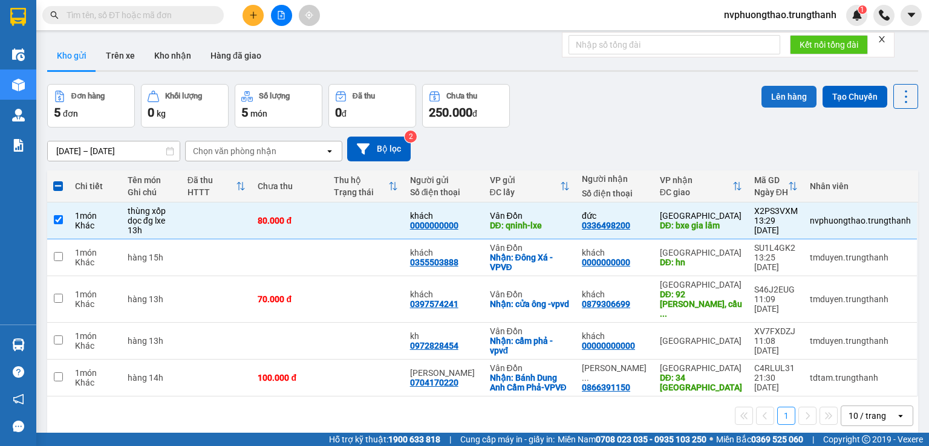
click at [771, 96] on button "Lên hàng" at bounding box center [789, 97] width 55 height 22
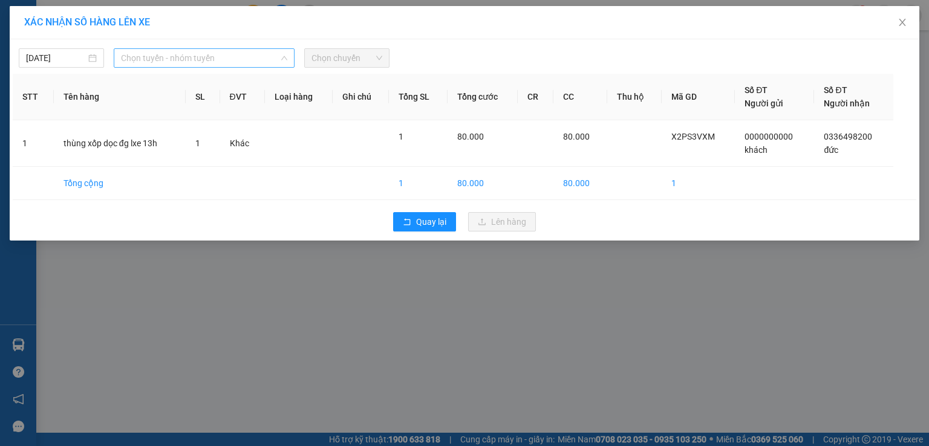
click at [215, 57] on span "Chọn tuyến - nhóm tuyến" at bounding box center [204, 58] width 166 height 18
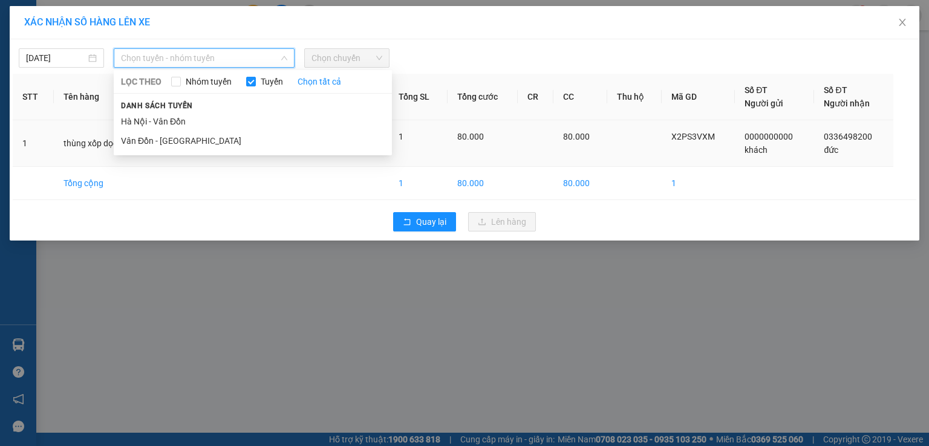
click at [172, 140] on li "Vân Đồn - [GEOGRAPHIC_DATA]" at bounding box center [253, 140] width 278 height 19
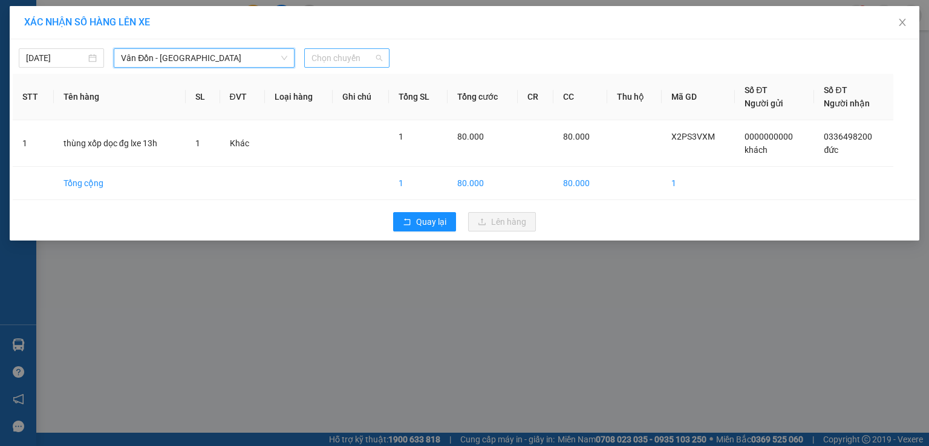
click at [341, 64] on span "Chọn chuyến" at bounding box center [347, 58] width 71 height 18
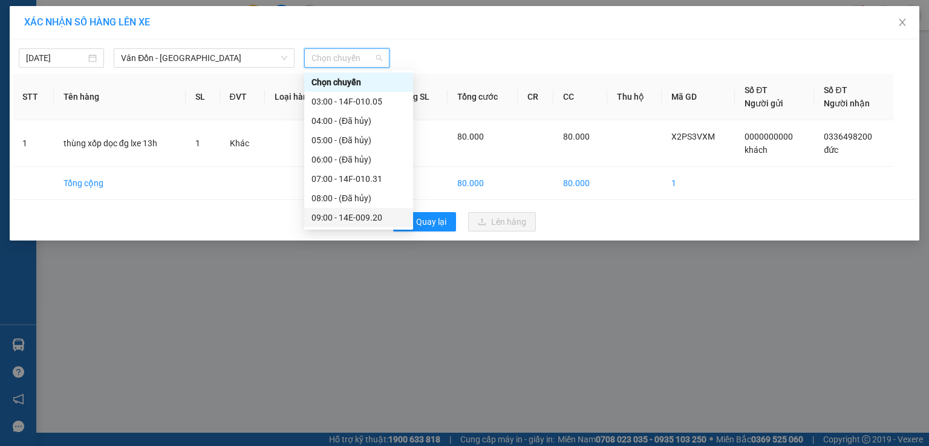
scroll to position [80, 0]
click at [358, 208] on div "13:00 - 14H-038.48" at bounding box center [359, 214] width 94 height 13
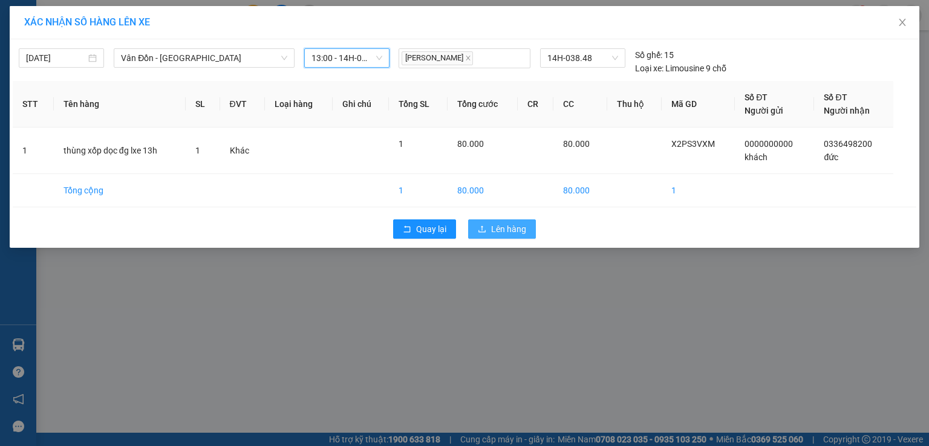
click at [520, 224] on span "Lên hàng" at bounding box center [508, 229] width 35 height 13
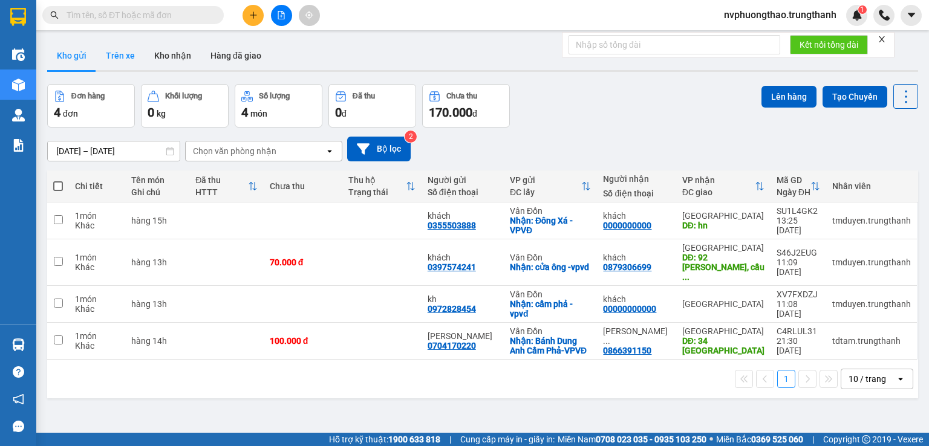
click at [128, 55] on button "Trên xe" at bounding box center [120, 55] width 48 height 29
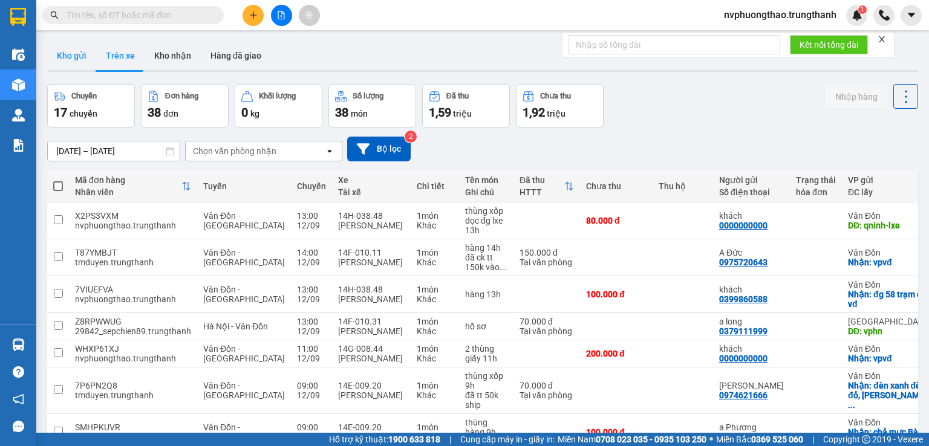
click at [70, 54] on button "Kho gửi" at bounding box center [71, 55] width 49 height 29
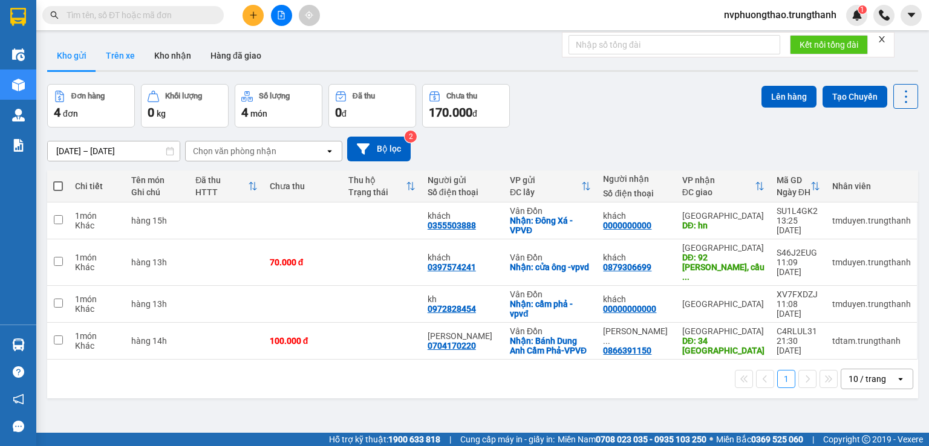
click at [126, 67] on button "Trên xe" at bounding box center [120, 55] width 48 height 29
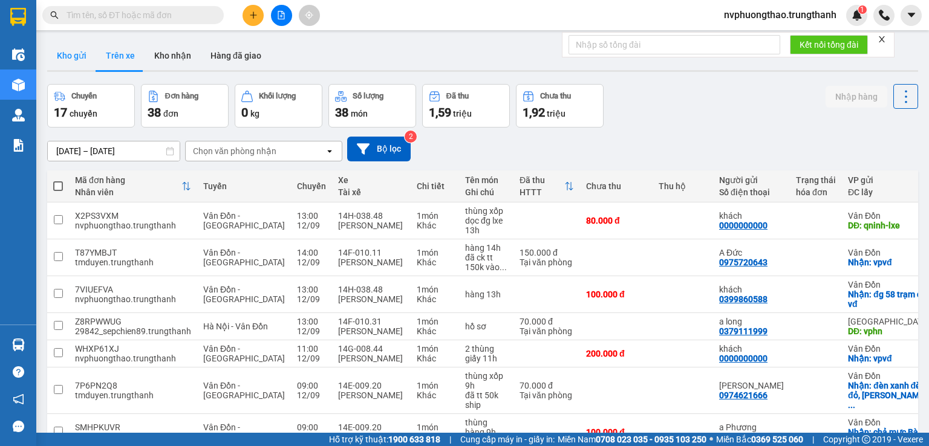
click at [62, 53] on button "Kho gửi" at bounding box center [71, 55] width 49 height 29
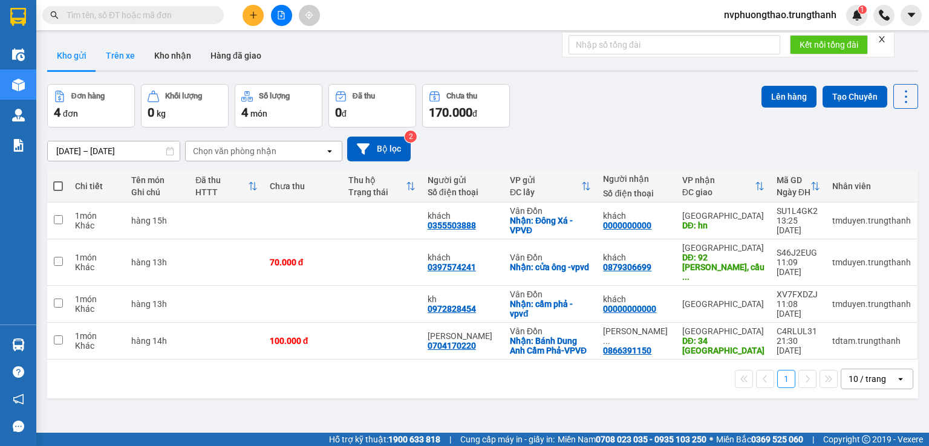
click at [116, 58] on button "Trên xe" at bounding box center [120, 55] width 48 height 29
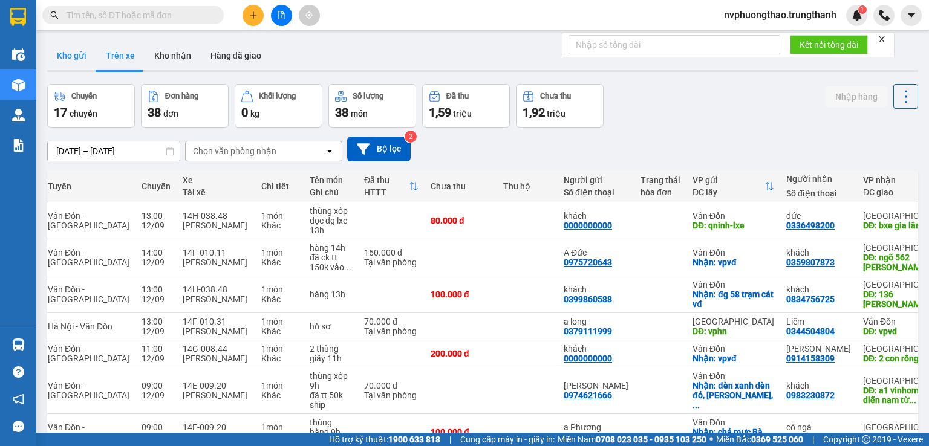
click at [73, 54] on button "Kho gửi" at bounding box center [71, 55] width 49 height 29
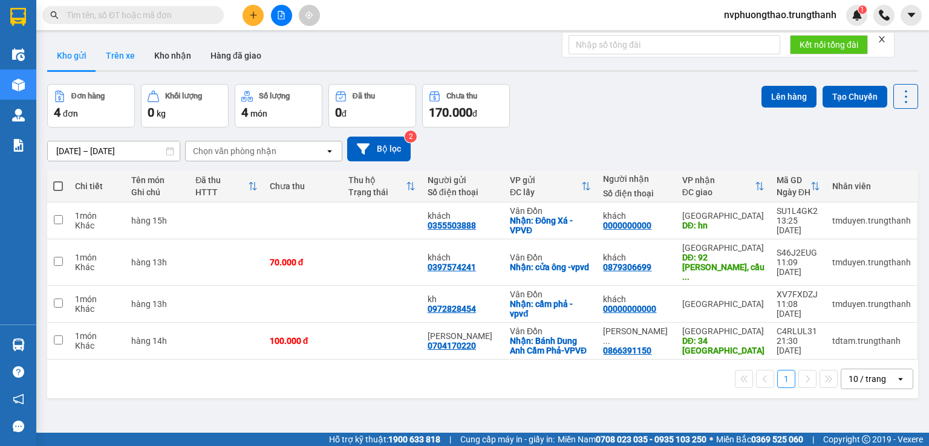
click at [117, 56] on button "Trên xe" at bounding box center [120, 55] width 48 height 29
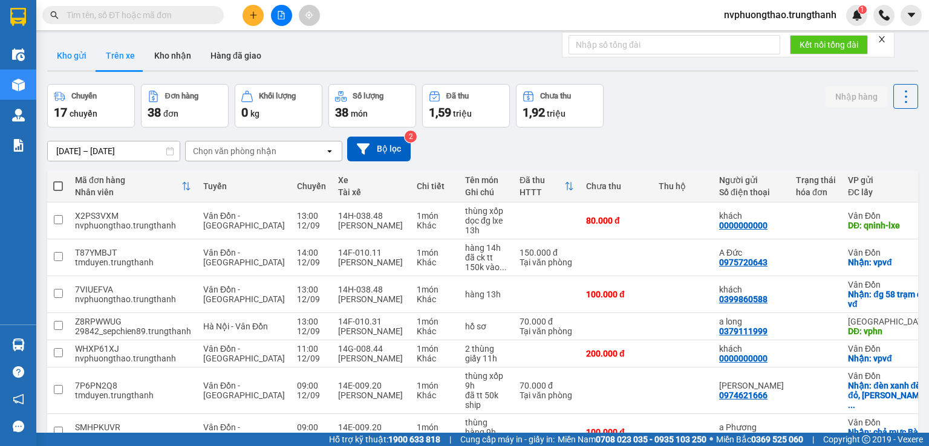
click at [70, 54] on button "Kho gửi" at bounding box center [71, 55] width 49 height 29
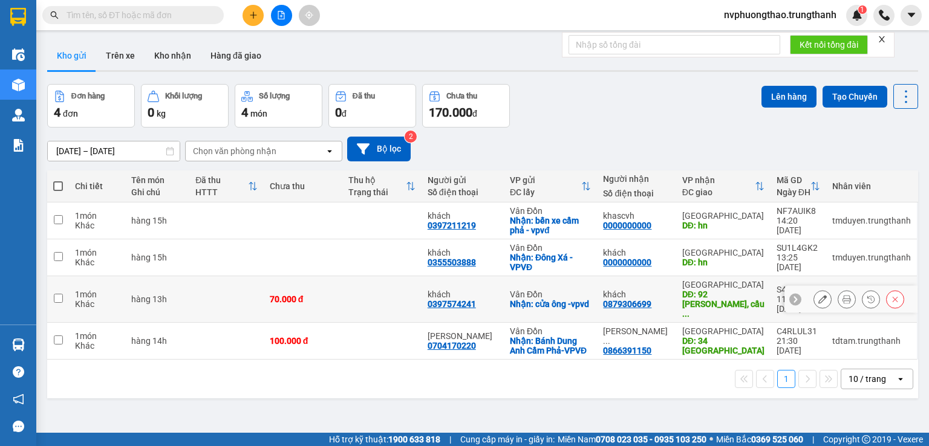
click at [56, 295] on input "checkbox" at bounding box center [58, 298] width 9 height 9
checkbox input "true"
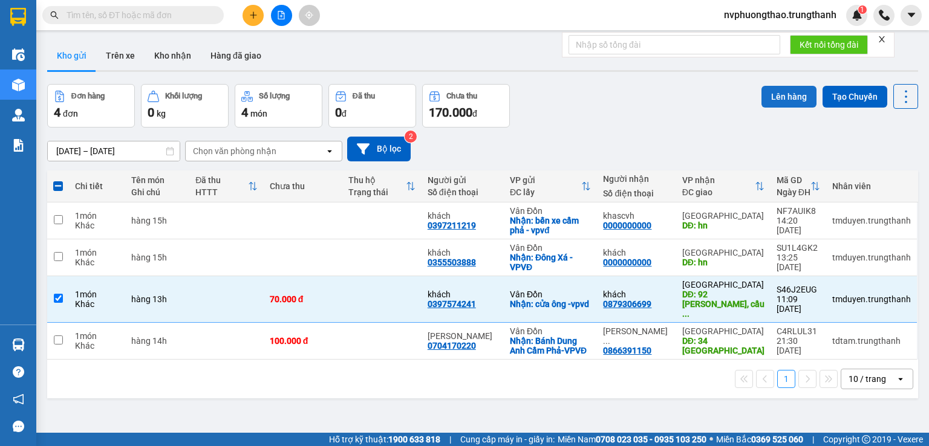
click at [774, 95] on button "Lên hàng" at bounding box center [789, 97] width 55 height 22
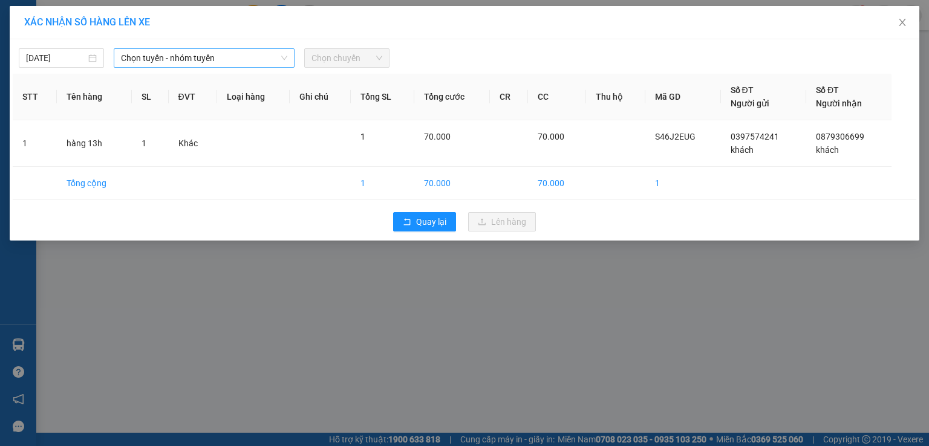
drag, startPoint x: 213, startPoint y: 59, endPoint x: 224, endPoint y: 64, distance: 11.9
click at [215, 59] on span "Chọn tuyến - nhóm tuyến" at bounding box center [204, 58] width 166 height 18
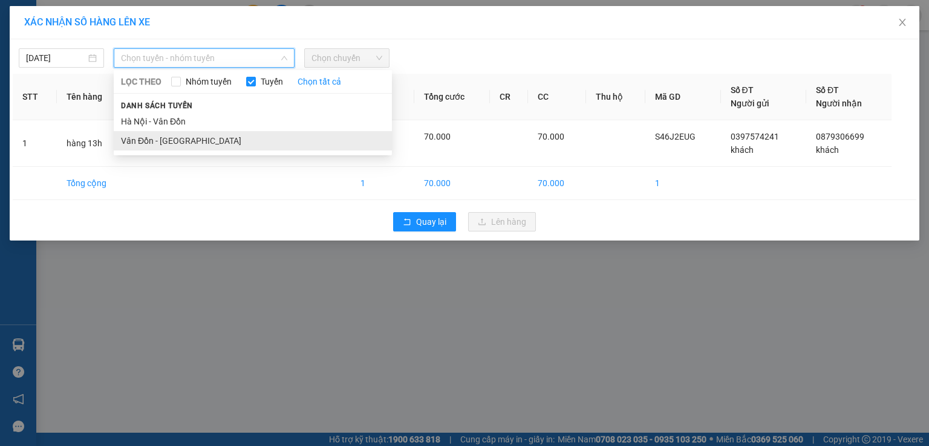
click at [176, 142] on li "Vân Đồn - [GEOGRAPHIC_DATA]" at bounding box center [253, 140] width 278 height 19
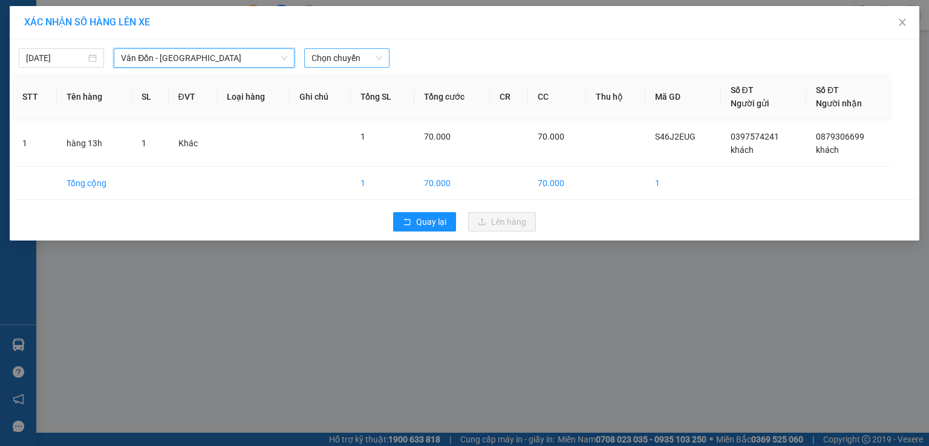
click at [372, 56] on span "Chọn chuyến" at bounding box center [347, 58] width 71 height 18
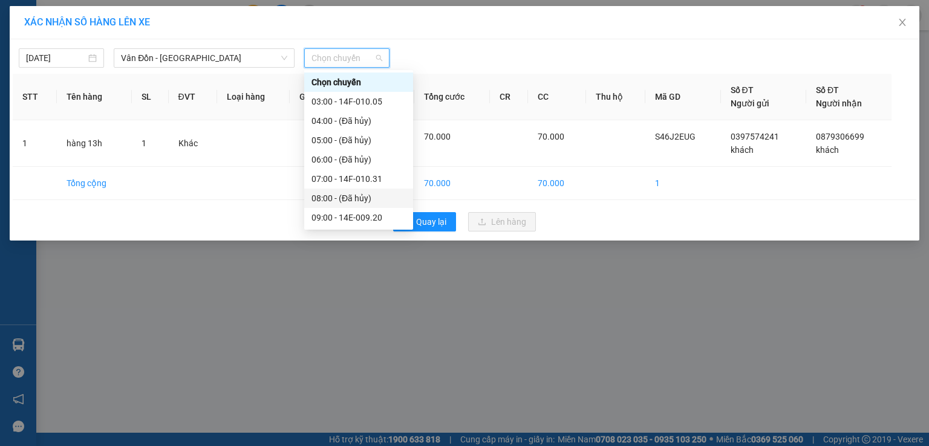
scroll to position [100, 0]
click at [384, 194] on div "13:00 - 14H-038.48" at bounding box center [359, 194] width 94 height 13
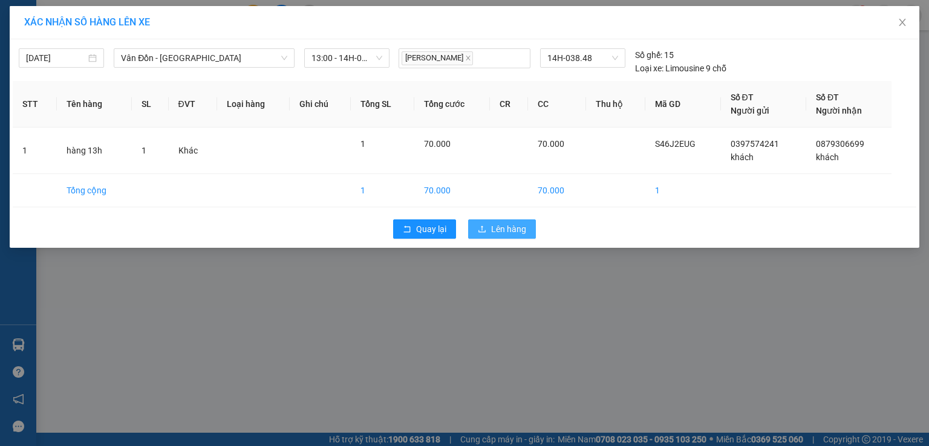
click at [500, 230] on span "Lên hàng" at bounding box center [508, 229] width 35 height 13
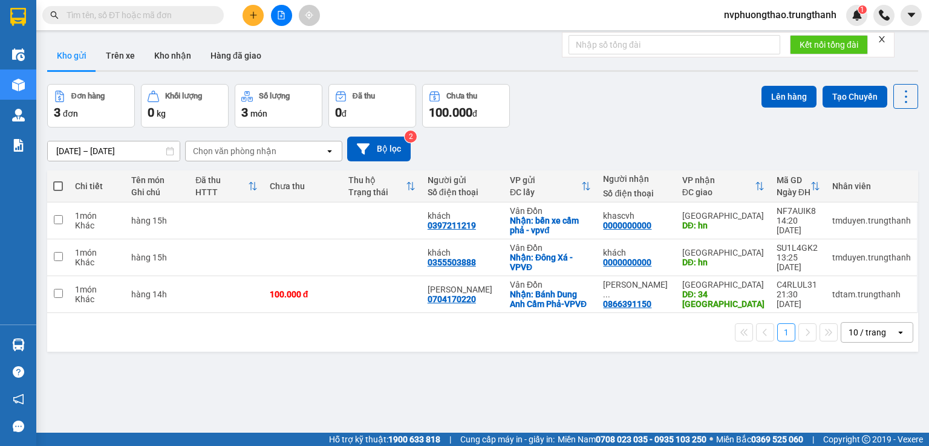
click at [128, 373] on div "ver 1.8.143 Kho gửi Trên xe Kho nhận Hàng đã giao Đơn hàng 3 đơn Khối lượng 0 k…" at bounding box center [482, 259] width 881 height 446
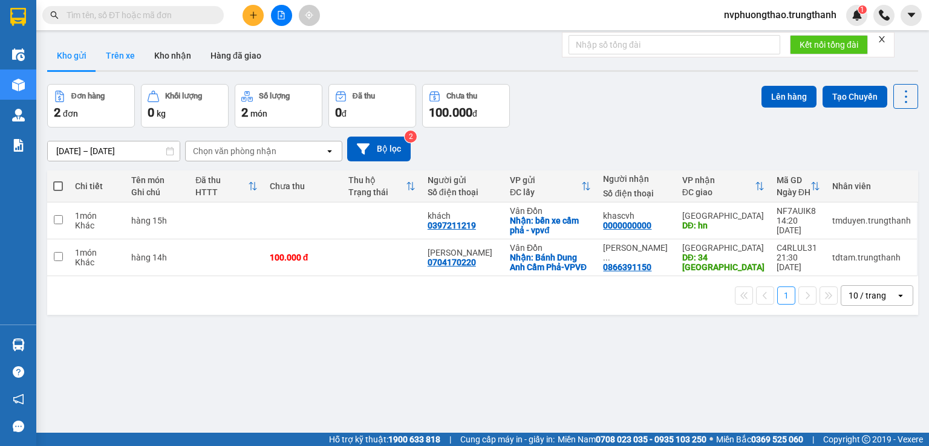
click at [133, 57] on button "Trên xe" at bounding box center [120, 55] width 48 height 29
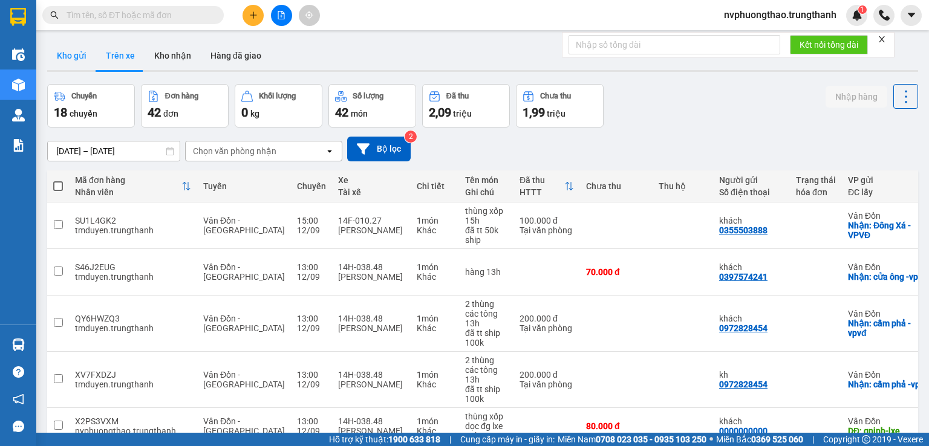
click at [68, 60] on button "Kho gửi" at bounding box center [71, 55] width 49 height 29
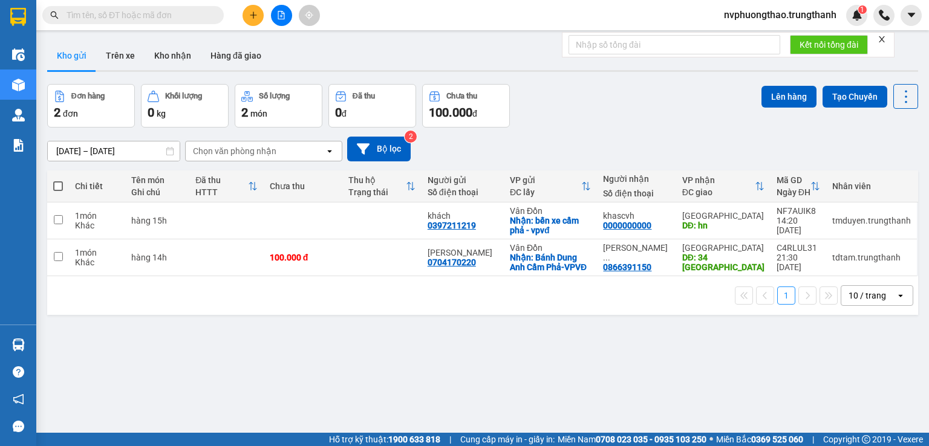
paste input "0933606266"
type input "0933606266"
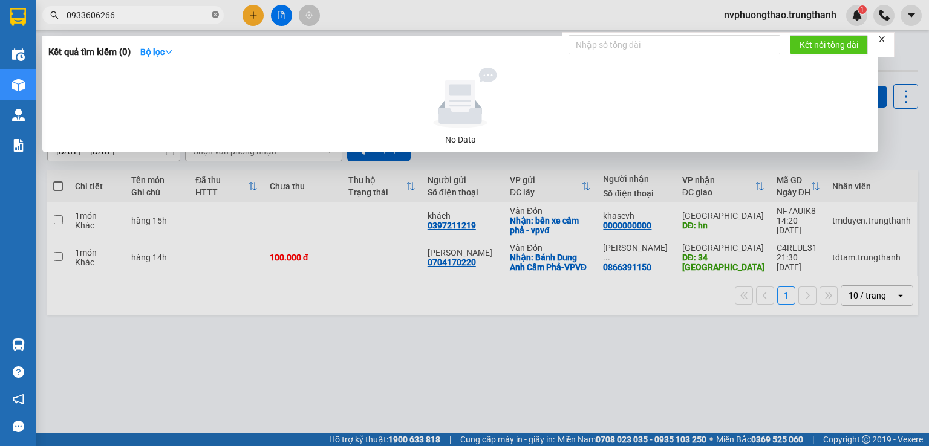
click at [212, 14] on icon "close-circle" at bounding box center [215, 14] width 7 height 7
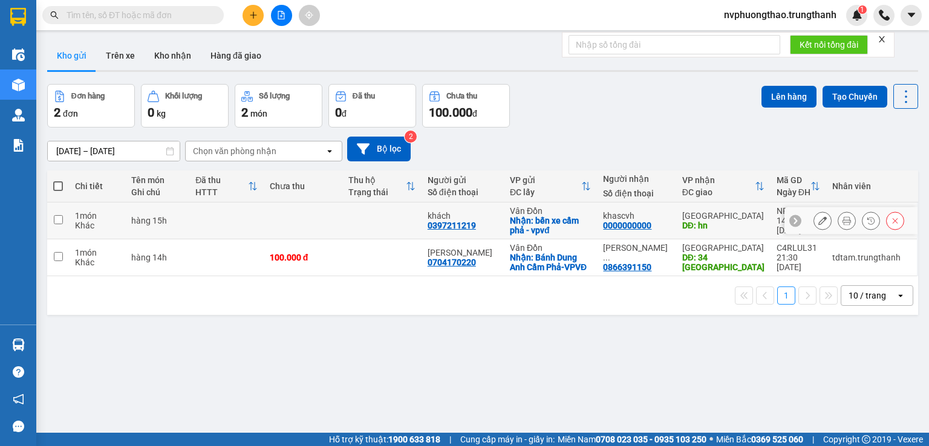
click at [190, 219] on td "hàng 15h" at bounding box center [157, 221] width 65 height 37
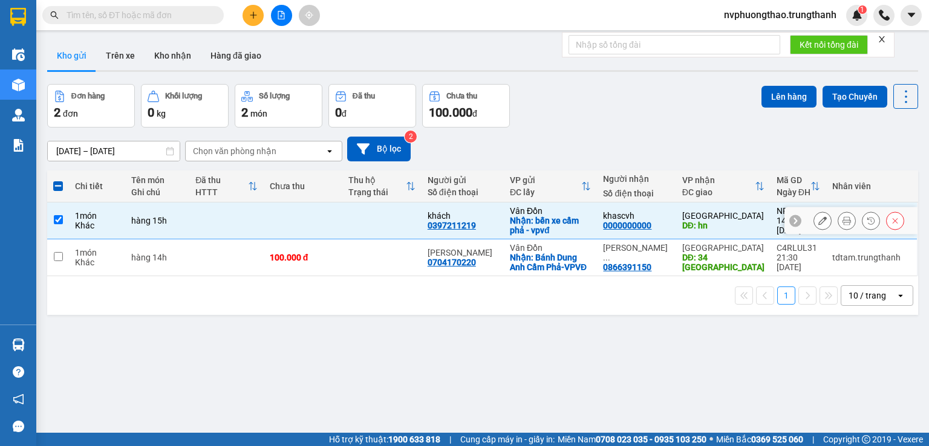
click at [60, 218] on input "checkbox" at bounding box center [58, 219] width 9 height 9
checkbox input "false"
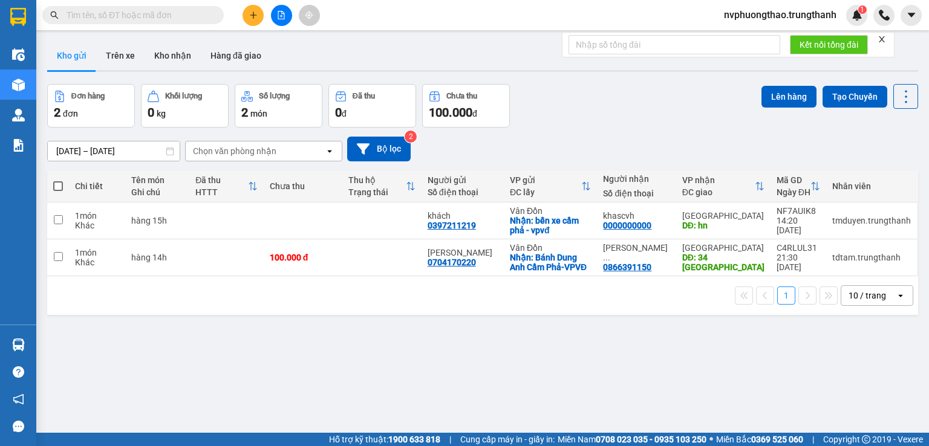
click at [822, 13] on span "nvphuongthao.trungthanh" at bounding box center [780, 14] width 132 height 15
click at [731, 42] on span "Đăng xuất" at bounding box center [784, 37] width 109 height 13
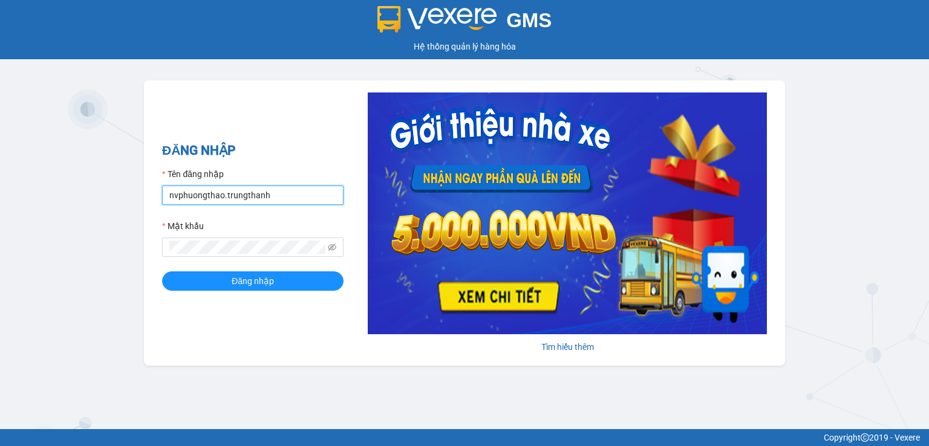
click at [279, 198] on input "nvphuongthao.trungthanh" at bounding box center [252, 195] width 181 height 19
type input "tdtam.trungthanh"
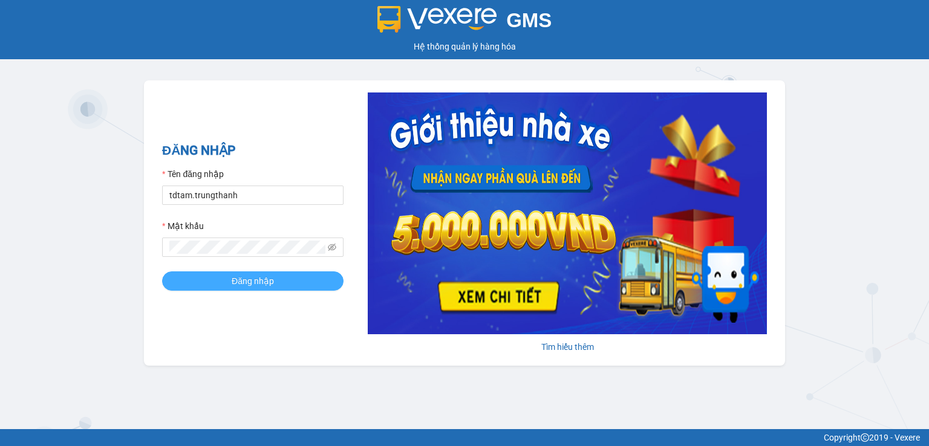
click at [230, 287] on button "Đăng nhập" at bounding box center [252, 281] width 181 height 19
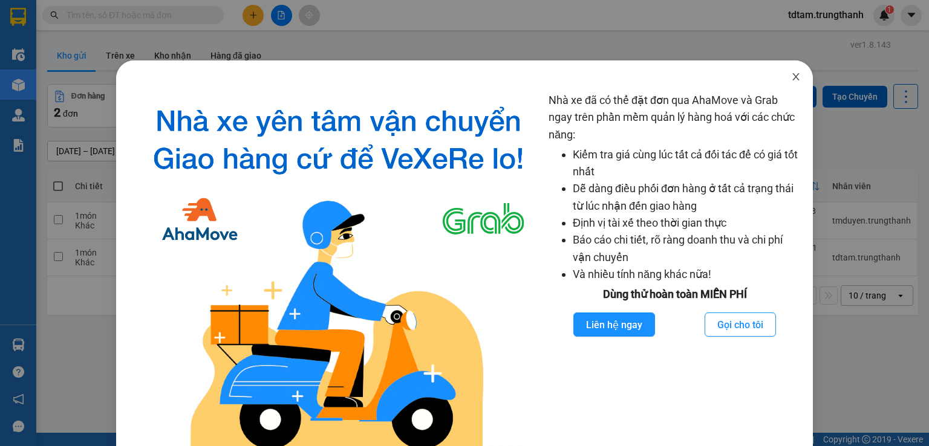
click at [792, 74] on icon "close" at bounding box center [795, 76] width 7 height 7
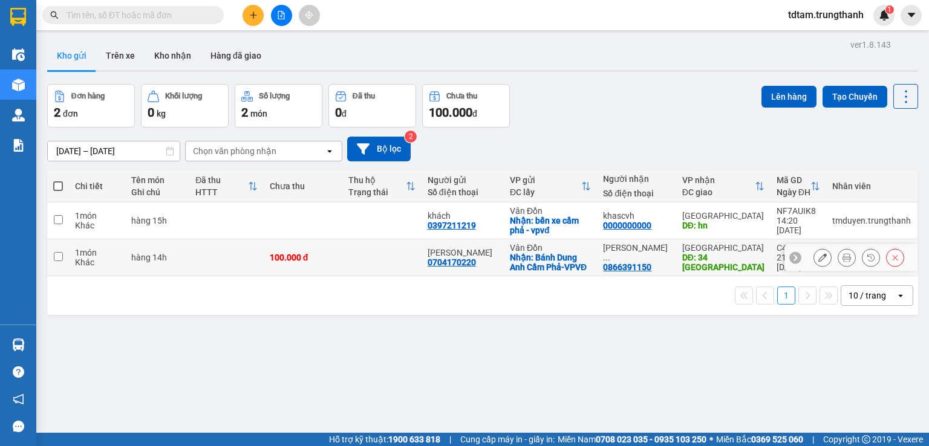
drag, startPoint x: 392, startPoint y: 249, endPoint x: 370, endPoint y: 209, distance: 45.8
click at [390, 245] on td at bounding box center [381, 258] width 79 height 37
checkbox input "true"
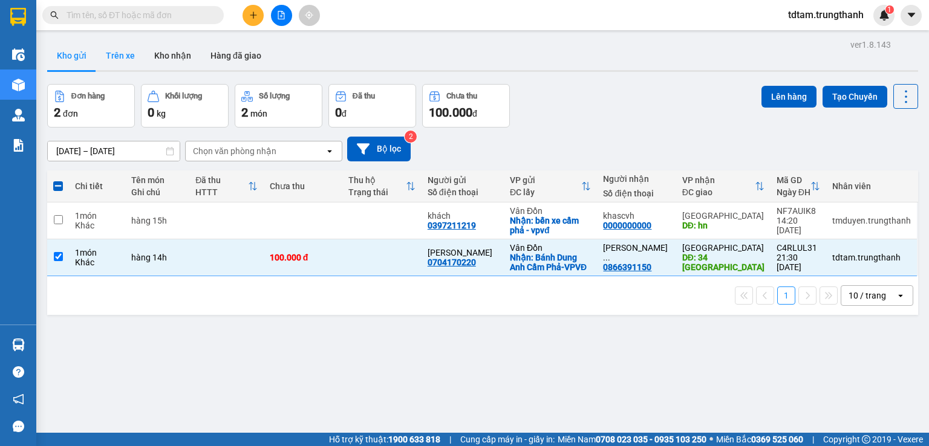
drag, startPoint x: 128, startPoint y: 59, endPoint x: 104, endPoint y: 64, distance: 24.8
click at [127, 60] on button "Trên xe" at bounding box center [120, 55] width 48 height 29
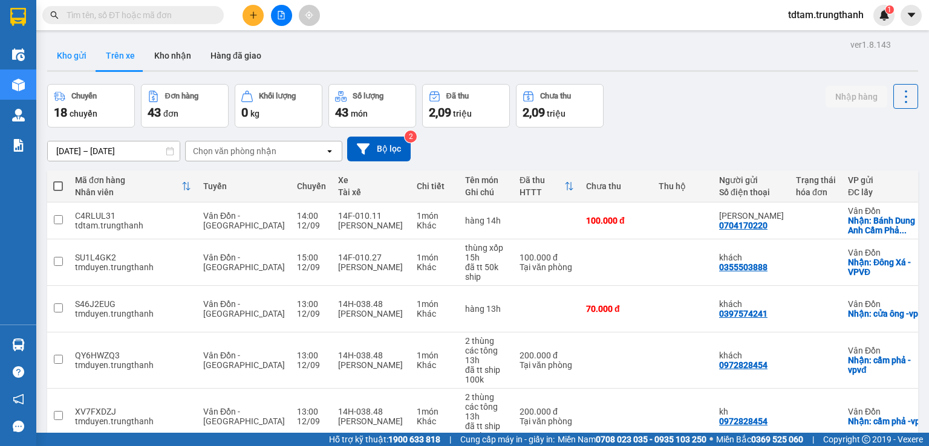
click at [62, 57] on button "Kho gửi" at bounding box center [71, 55] width 49 height 29
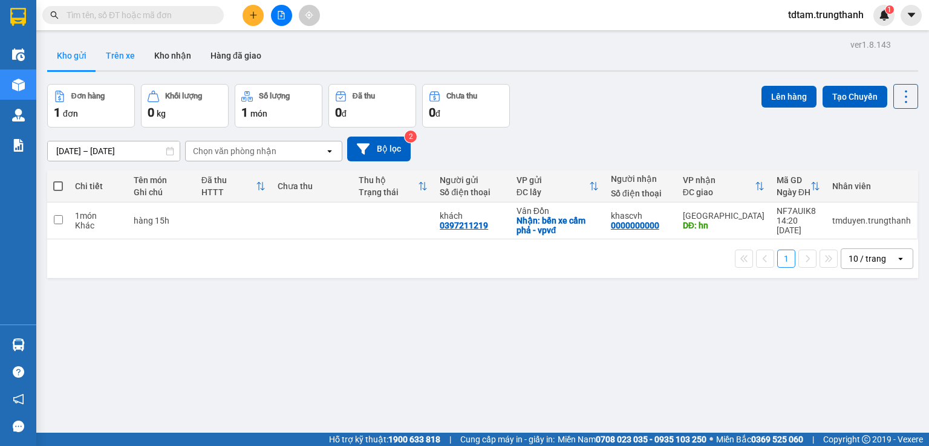
click at [112, 51] on button "Trên xe" at bounding box center [120, 55] width 48 height 29
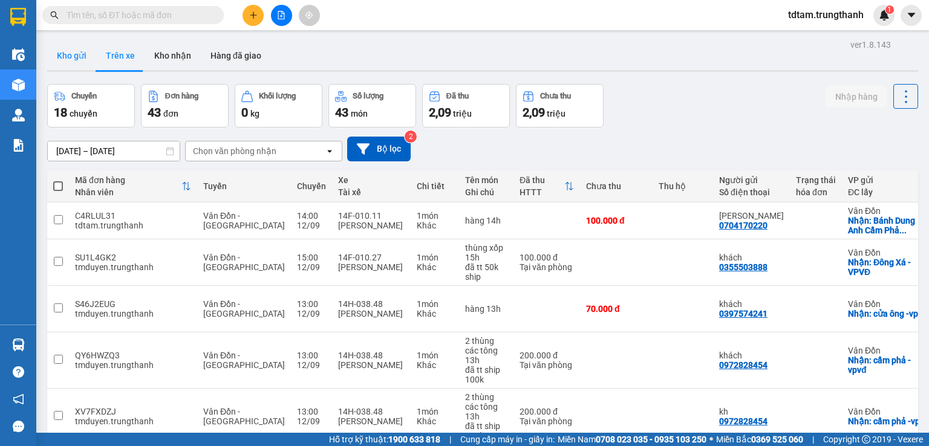
click at [63, 56] on button "Kho gửi" at bounding box center [71, 55] width 49 height 29
